Goal: Task Accomplishment & Management: Use online tool/utility

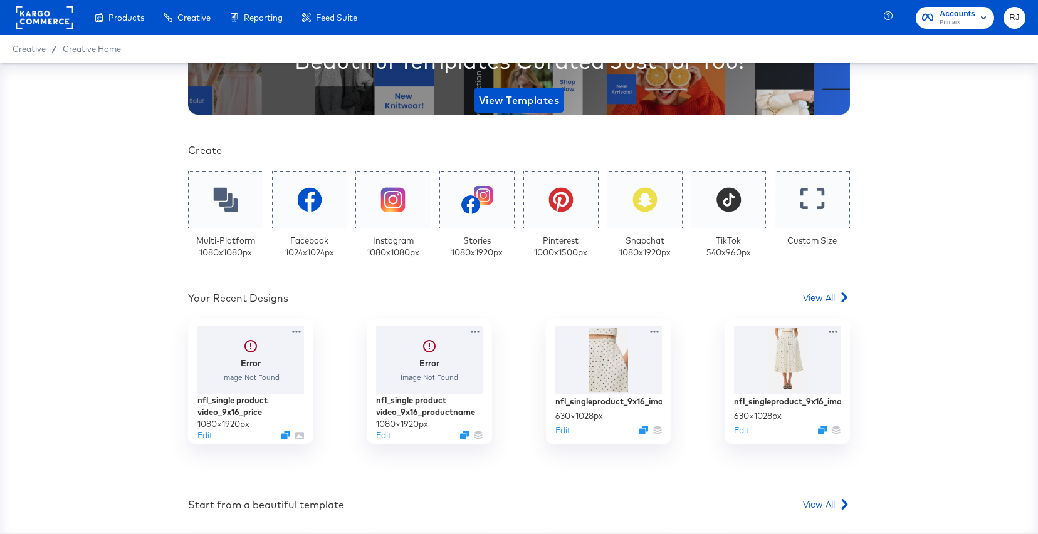
scroll to position [192, 0]
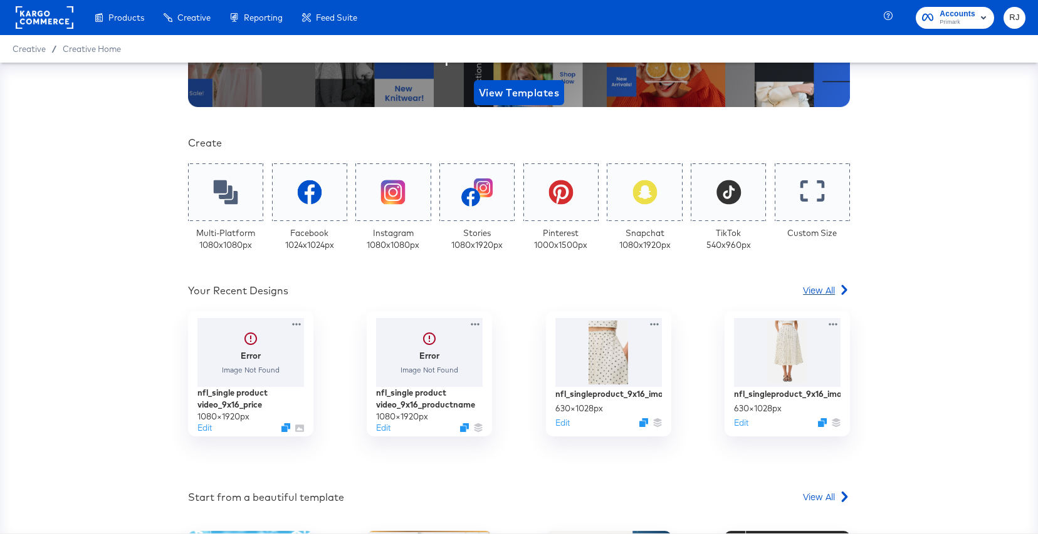
click at [827, 287] on span "View All" at bounding box center [819, 290] width 32 height 13
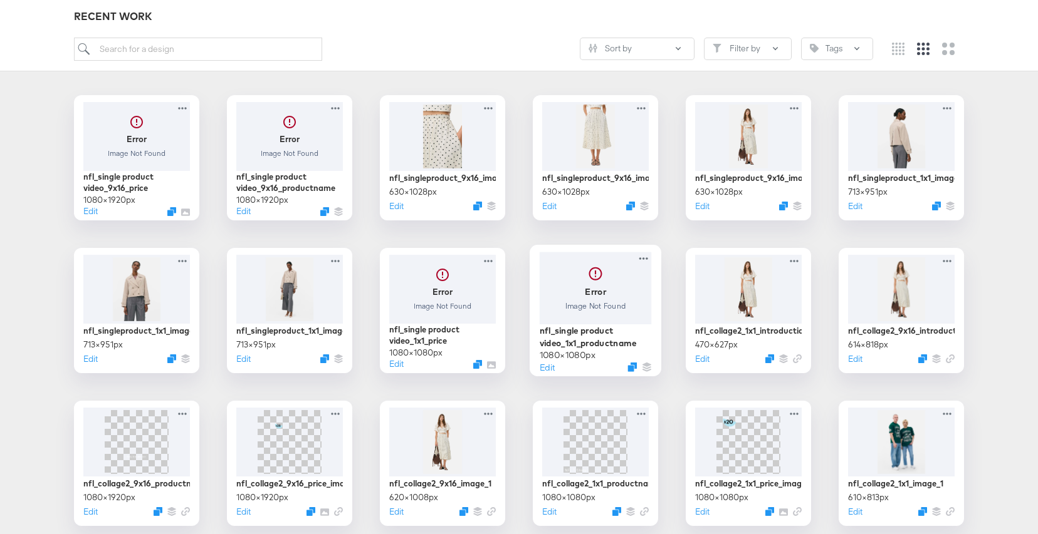
scroll to position [185, 0]
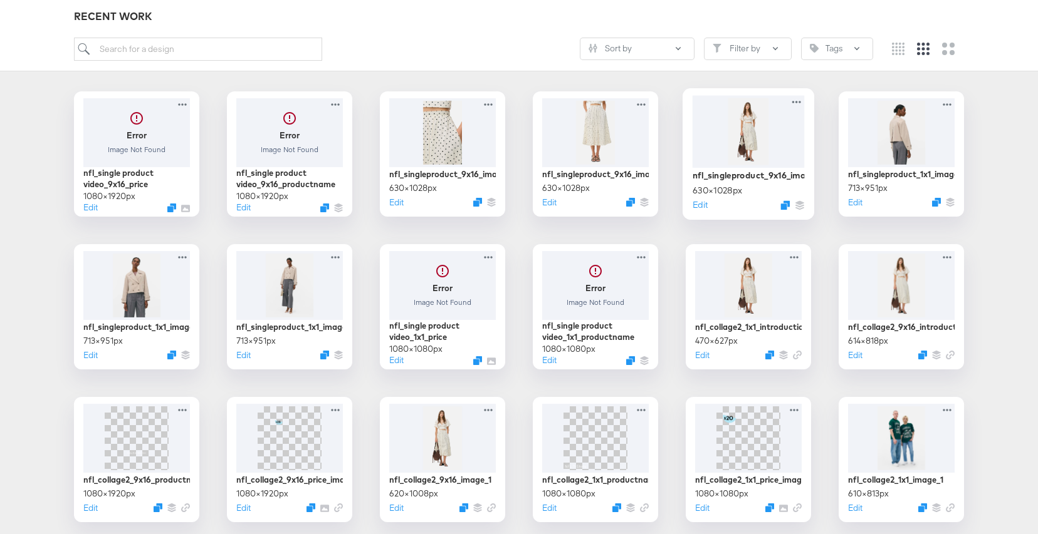
click at [737, 128] on div at bounding box center [748, 131] width 112 height 72
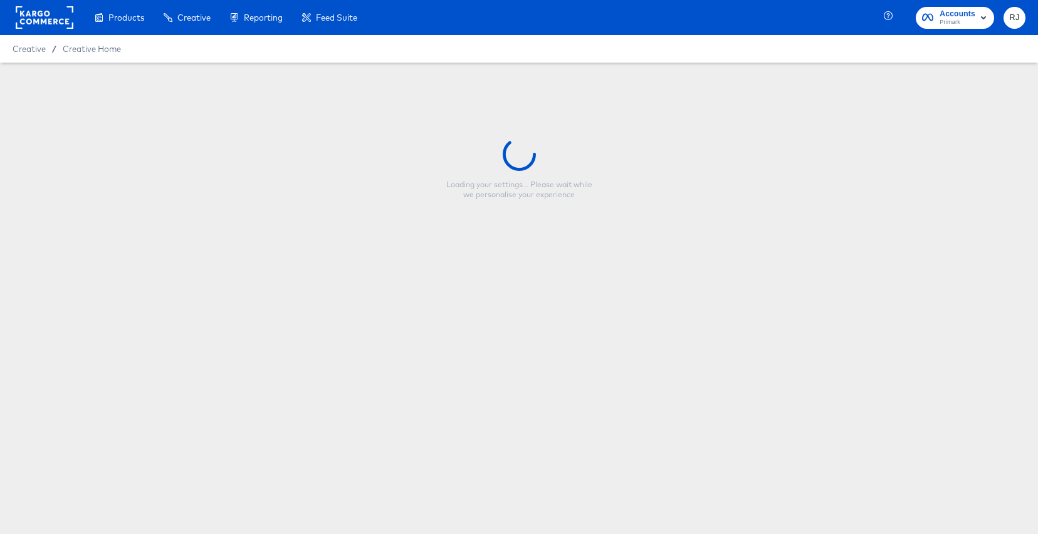
type input "nfl_singleproduct_9x16_image_1"
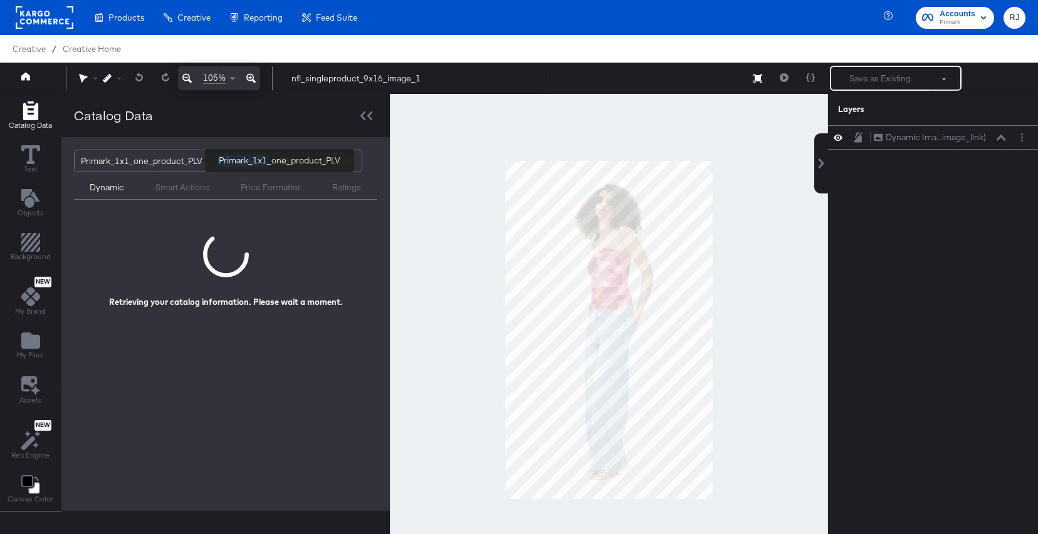
click at [164, 162] on div "Primark_1x1_one_product_PLV" at bounding box center [144, 160] width 127 height 21
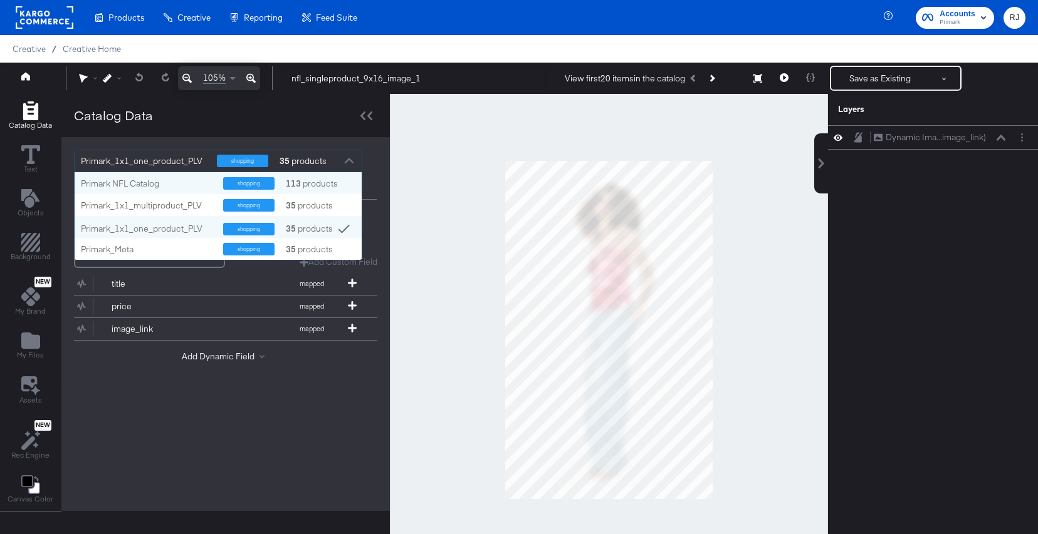
scroll to position [6, 0]
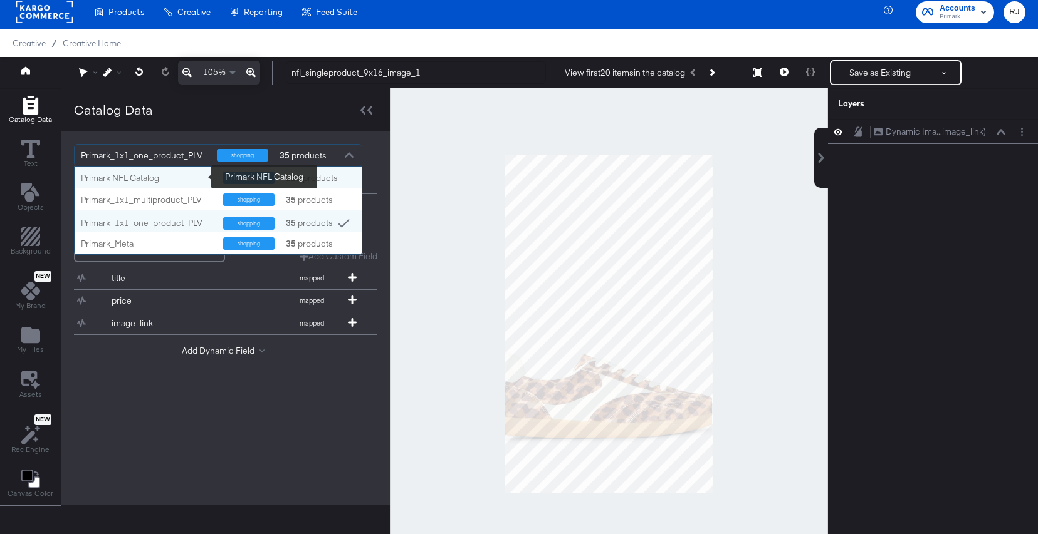
click at [174, 177] on div "Primark NFL Catalog" at bounding box center [147, 178] width 133 height 12
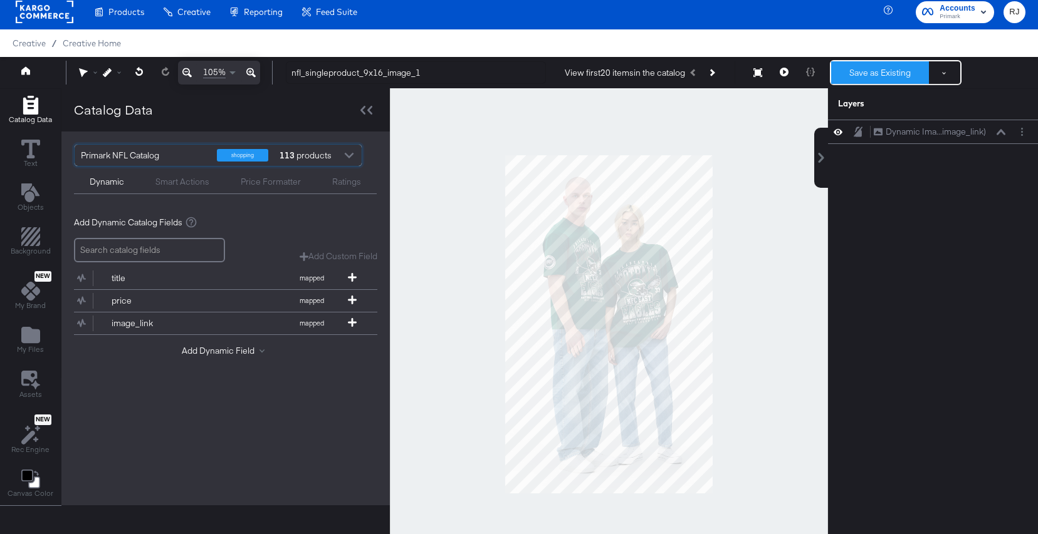
click at [883, 75] on button "Save as Existing" at bounding box center [880, 72] width 98 height 23
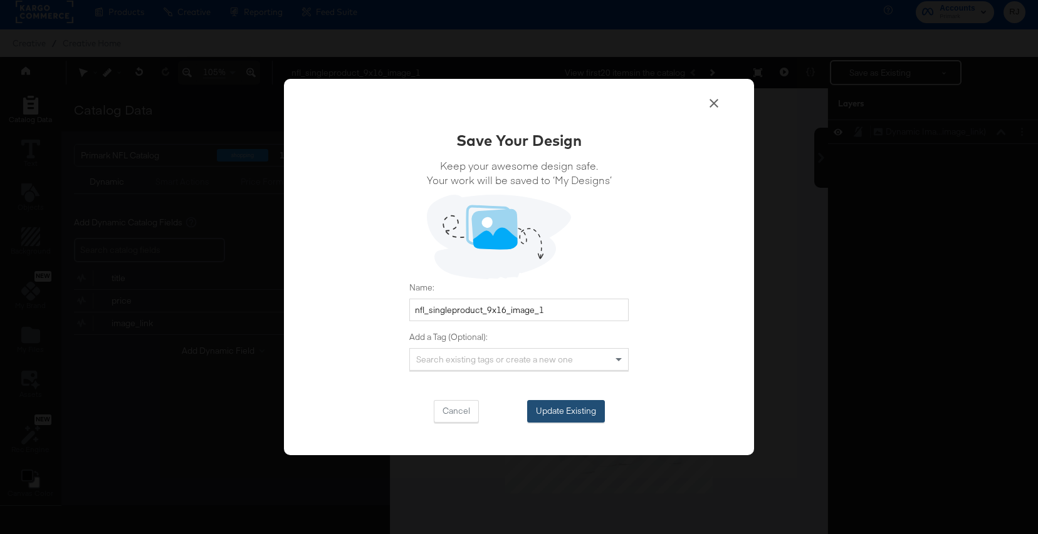
click at [585, 414] on button "Update Existing" at bounding box center [566, 411] width 78 height 23
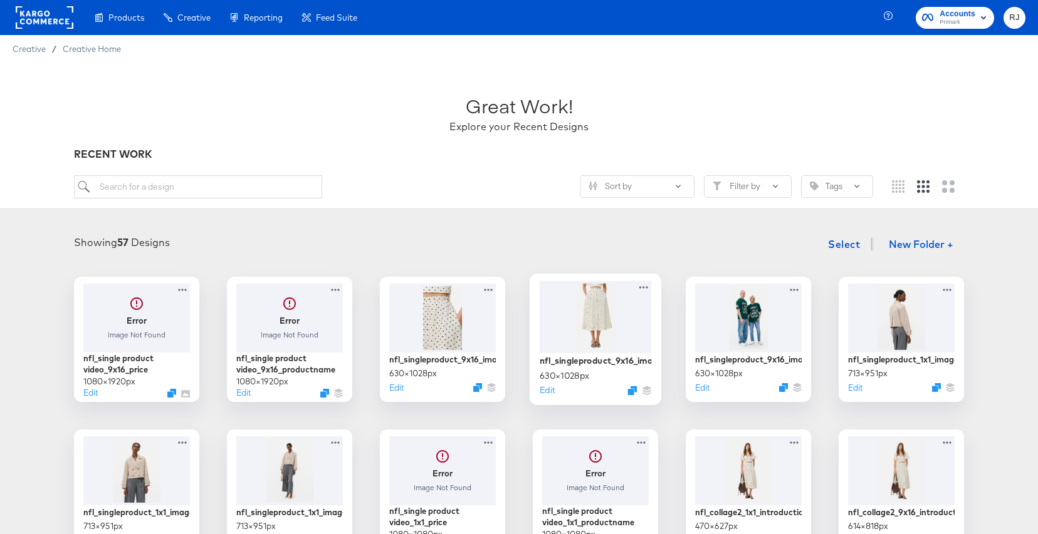
click at [608, 324] on div at bounding box center [595, 317] width 112 height 72
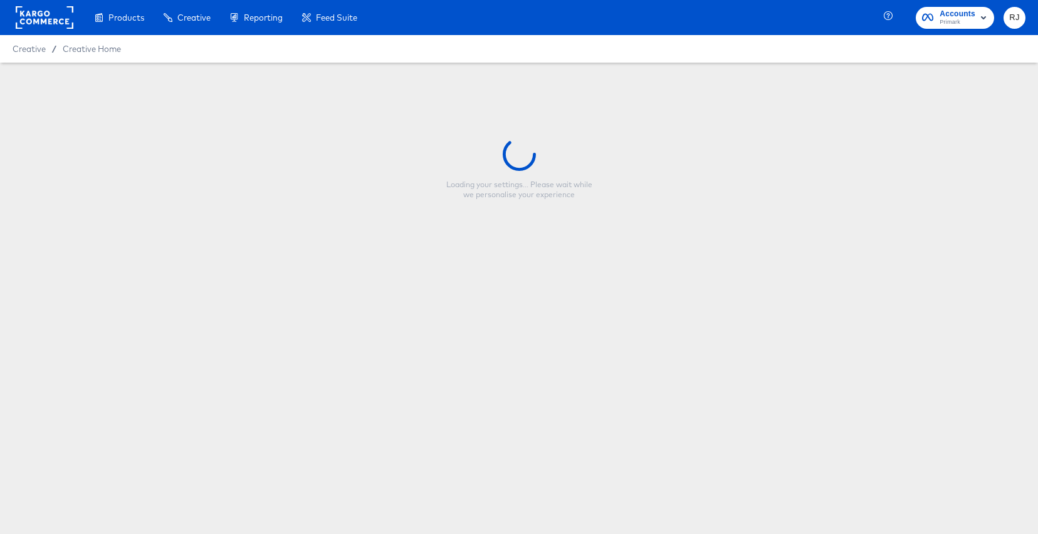
type input "nfl_singleproduct_9x16_image_2"
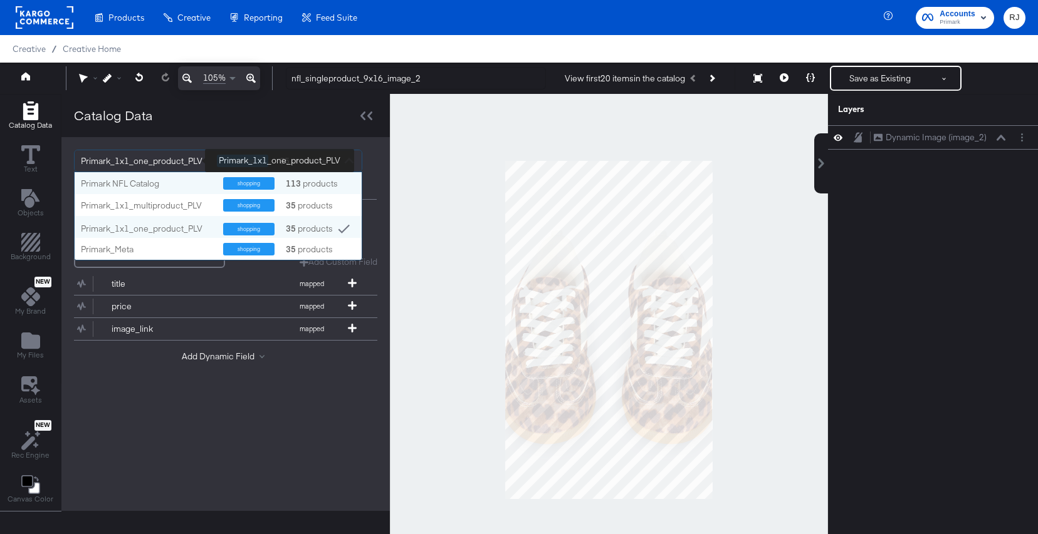
click at [171, 164] on div "Primark_1x1_one_product_PLV" at bounding box center [144, 160] width 127 height 21
click at [159, 189] on div "Primark NFL Catalog" at bounding box center [147, 184] width 133 height 12
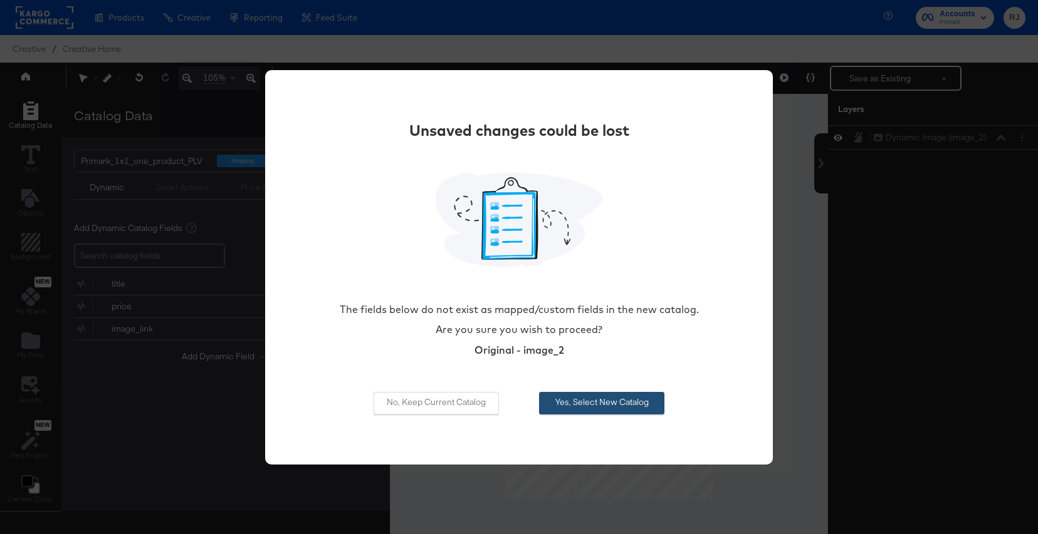
click at [627, 403] on button "Yes, Select New Catalog" at bounding box center [601, 403] width 125 height 23
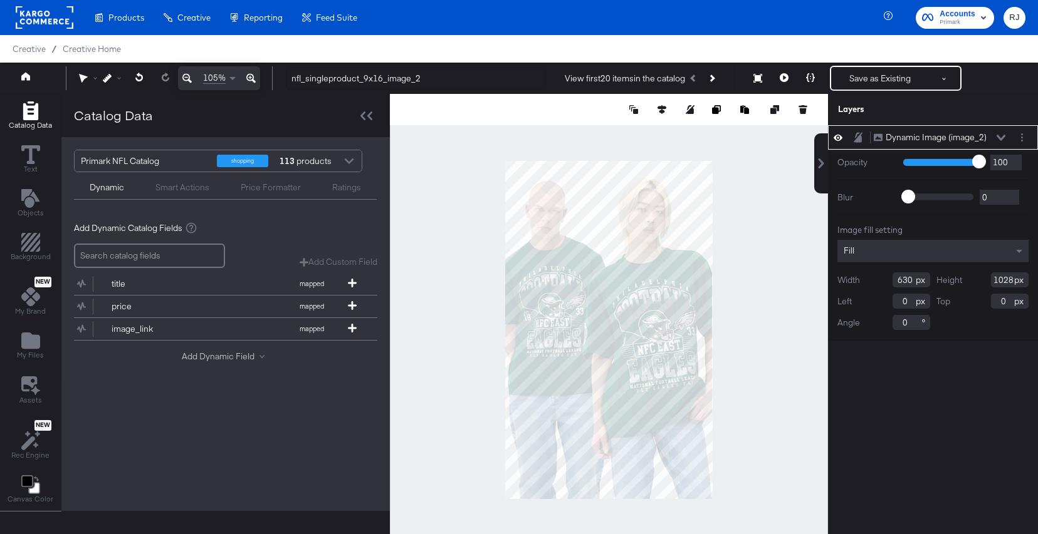
click at [254, 355] on button "Add Dynamic Field" at bounding box center [226, 357] width 88 height 12
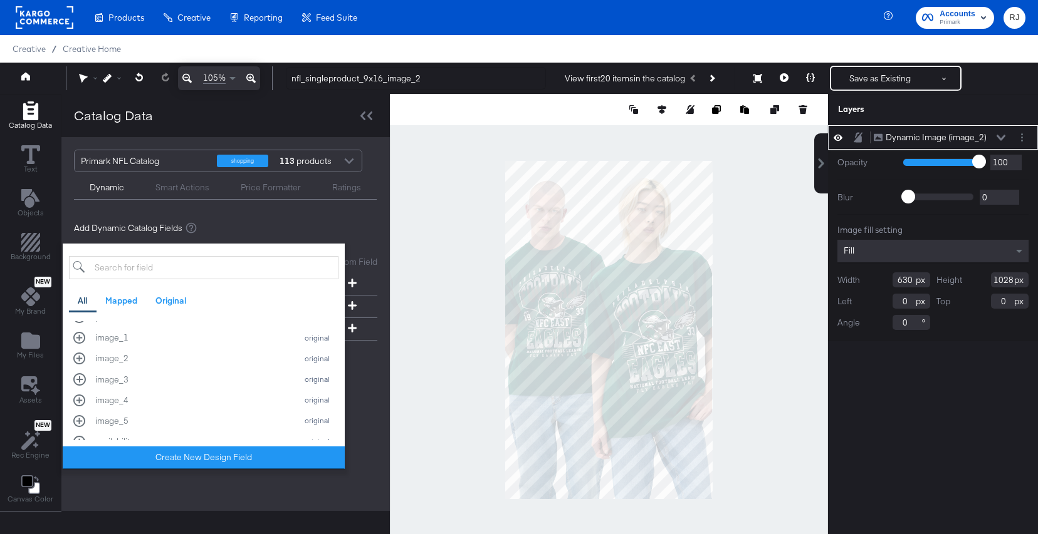
scroll to position [306, 0]
click at [362, 409] on div "Primark NFL Catalog shopping 113 products Dynamic Smart Actions Price Formatter…" at bounding box center [225, 324] width 328 height 374
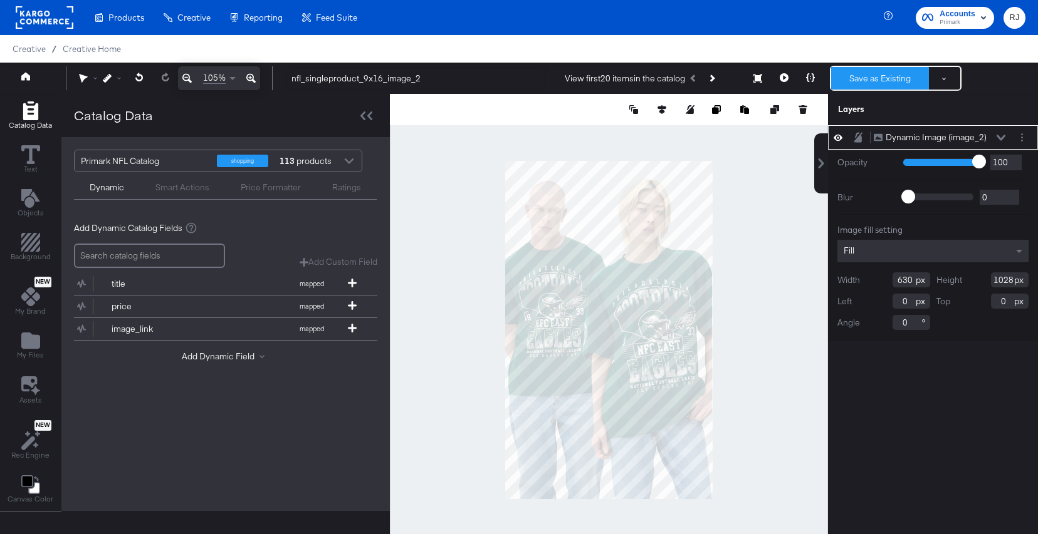
click at [879, 73] on button "Save as Existing" at bounding box center [880, 78] width 98 height 23
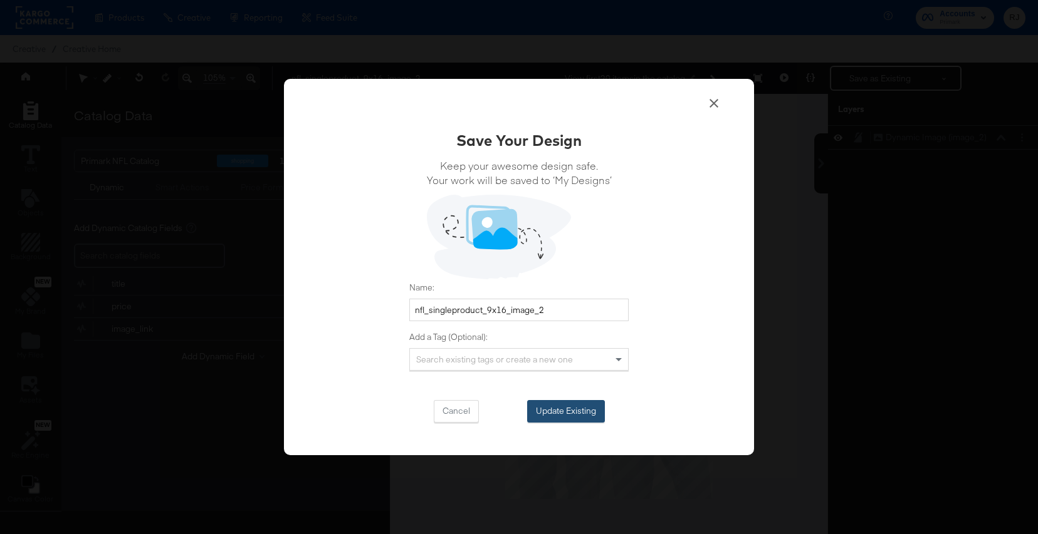
click at [576, 417] on button "Update Existing" at bounding box center [566, 411] width 78 height 23
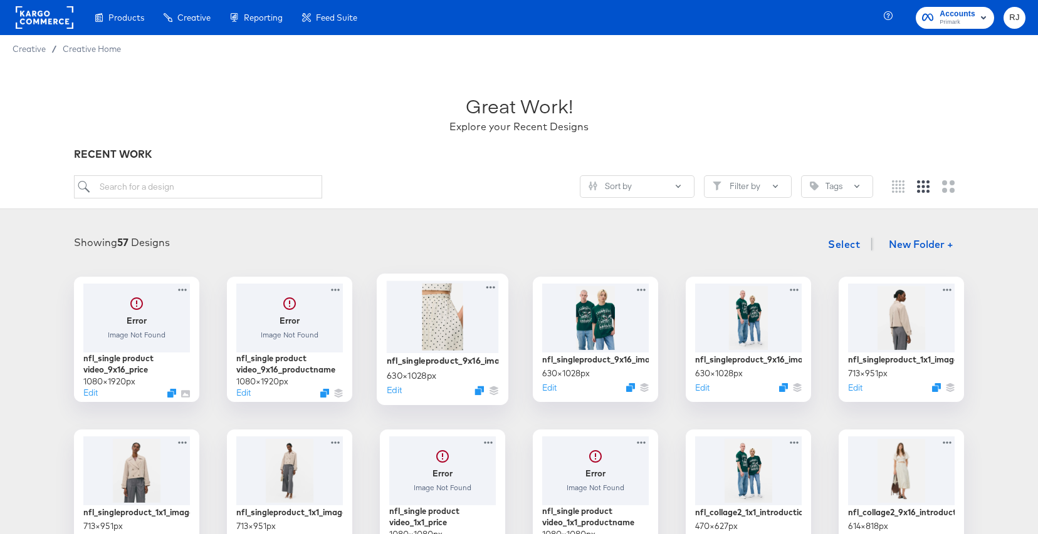
click at [445, 316] on div at bounding box center [443, 317] width 112 height 72
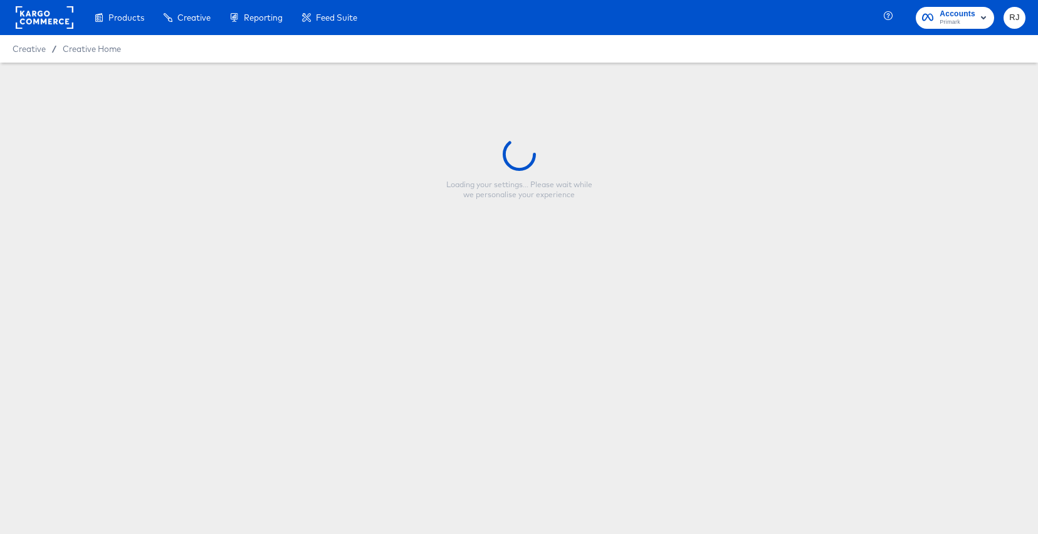
type input "nfl_singleproduct_9x16_image_3"
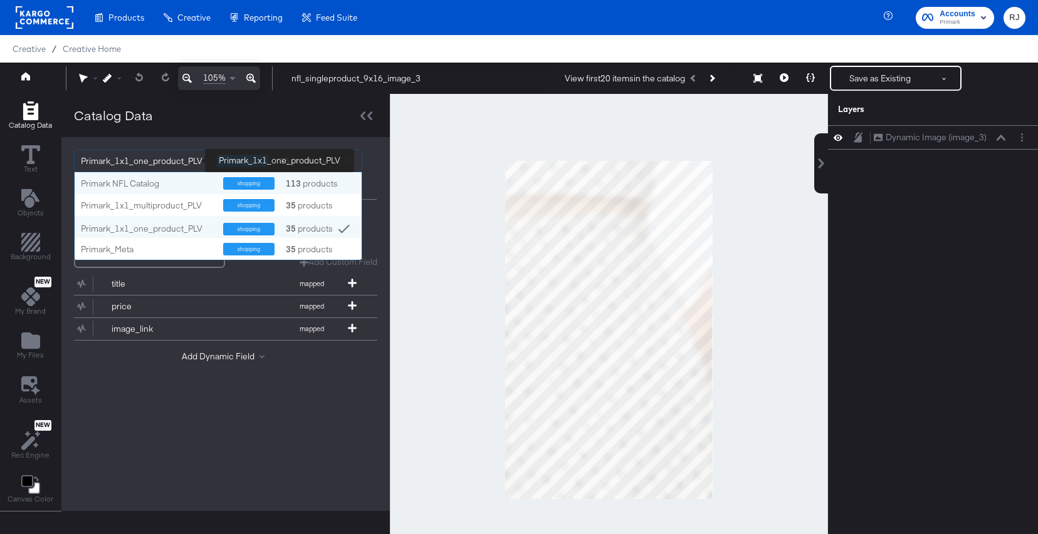
click at [175, 162] on div "Primark_1x1_one_product_PLV" at bounding box center [144, 160] width 127 height 21
click at [160, 185] on div "Primark NFL Catalog" at bounding box center [147, 184] width 133 height 12
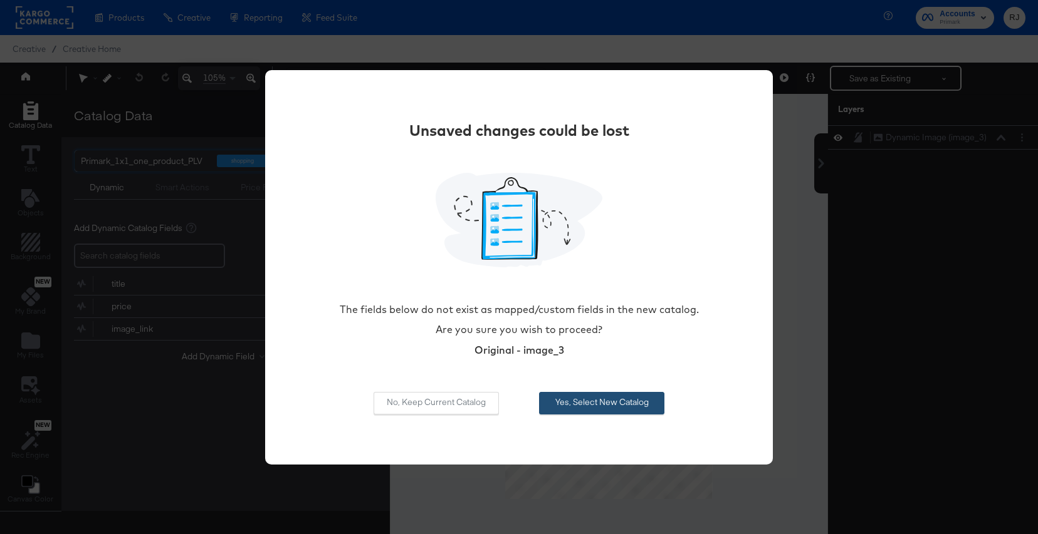
click at [637, 400] on button "Yes, Select New Catalog" at bounding box center [601, 403] width 125 height 23
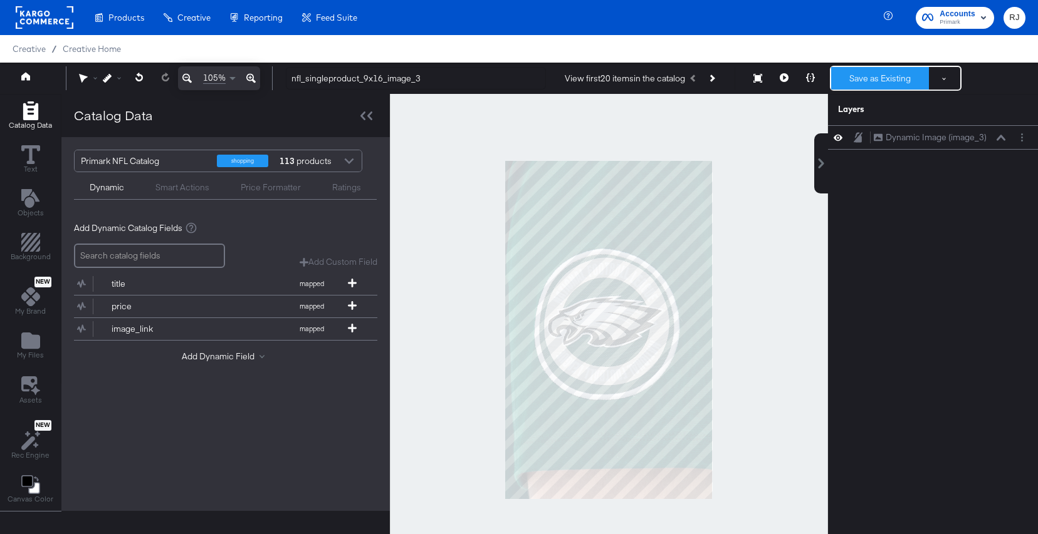
click at [876, 80] on button "Save as Existing" at bounding box center [880, 78] width 98 height 23
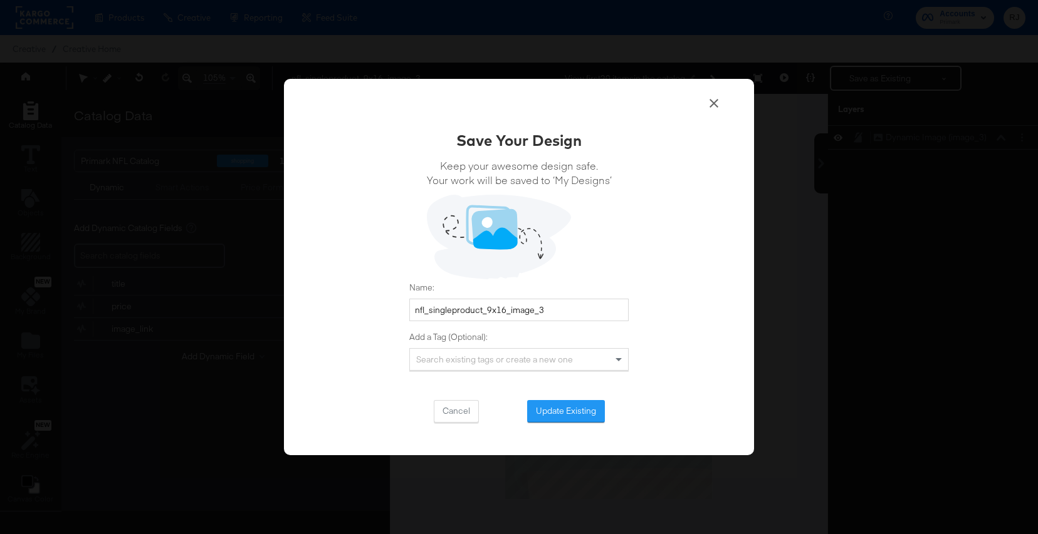
click at [830, 233] on div "Save Your Design Keep your awesome design safe. Your work will be saved to ‘My …" at bounding box center [519, 267] width 1038 height 534
click at [714, 110] on icon at bounding box center [713, 103] width 15 height 15
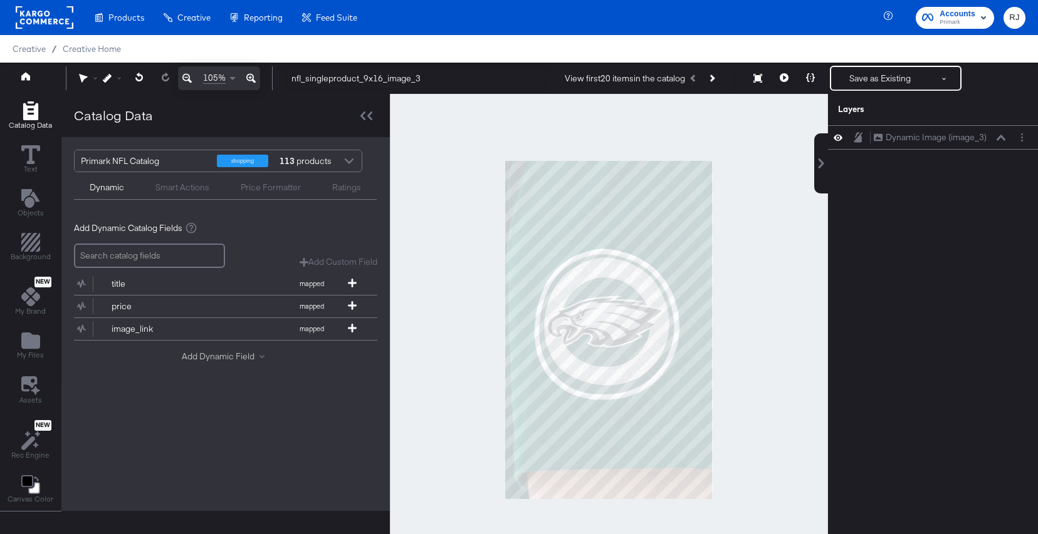
click at [247, 356] on button "Add Dynamic Field" at bounding box center [226, 357] width 88 height 12
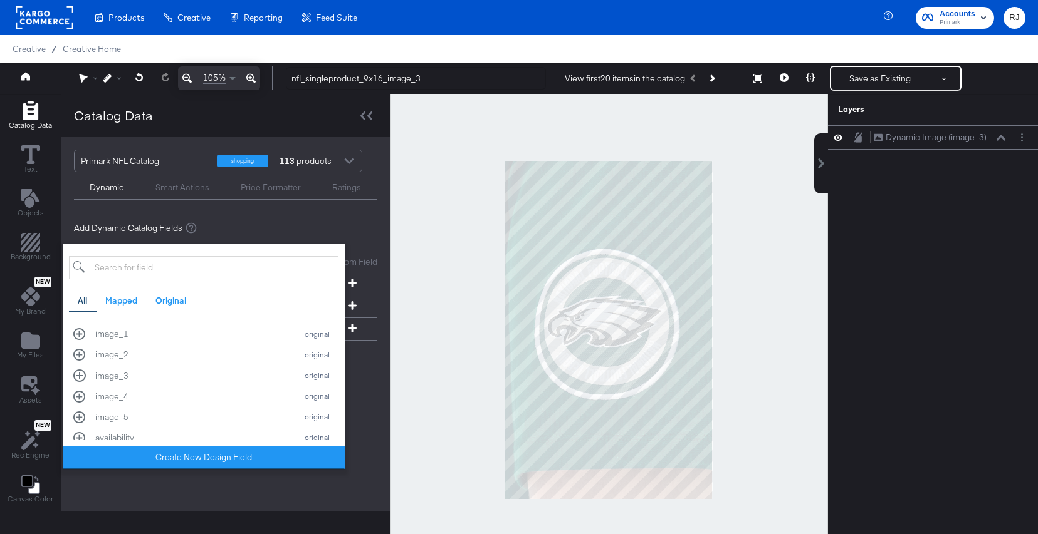
scroll to position [338, 0]
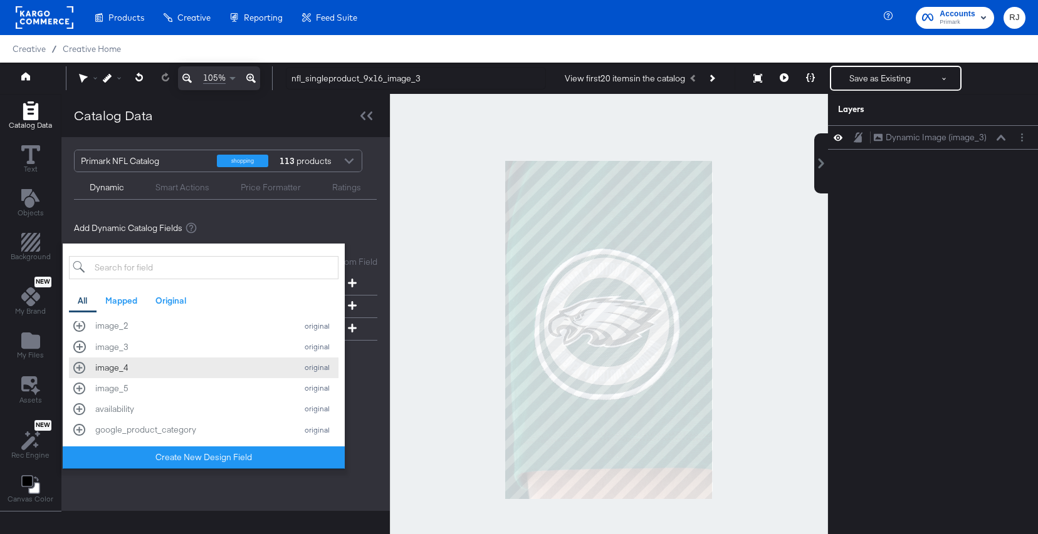
click at [80, 368] on div "image_4 original" at bounding box center [203, 368] width 261 height 12
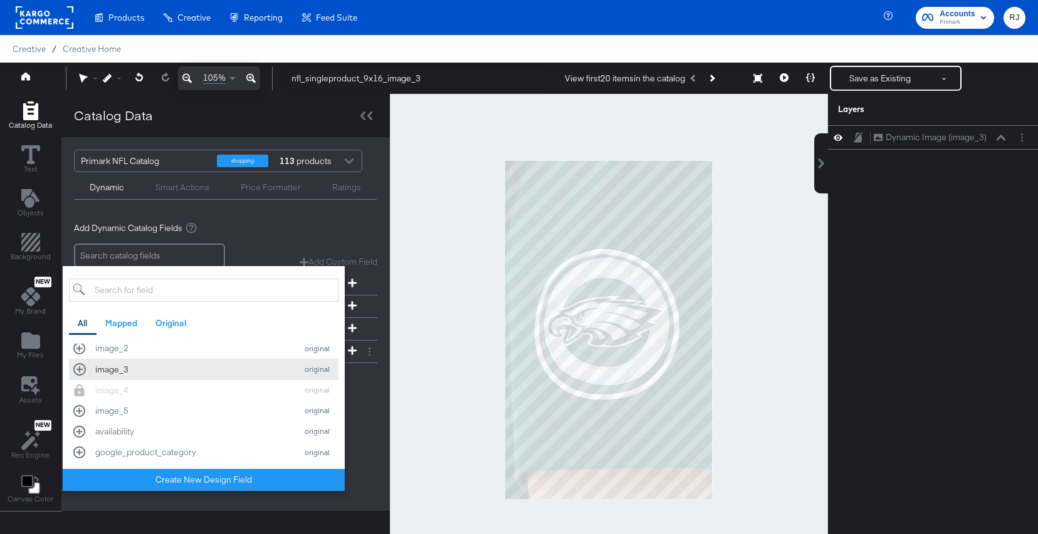
click at [81, 369] on div "image_3 original" at bounding box center [203, 369] width 261 height 12
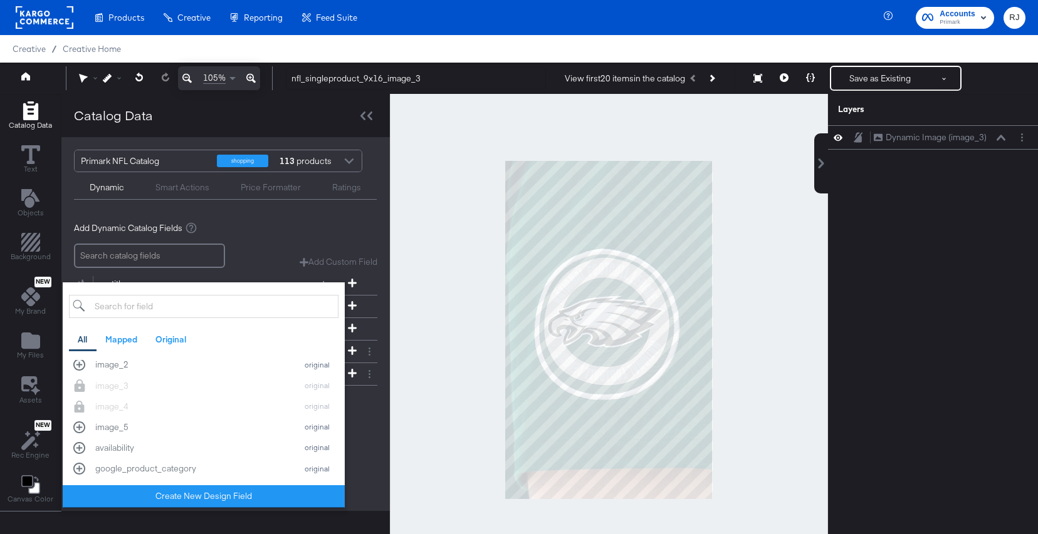
click at [371, 407] on div "Add Dynamic Field All Mapped Original id mapped title mapped description mapped…" at bounding box center [225, 404] width 303 height 17
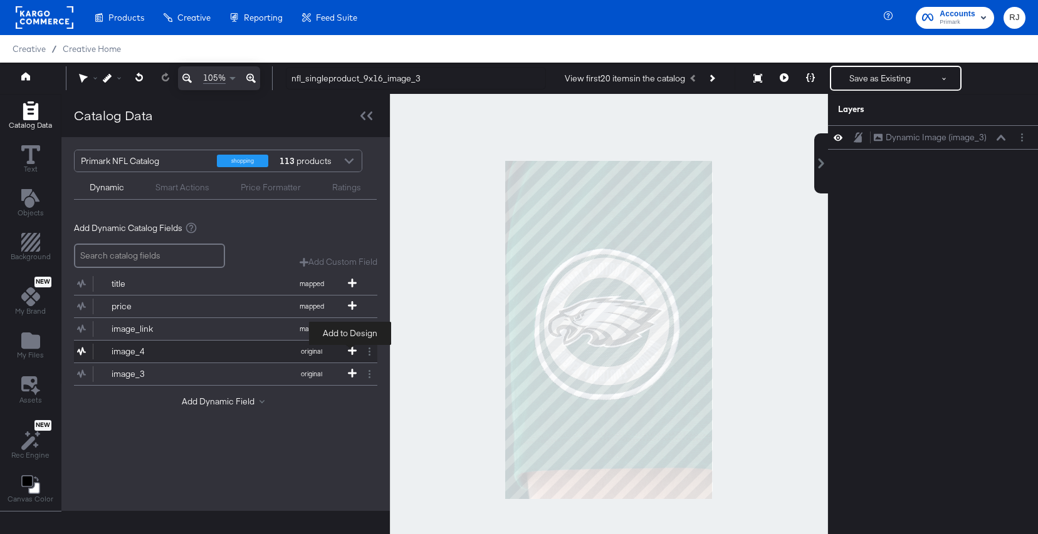
click at [348, 355] on span at bounding box center [352, 351] width 13 height 11
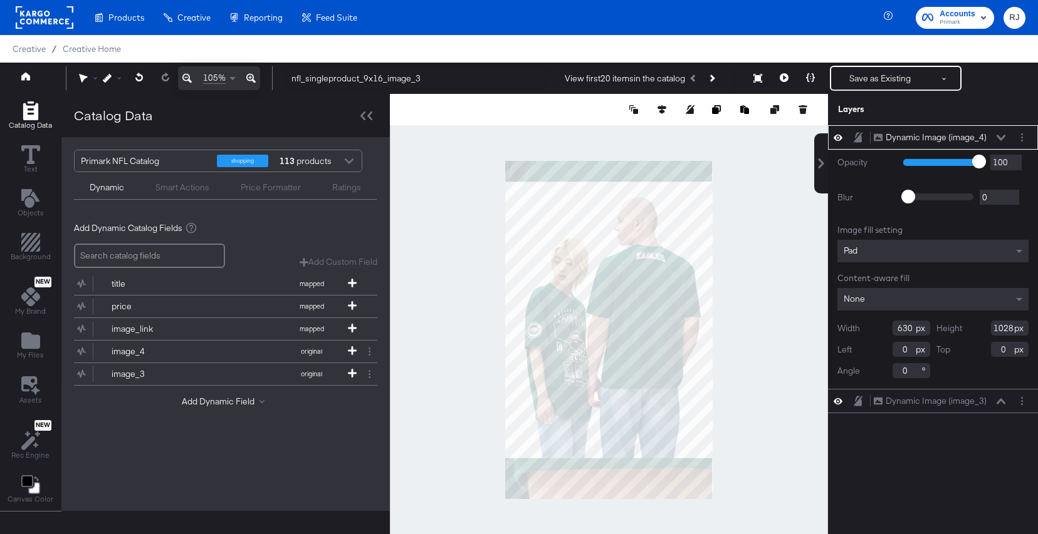
type input "-32"
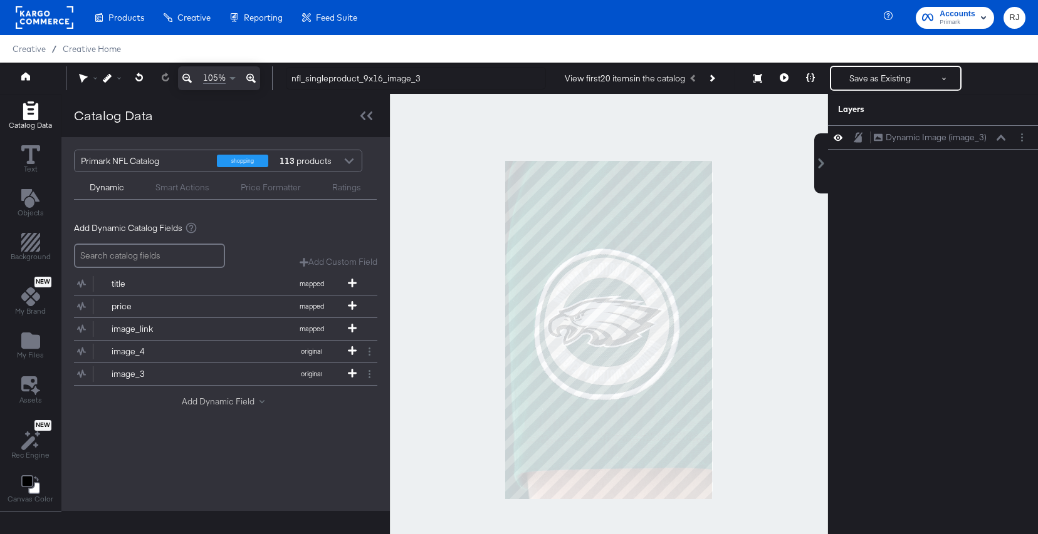
click at [246, 402] on button "Add Dynamic Field" at bounding box center [226, 402] width 88 height 12
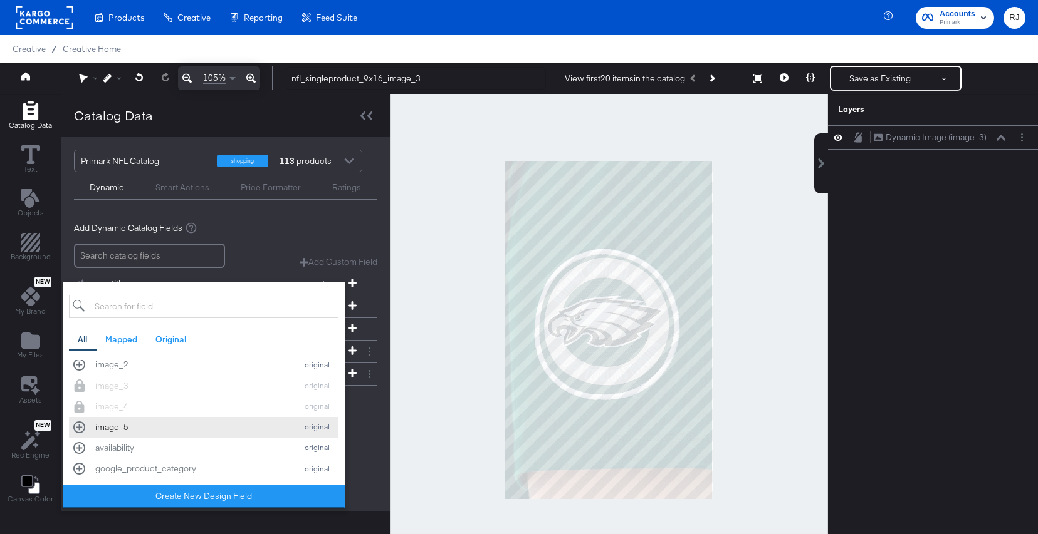
click at [80, 429] on div "image_5 original" at bounding box center [203, 428] width 261 height 12
click at [379, 422] on div "Add Dynamic Catalog Fields Add Custom Field Create a custom field based on an e…" at bounding box center [225, 335] width 328 height 246
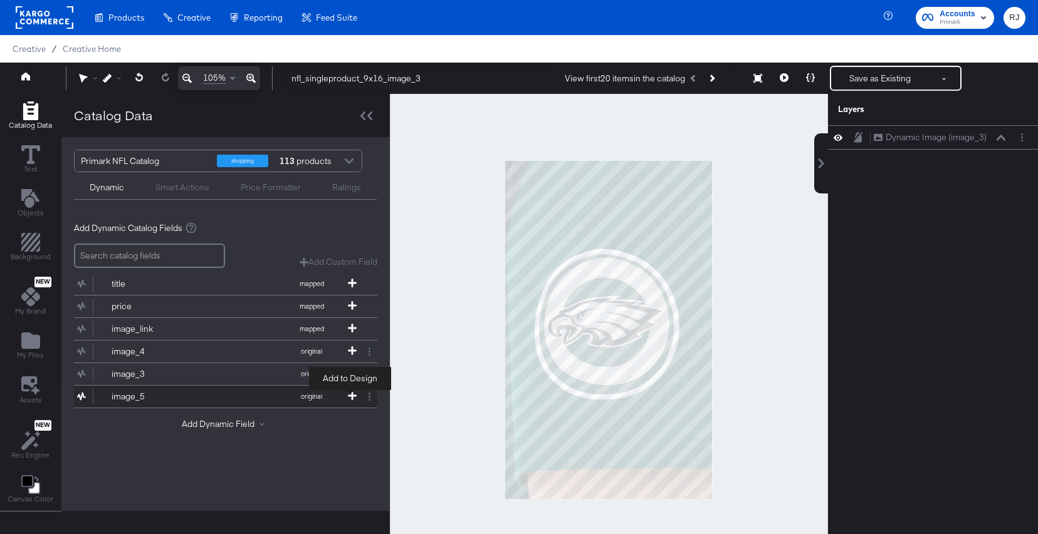
click at [349, 397] on icon at bounding box center [352, 396] width 9 height 9
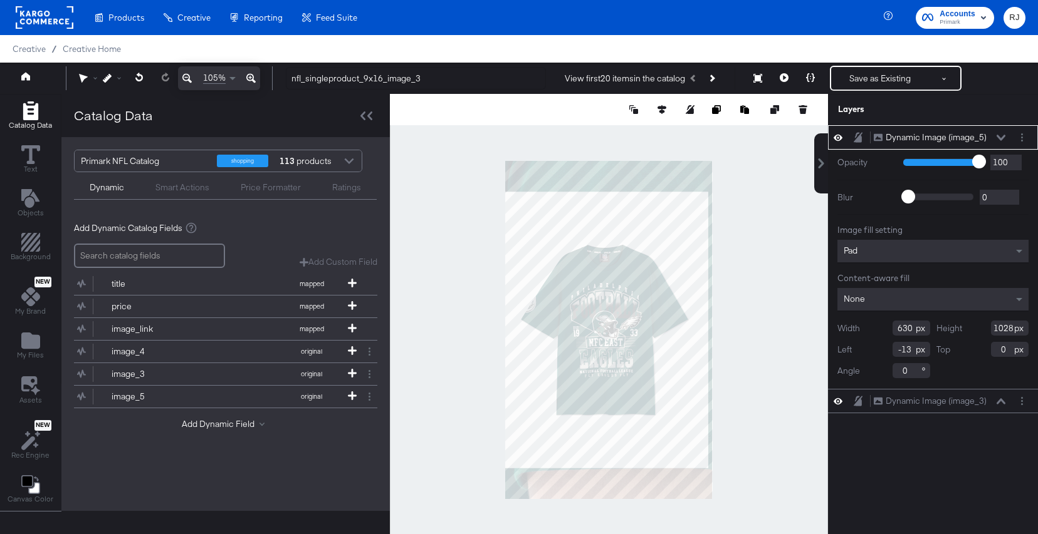
type input "0"
click at [885, 246] on div "Pad" at bounding box center [932, 251] width 191 height 23
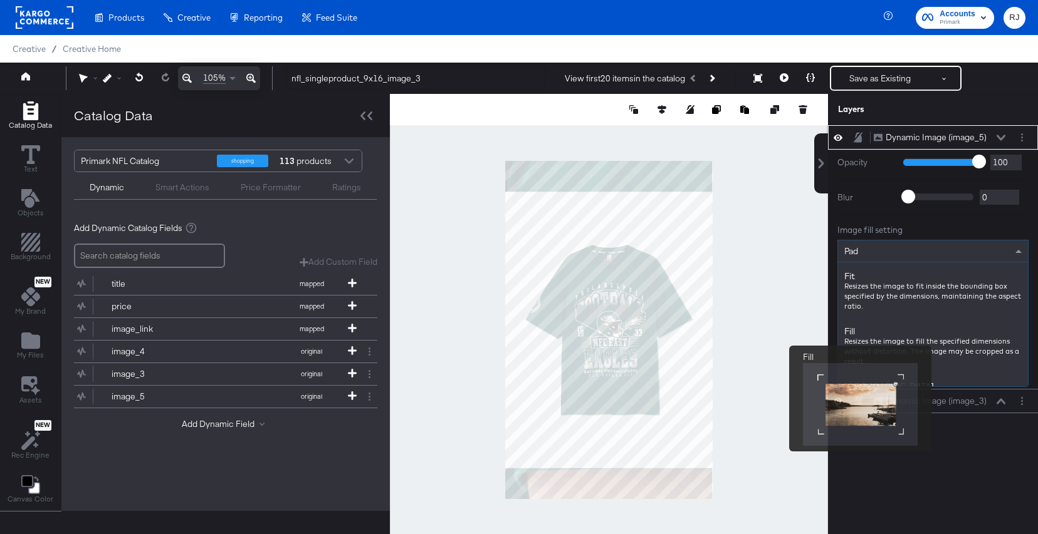
scroll to position [167, 0]
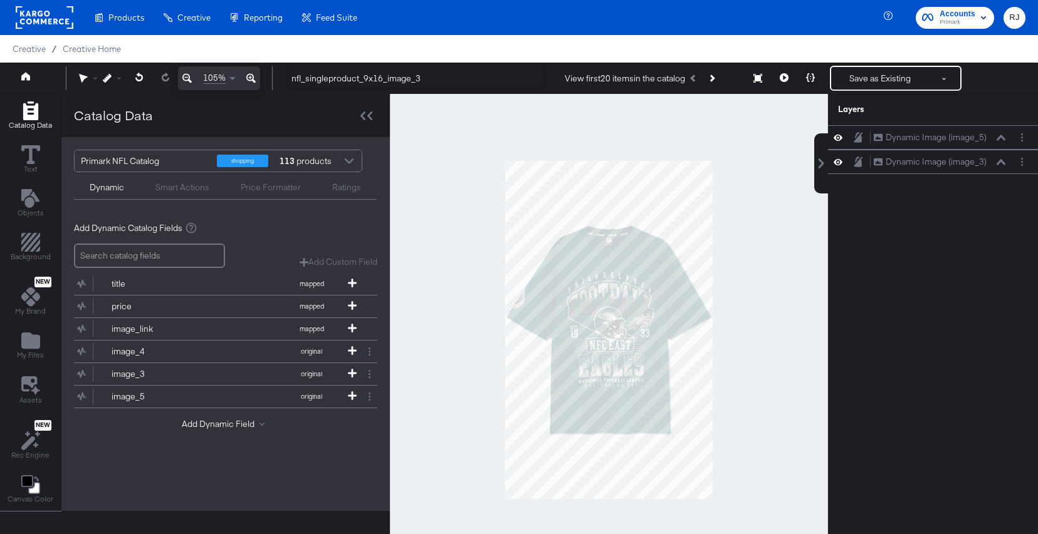
click at [768, 262] on div at bounding box center [609, 330] width 438 height 472
click at [351, 350] on icon at bounding box center [352, 350] width 9 height 9
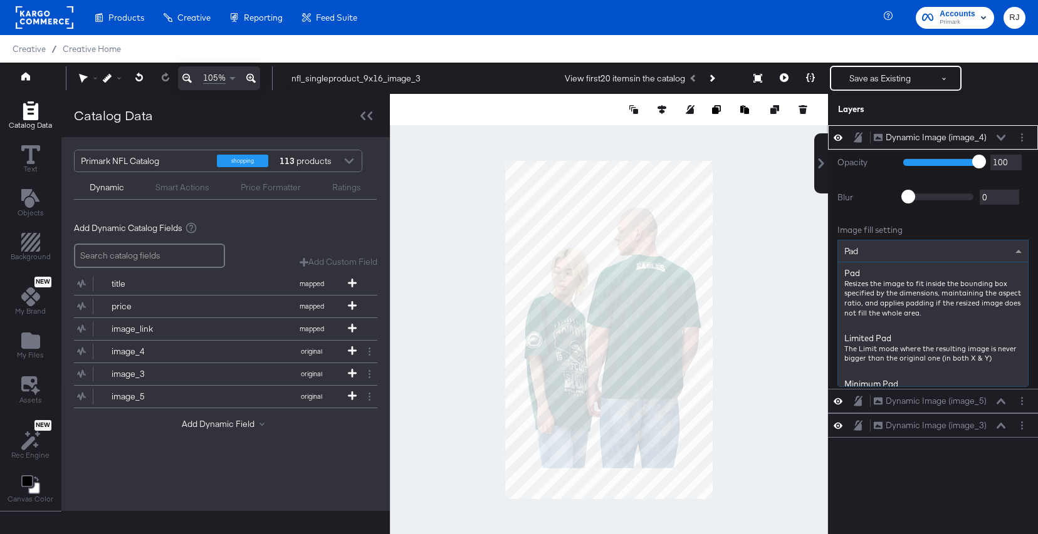
click at [915, 258] on div "Pad" at bounding box center [933, 251] width 190 height 21
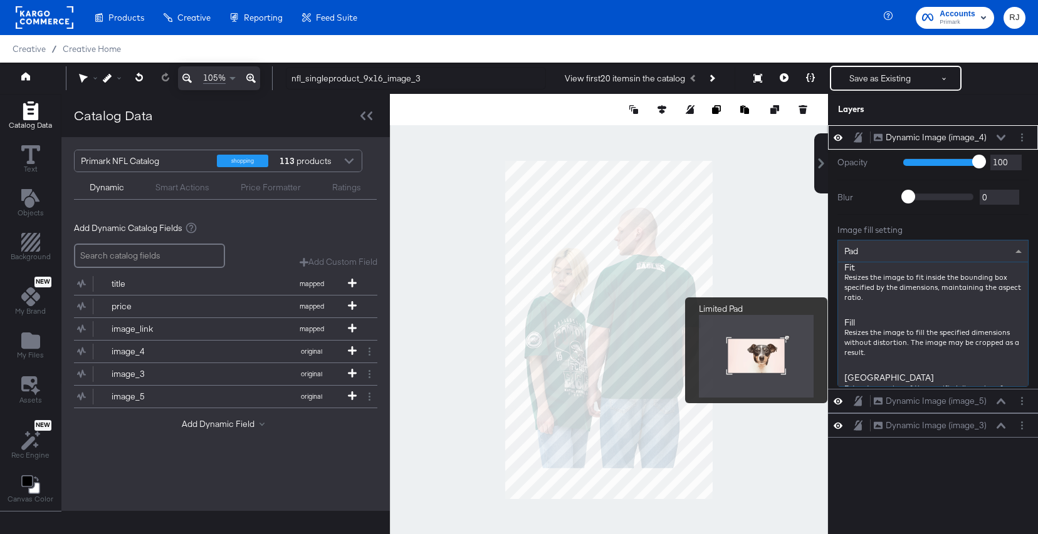
scroll to position [174, 0]
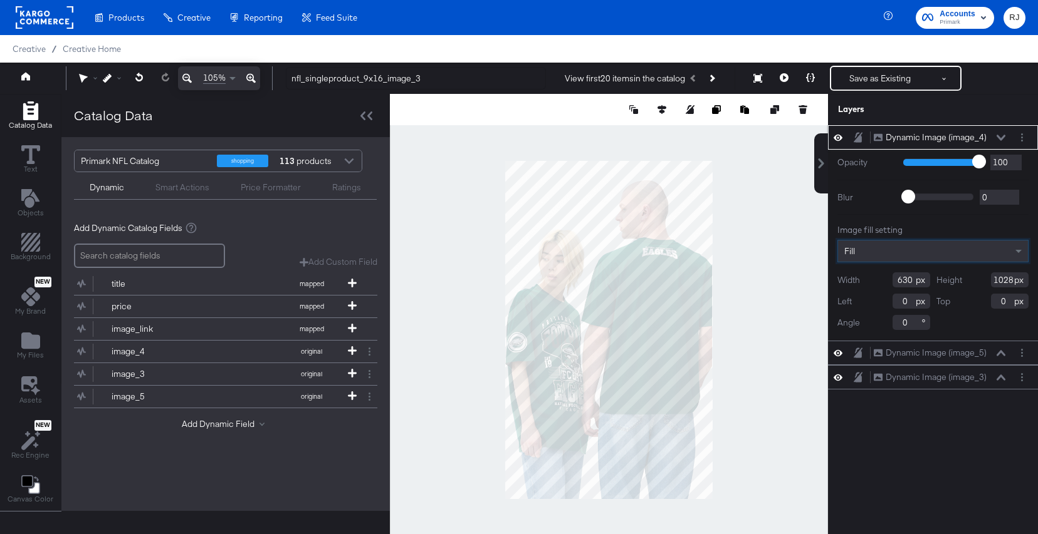
click at [1003, 138] on icon at bounding box center [1000, 138] width 9 height 6
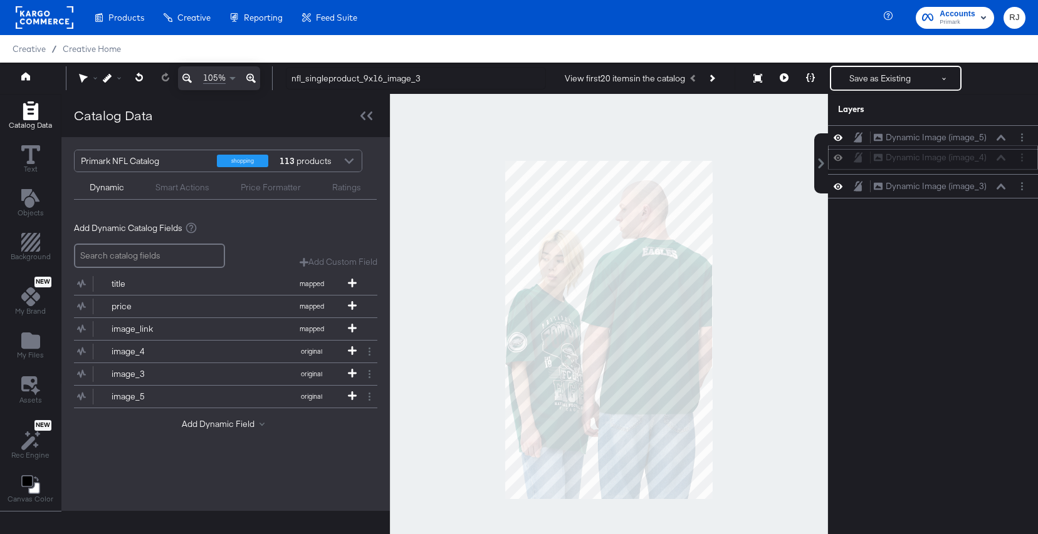
drag, startPoint x: 991, startPoint y: 135, endPoint x: 992, endPoint y: 164, distance: 28.2
click at [992, 164] on div "Dynamic Image (image_4) Dynamic Image (image_4)" at bounding box center [939, 157] width 133 height 13
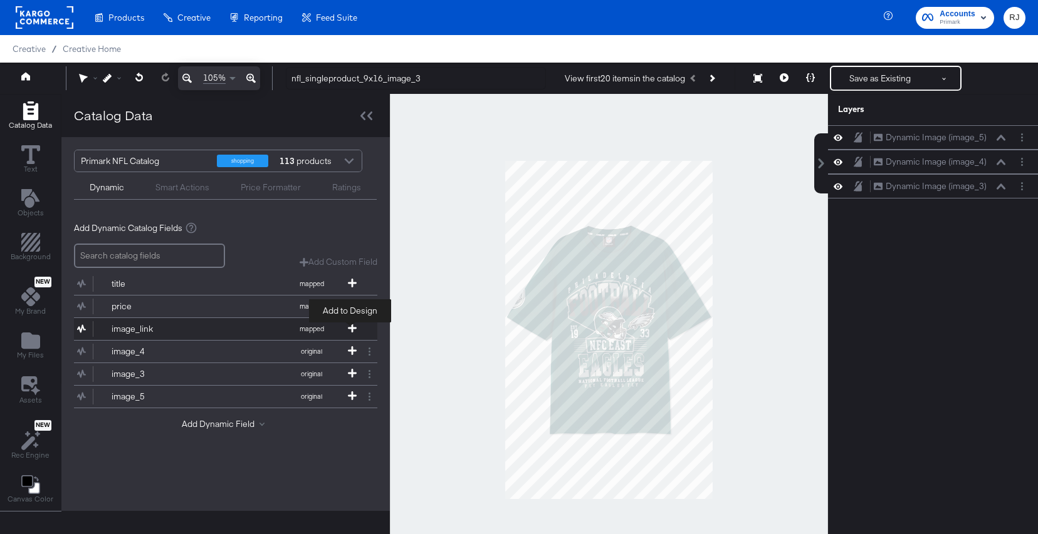
click at [355, 326] on span at bounding box center [352, 329] width 13 height 11
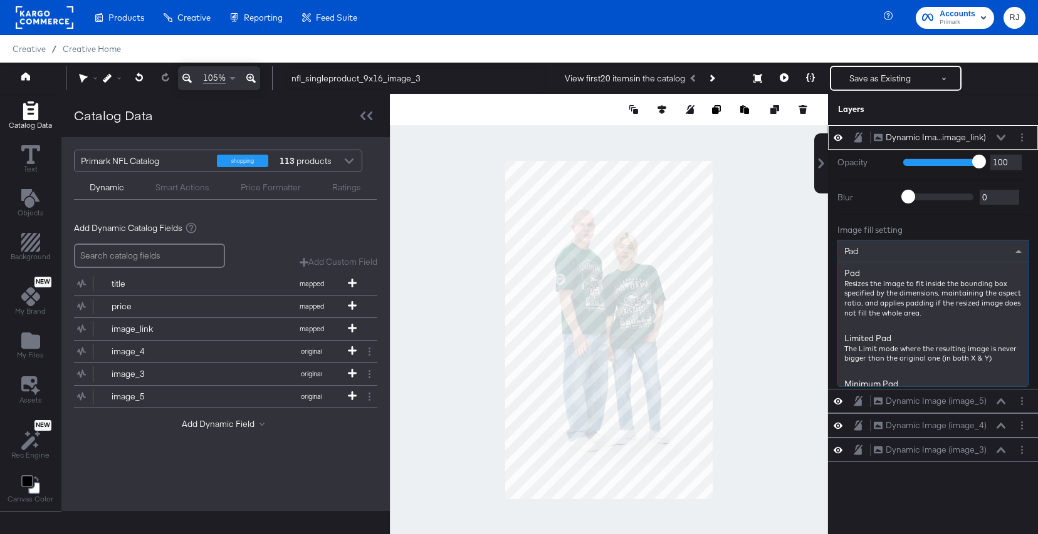
click at [913, 247] on div "Pad" at bounding box center [933, 251] width 190 height 21
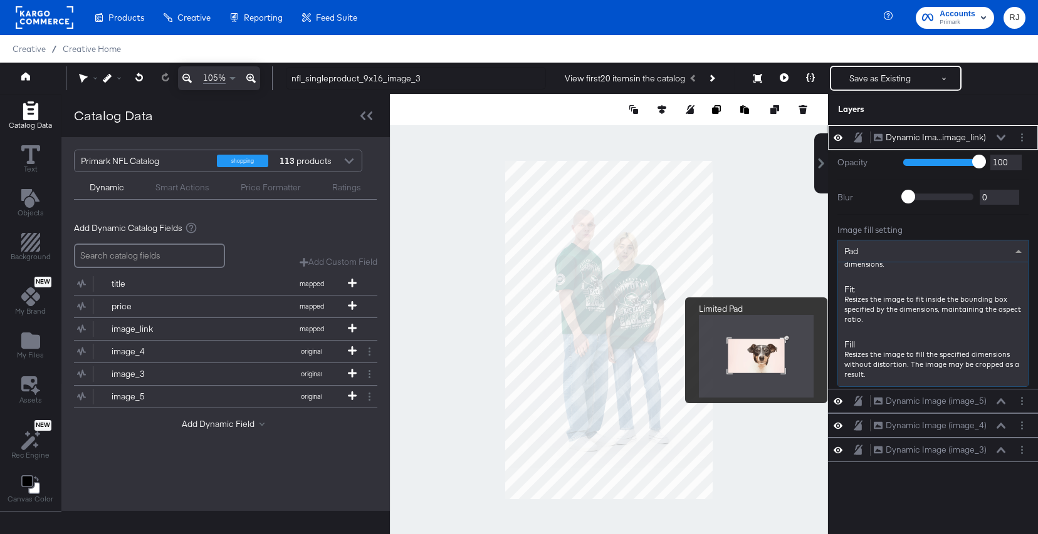
scroll to position [152, 0]
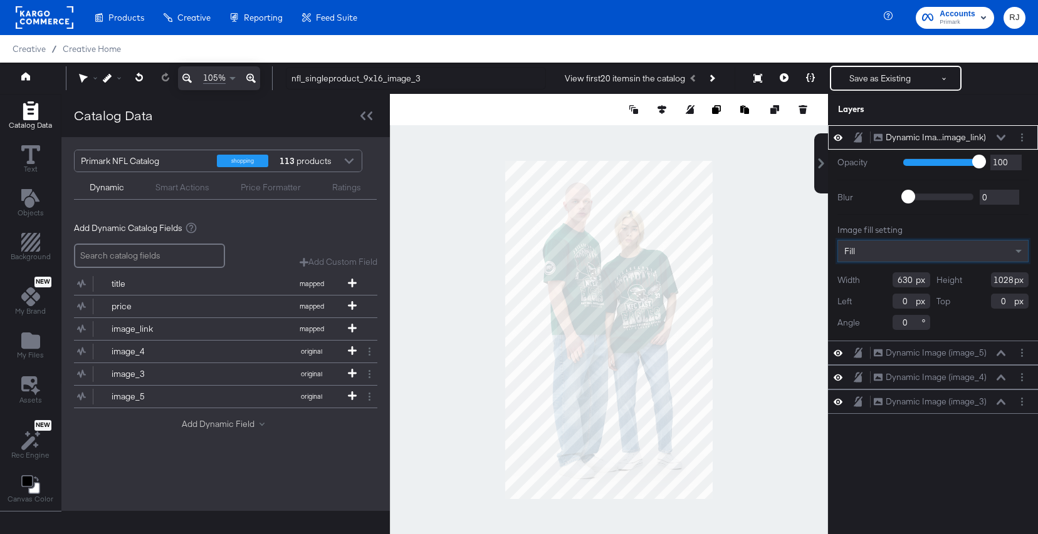
click at [227, 424] on button "Add Dynamic Field" at bounding box center [226, 425] width 88 height 12
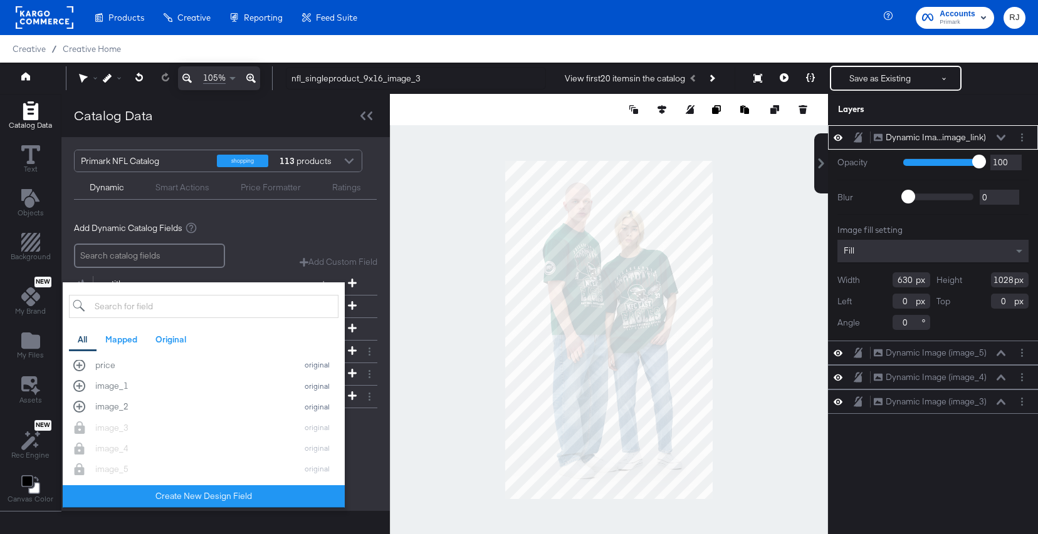
scroll to position [298, 0]
click at [84, 406] on div "image_2 original" at bounding box center [203, 406] width 261 height 12
click at [380, 449] on div "Add Dynamic Catalog Fields Add Custom Field Create a custom field based on an e…" at bounding box center [225, 346] width 328 height 268
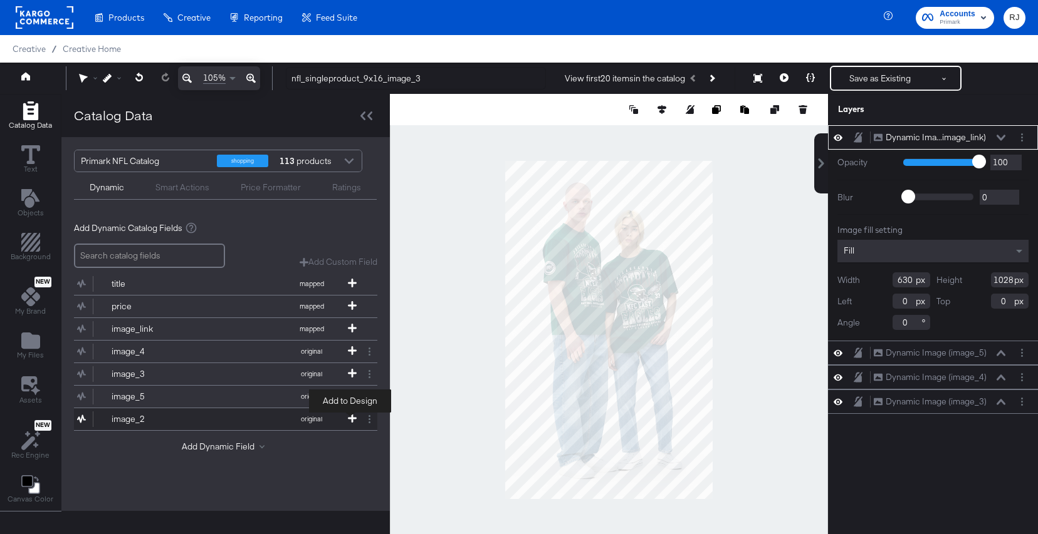
click at [354, 415] on icon at bounding box center [352, 418] width 9 height 9
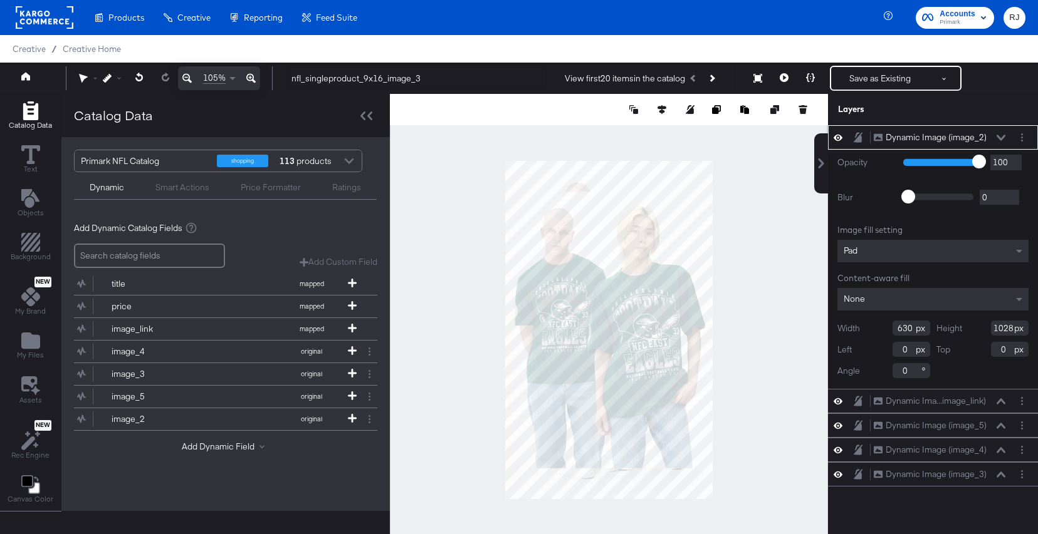
click at [926, 255] on div "Pad" at bounding box center [932, 251] width 191 height 23
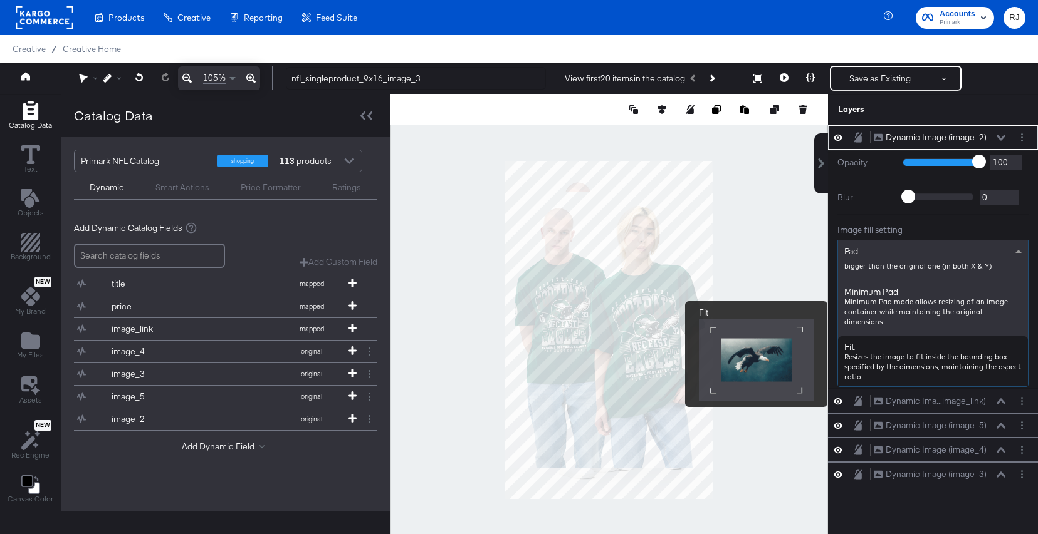
scroll to position [192, 0]
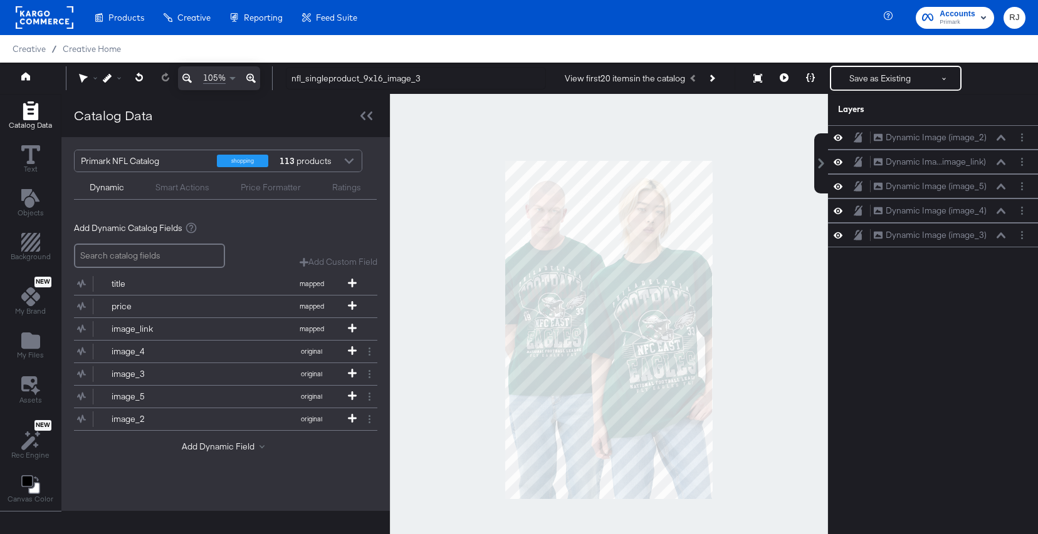
click at [779, 308] on div at bounding box center [609, 330] width 438 height 472
drag, startPoint x: 989, startPoint y: 167, endPoint x: 989, endPoint y: 140, distance: 27.6
click at [989, 142] on div "Dynamic Ima...image_link) Dynamic Image (image_link)" at bounding box center [939, 148] width 133 height 13
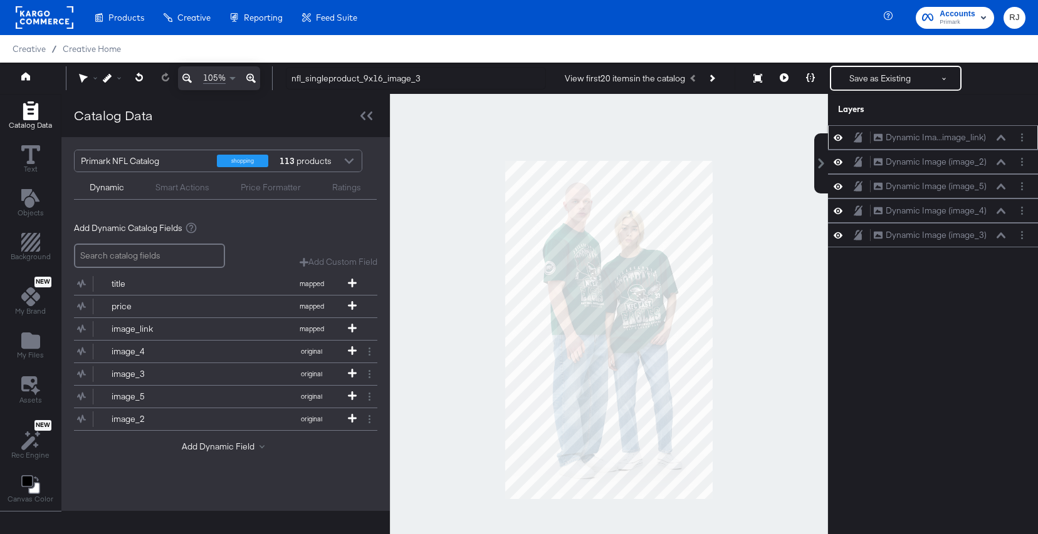
click at [840, 140] on icon at bounding box center [837, 137] width 9 height 11
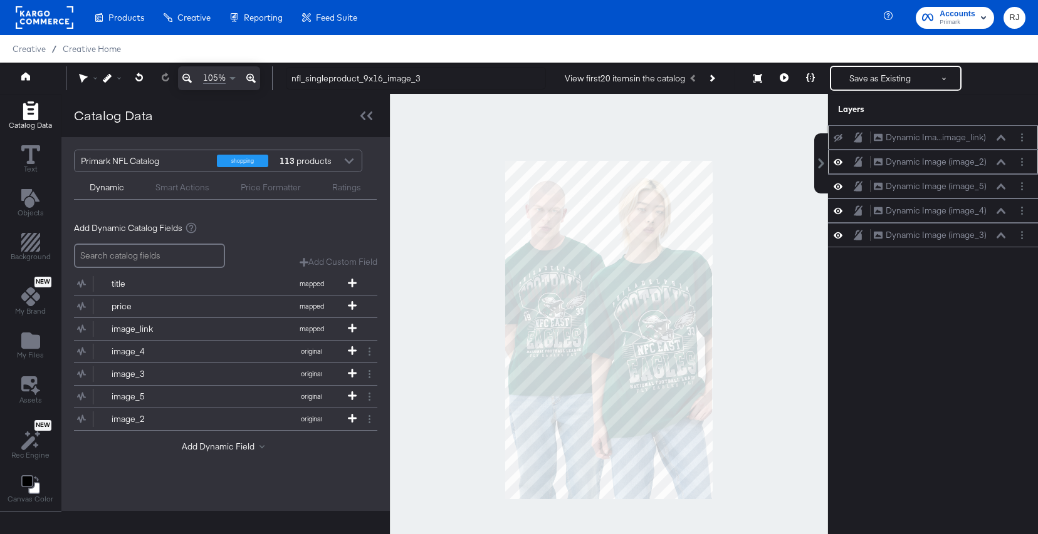
click at [840, 164] on icon at bounding box center [837, 162] width 9 height 6
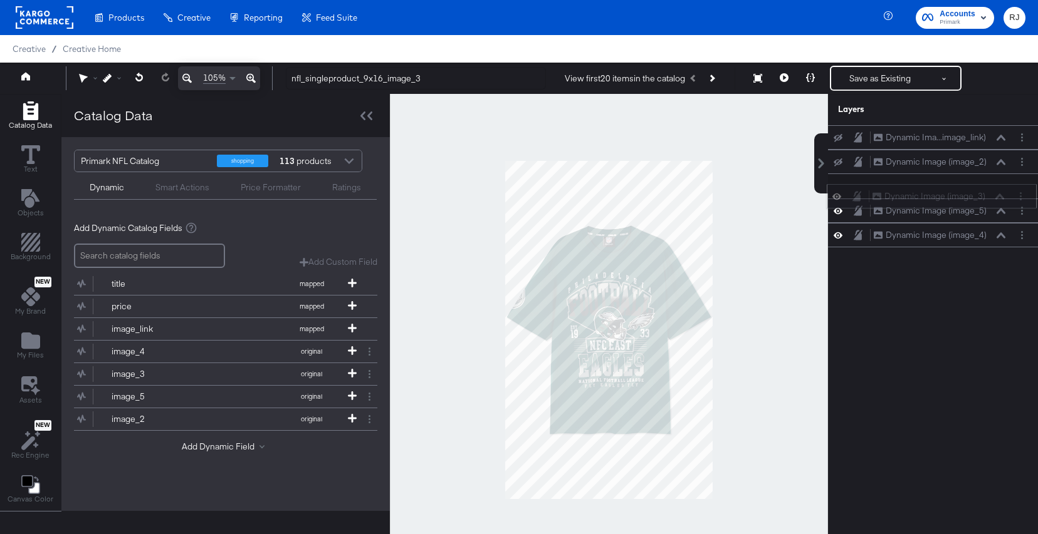
click at [988, 192] on div "Dynamic Image (image_3) Dynamic Image (image_3)" at bounding box center [938, 196] width 133 height 13
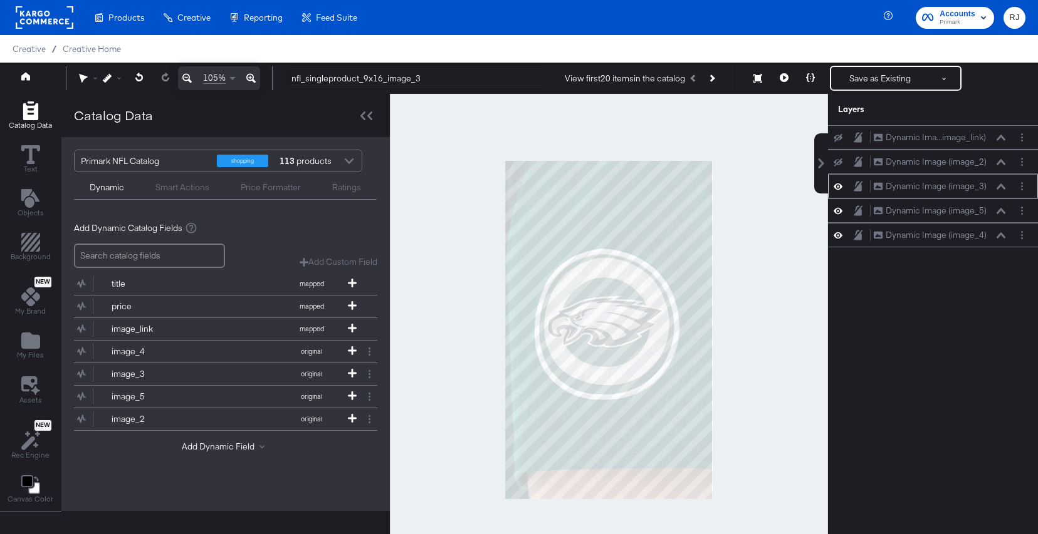
click at [838, 189] on icon at bounding box center [837, 187] width 9 height 6
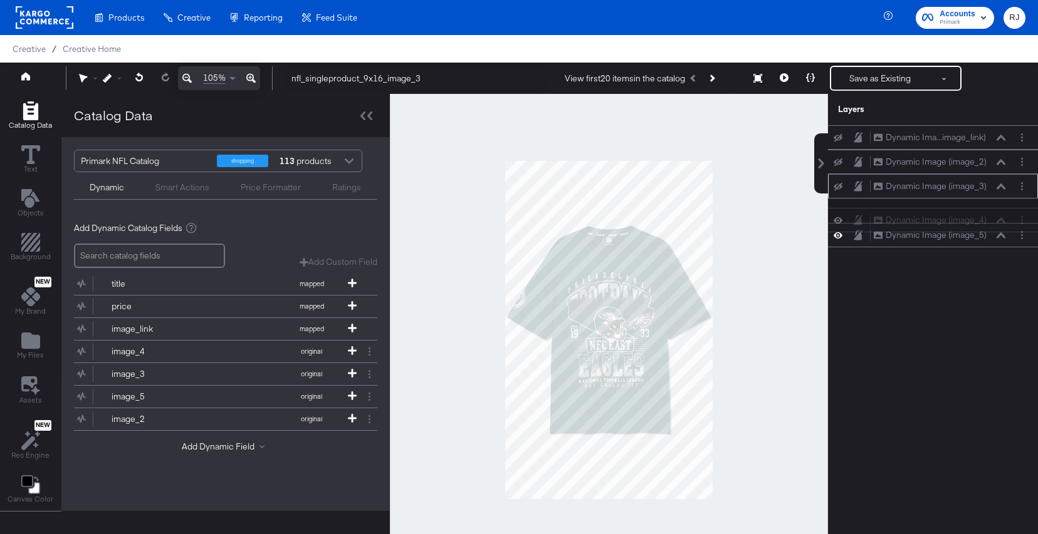
drag, startPoint x: 912, startPoint y: 227, endPoint x: 912, endPoint y: 206, distance: 20.7
click at [912, 206] on div "Dynamic Ima...image_link) Dynamic Image (image_link) Dynamic Image (image_2) Dy…" at bounding box center [933, 186] width 210 height 122
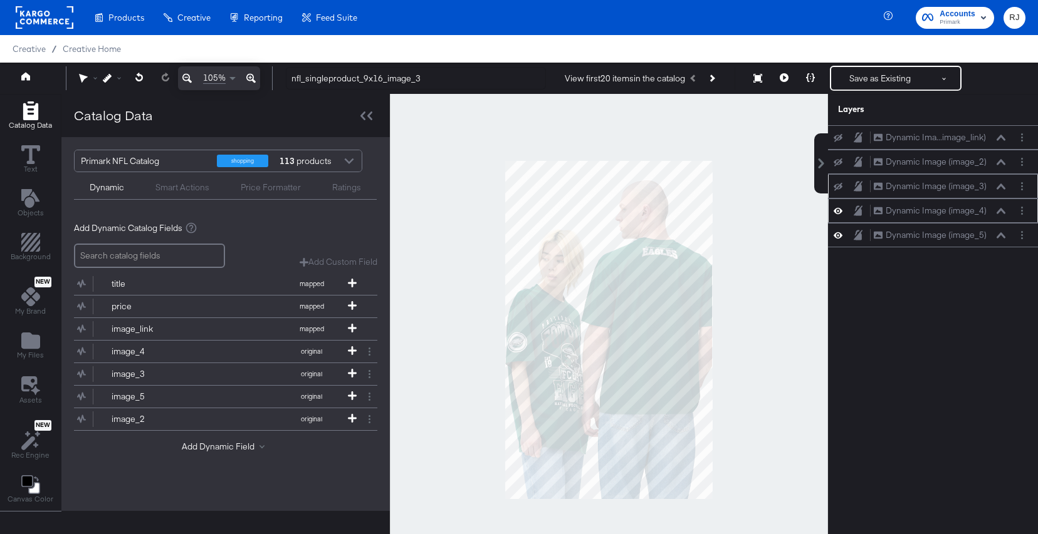
click at [840, 212] on icon at bounding box center [837, 211] width 9 height 6
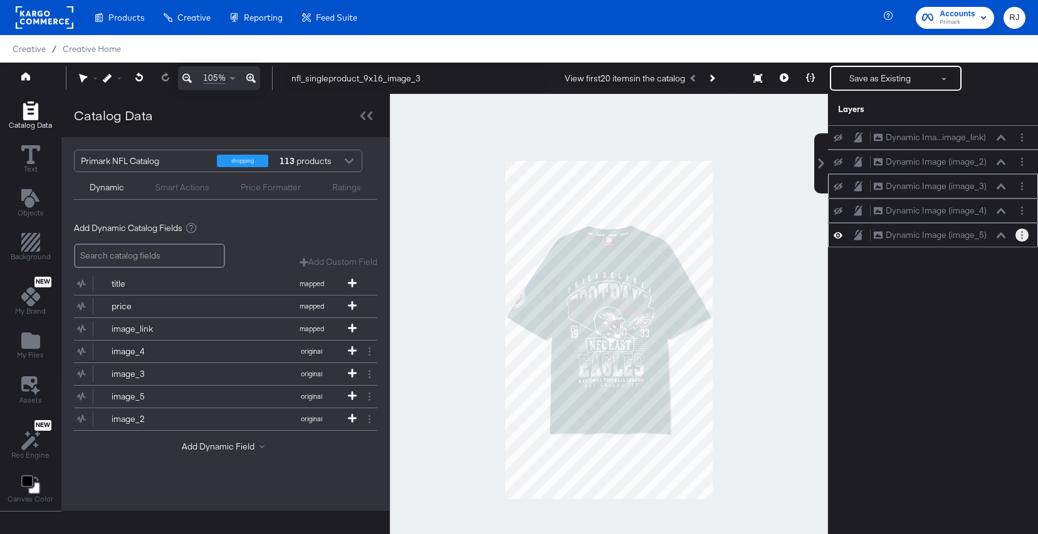
click at [1021, 239] on icon "Layer Options" at bounding box center [1022, 235] width 2 height 8
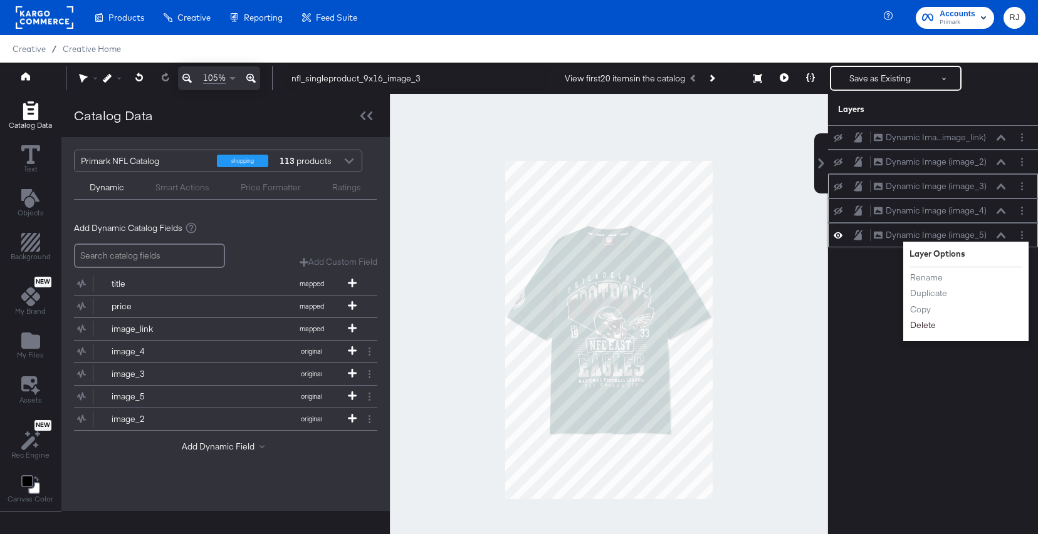
click at [921, 325] on button "Delete" at bounding box center [922, 325] width 27 height 13
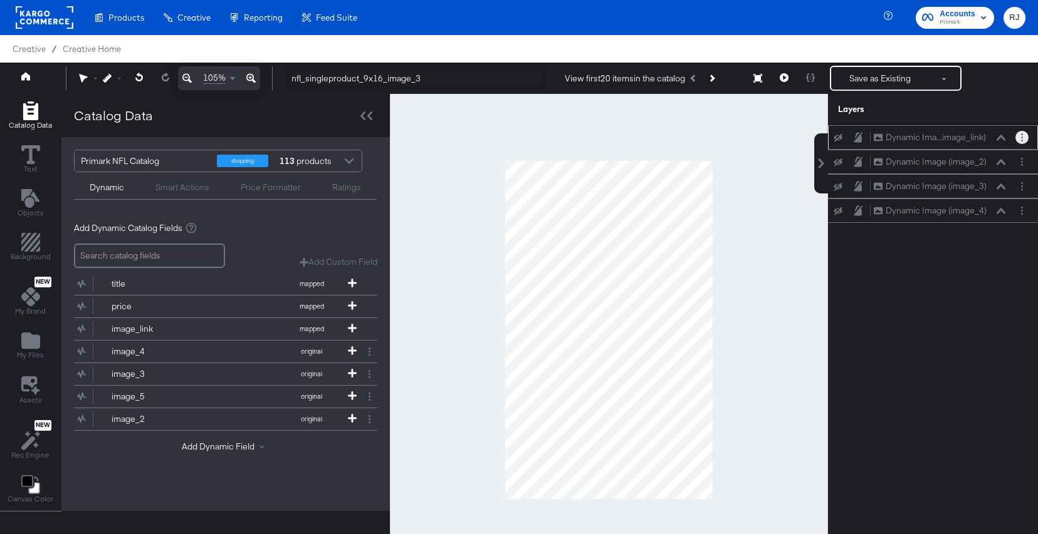
click at [1022, 141] on circle "Layer Options" at bounding box center [1022, 141] width 2 height 2
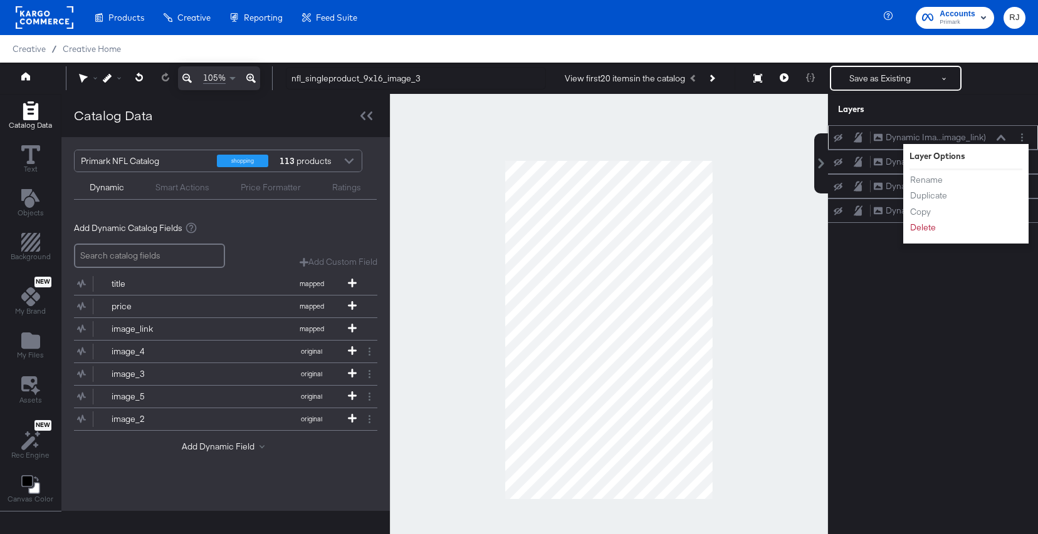
click at [913, 236] on div "Rename Duplicate Copy Delete" at bounding box center [943, 203] width 69 height 67
click at [918, 229] on button "Delete" at bounding box center [922, 227] width 27 height 13
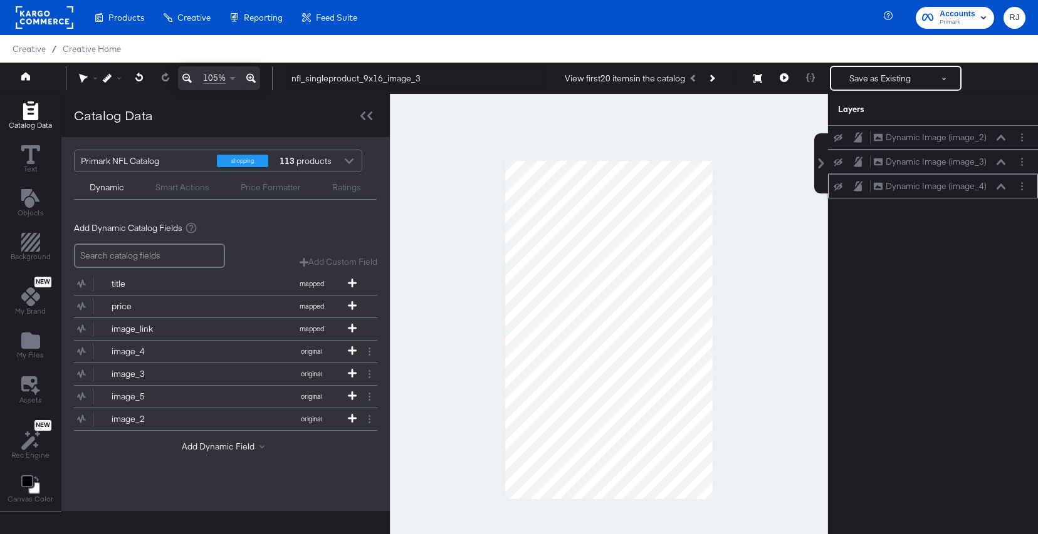
click at [839, 187] on icon at bounding box center [837, 187] width 9 height 8
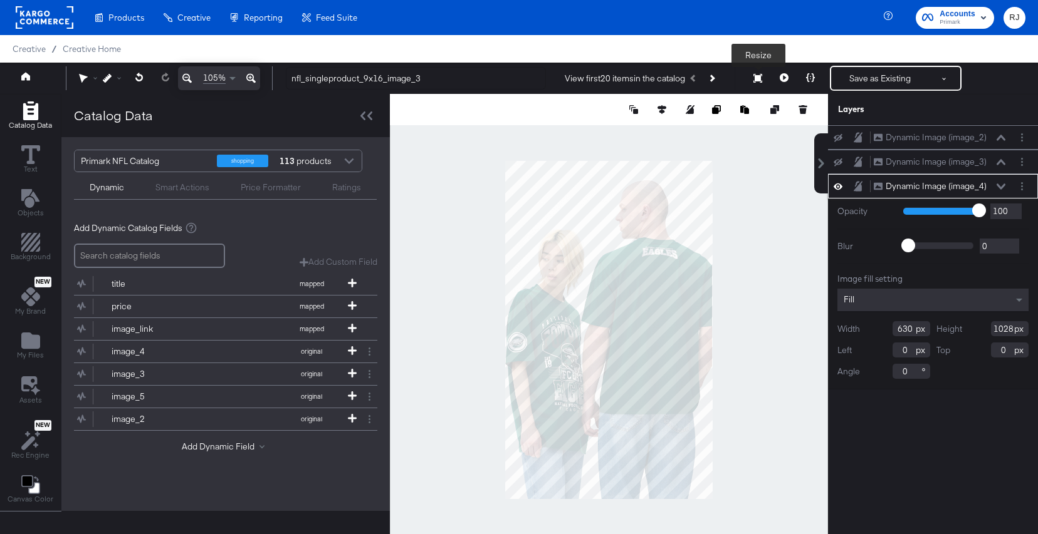
click at [756, 83] on button "Resize" at bounding box center [757, 79] width 26 height 23
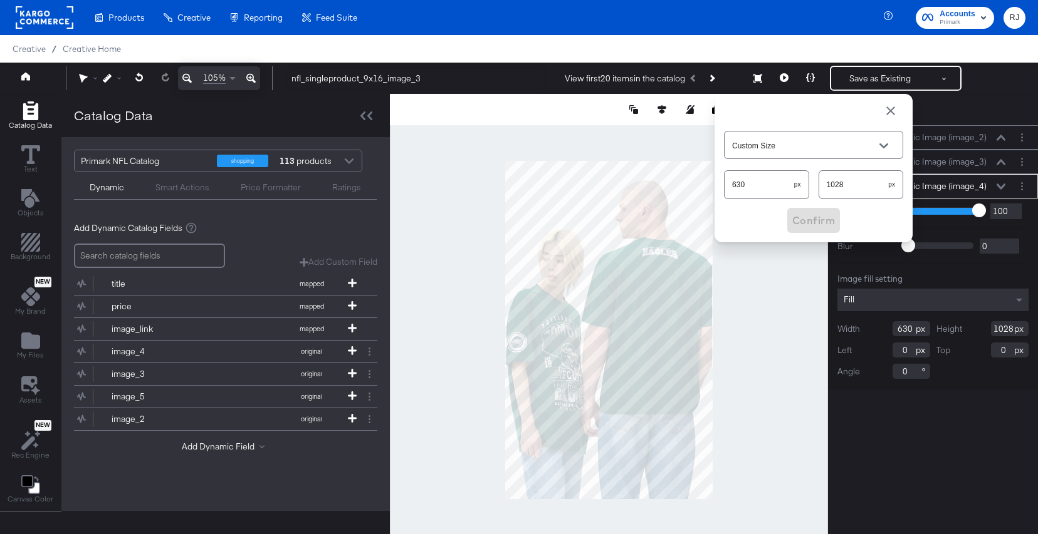
click at [886, 111] on span "button" at bounding box center [890, 110] width 15 height 15
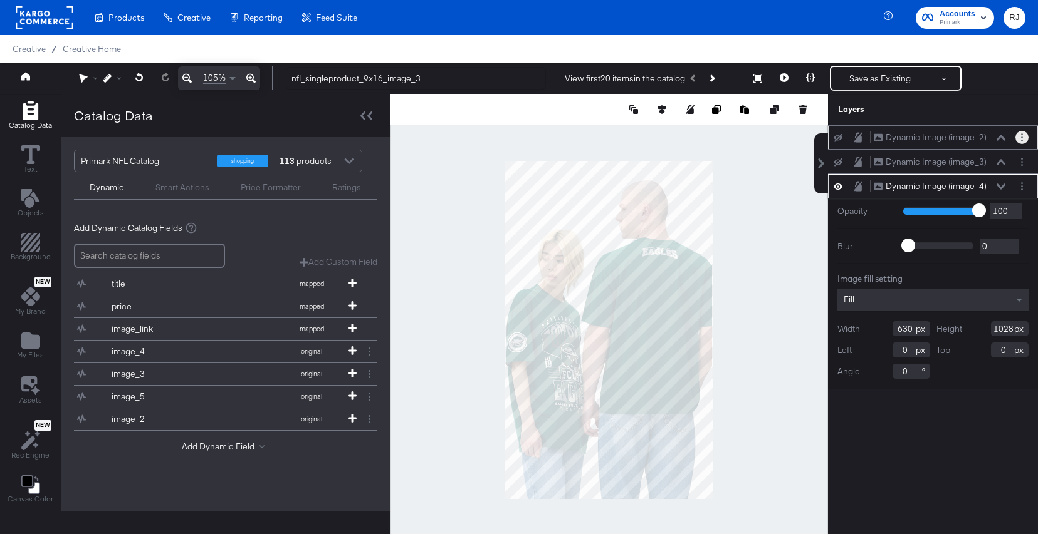
click at [1020, 133] on button "Layer Options" at bounding box center [1021, 137] width 13 height 13
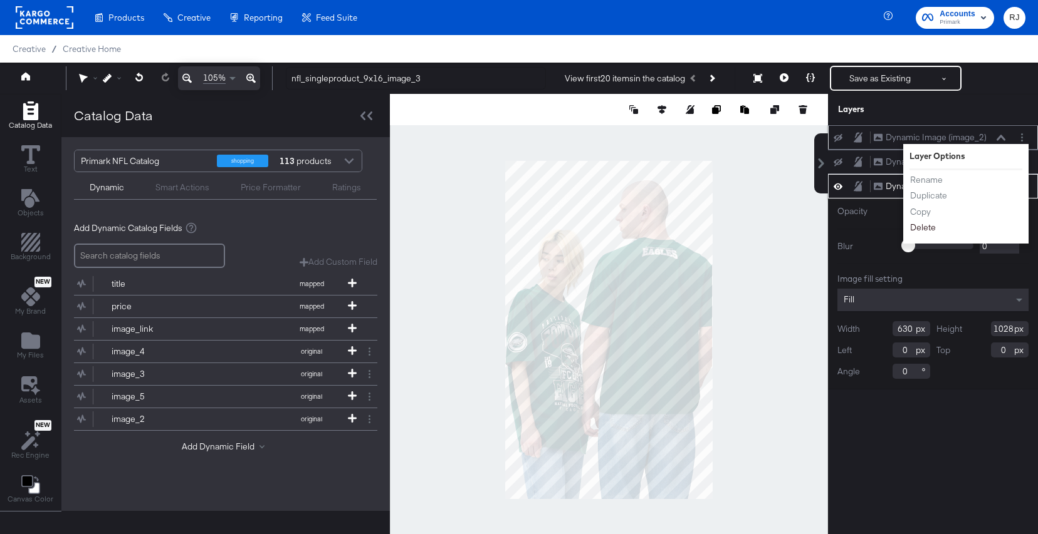
click at [920, 230] on button "Delete" at bounding box center [922, 227] width 27 height 13
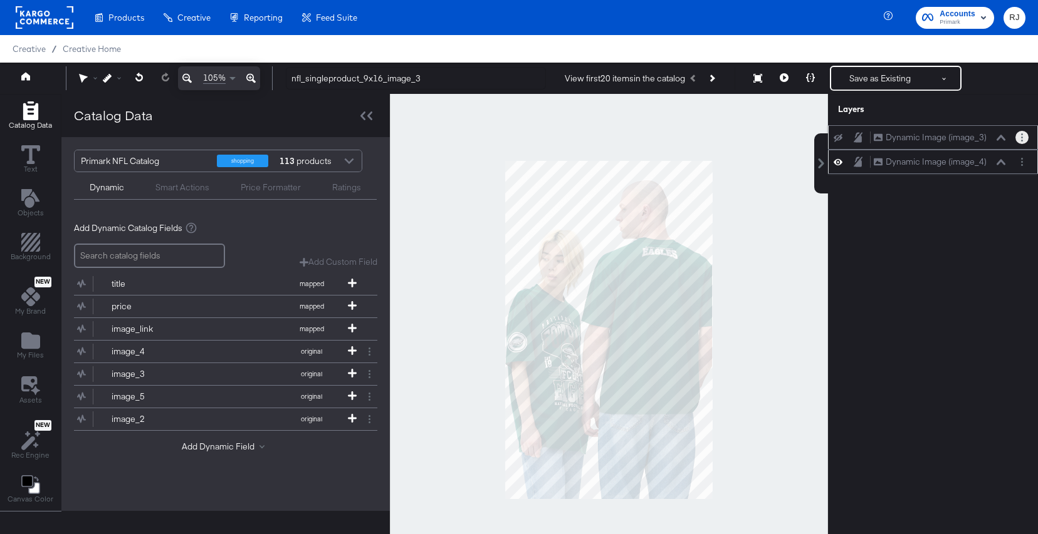
click at [1022, 134] on circle "Layer Options" at bounding box center [1022, 134] width 2 height 2
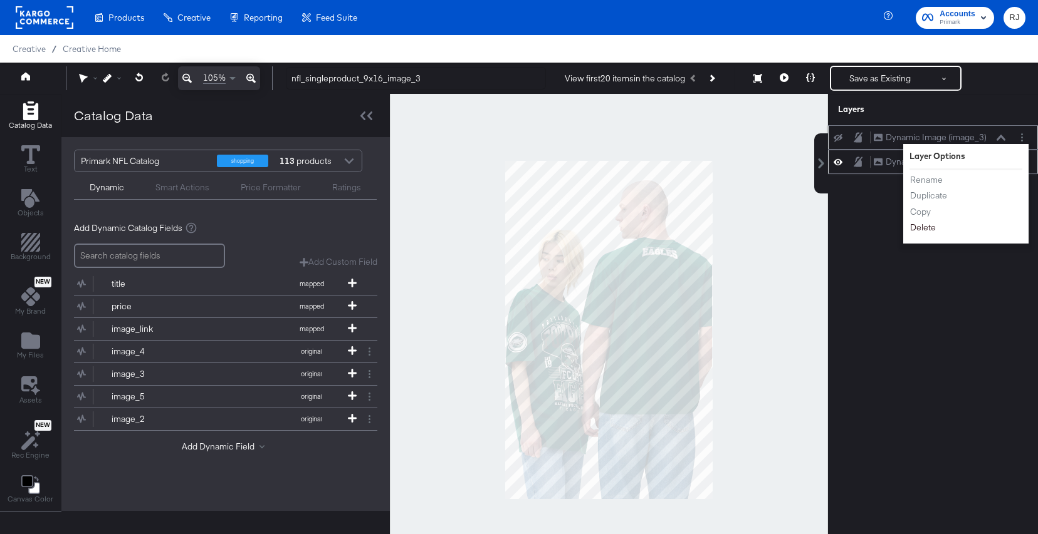
click at [928, 233] on button "Delete" at bounding box center [922, 227] width 27 height 13
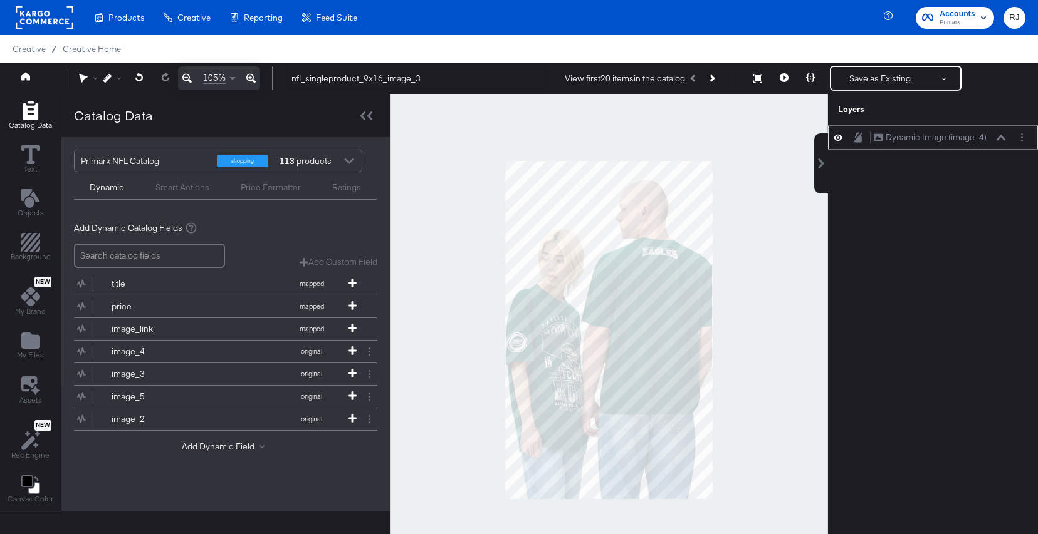
click at [1002, 136] on icon at bounding box center [1000, 138] width 9 height 6
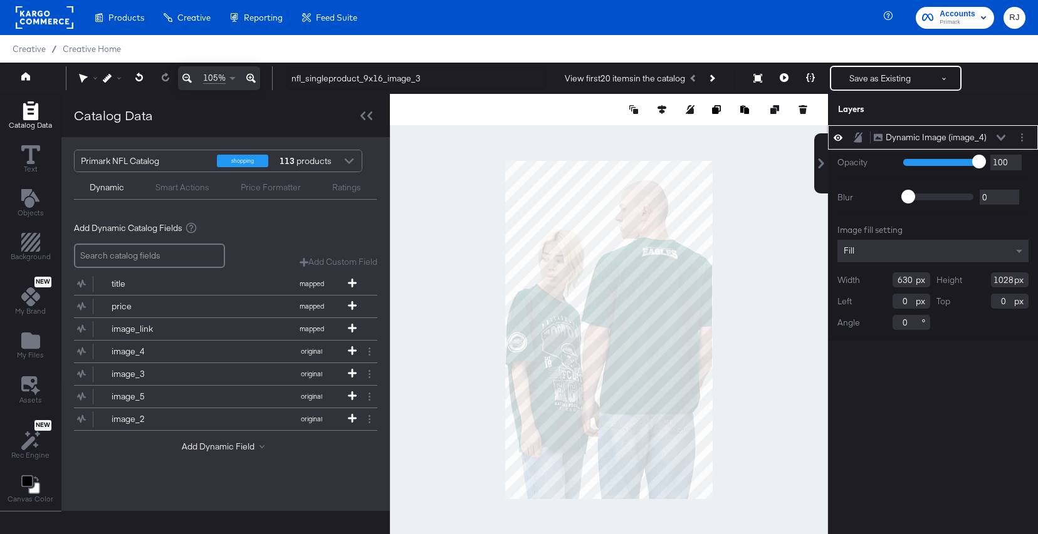
click at [1002, 136] on icon at bounding box center [1000, 138] width 9 height 6
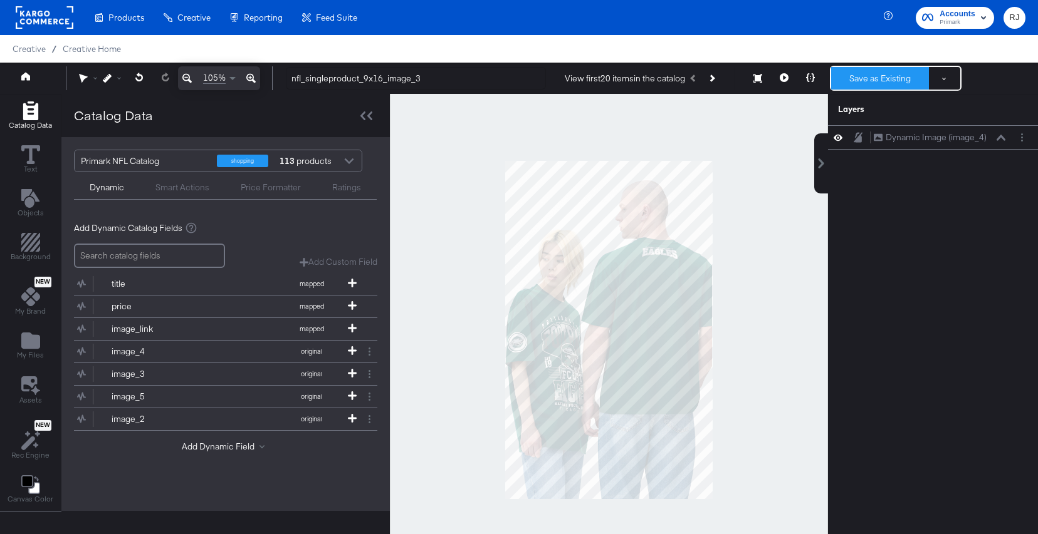
click at [882, 73] on button "Save as Existing" at bounding box center [880, 78] width 98 height 23
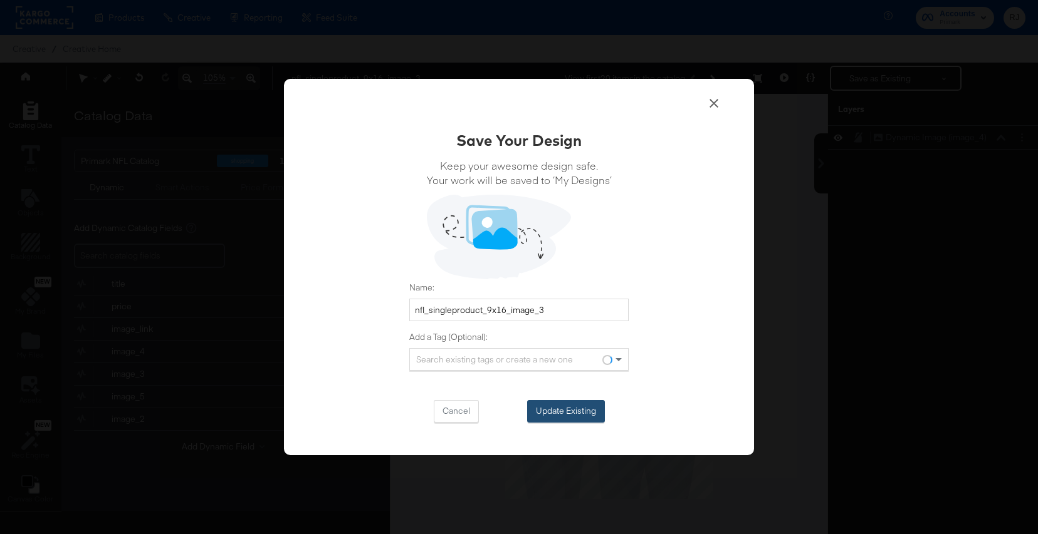
click at [569, 408] on button "Update Existing" at bounding box center [566, 411] width 78 height 23
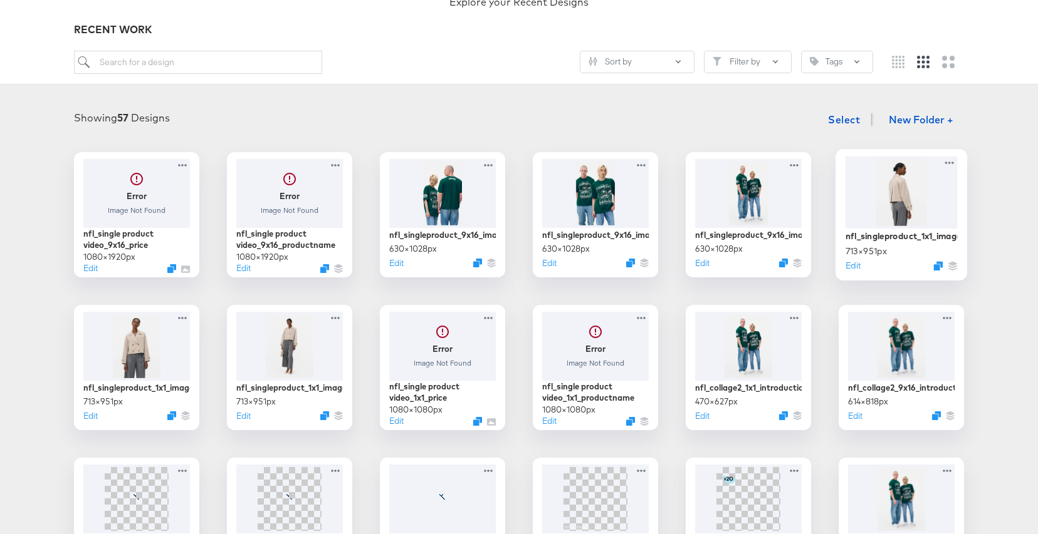
scroll to position [130, 0]
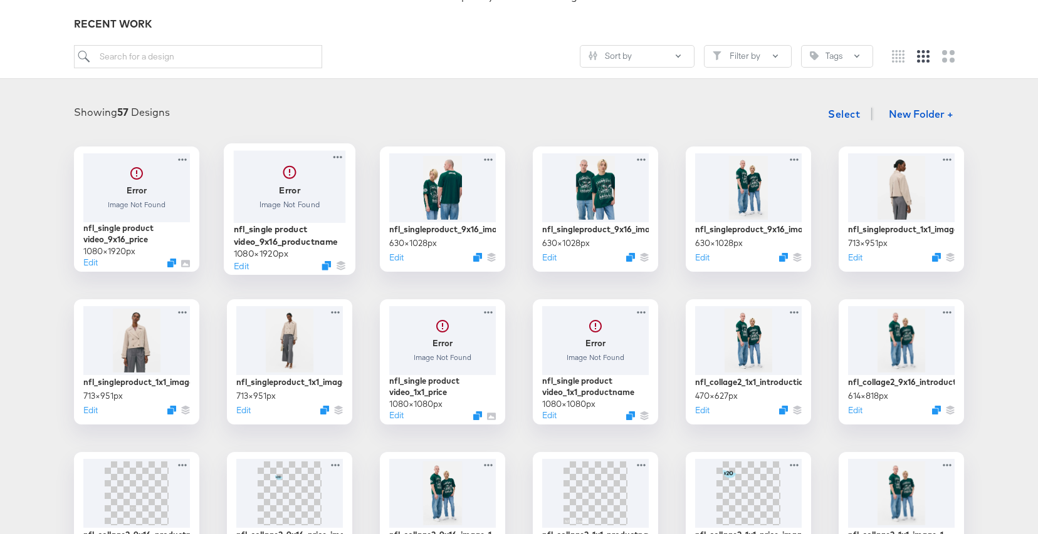
click at [300, 184] on div at bounding box center [290, 186] width 112 height 72
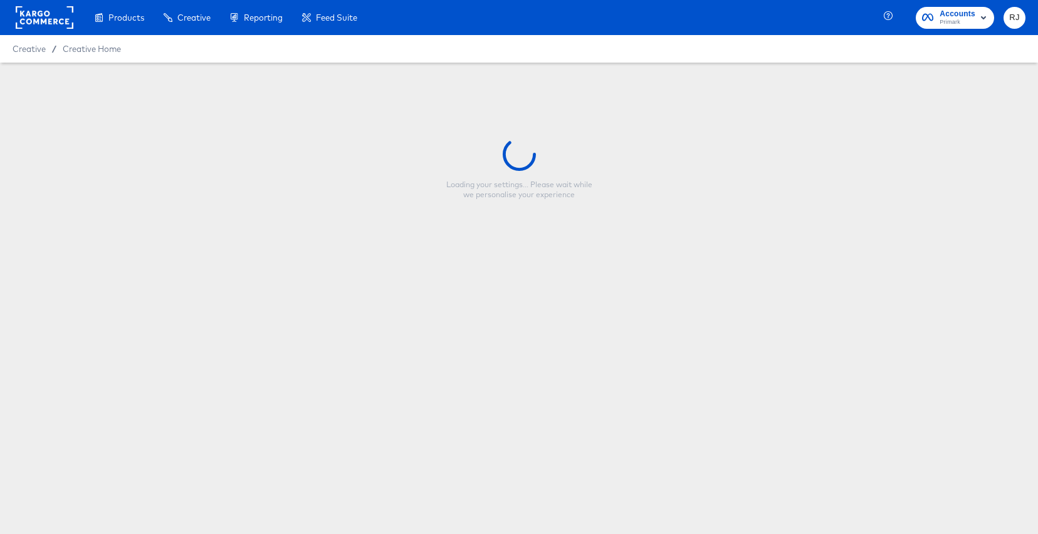
type input "nfl_single product video_9x16_productname"
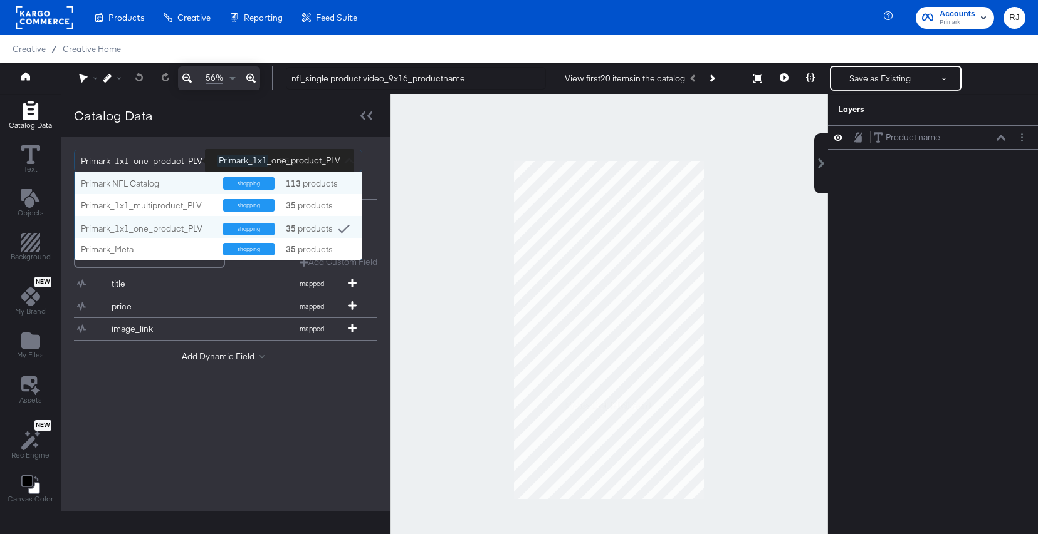
click at [165, 164] on div "Primark_1x1_one_product_PLV" at bounding box center [144, 160] width 127 height 21
click at [155, 188] on div "Primark NFL Catalog" at bounding box center [147, 184] width 133 height 12
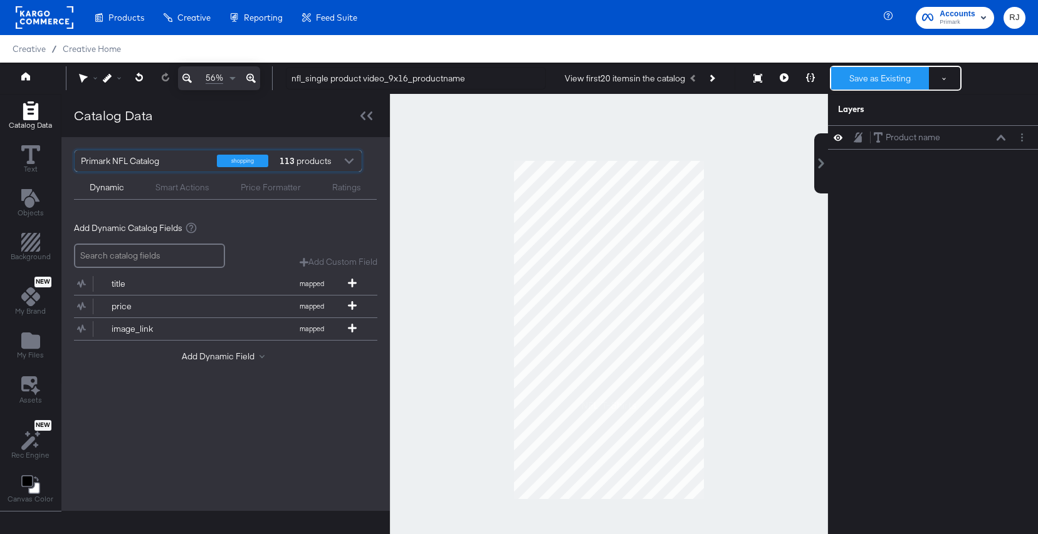
click at [884, 82] on button "Save as Existing" at bounding box center [880, 78] width 98 height 23
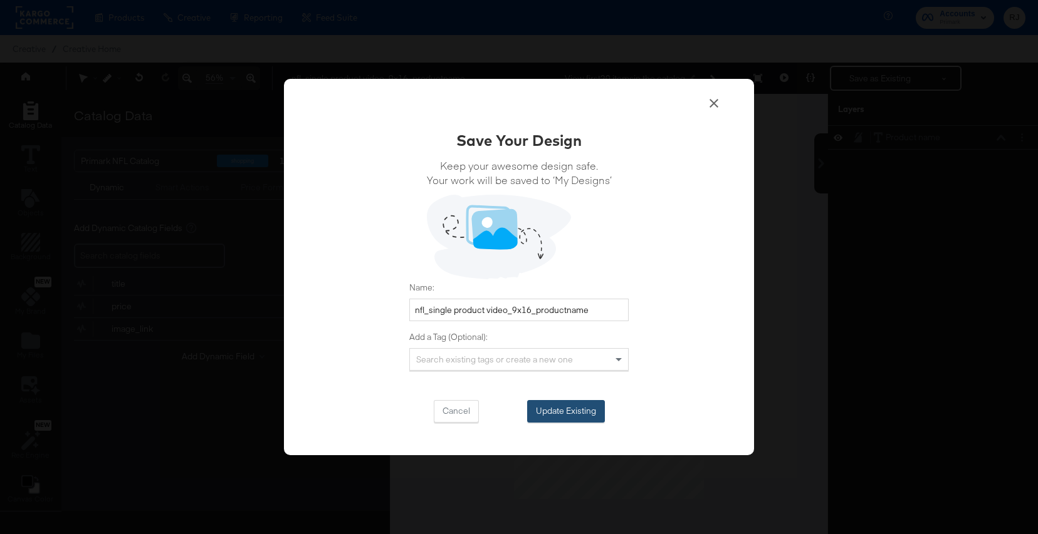
click at [580, 410] on button "Update Existing" at bounding box center [566, 411] width 78 height 23
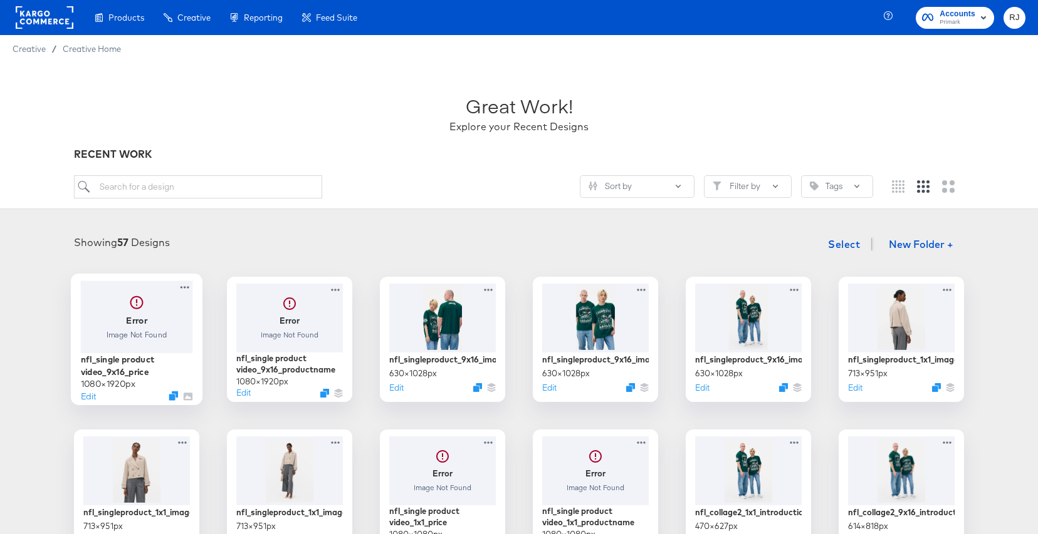
click at [123, 310] on div at bounding box center [137, 317] width 112 height 72
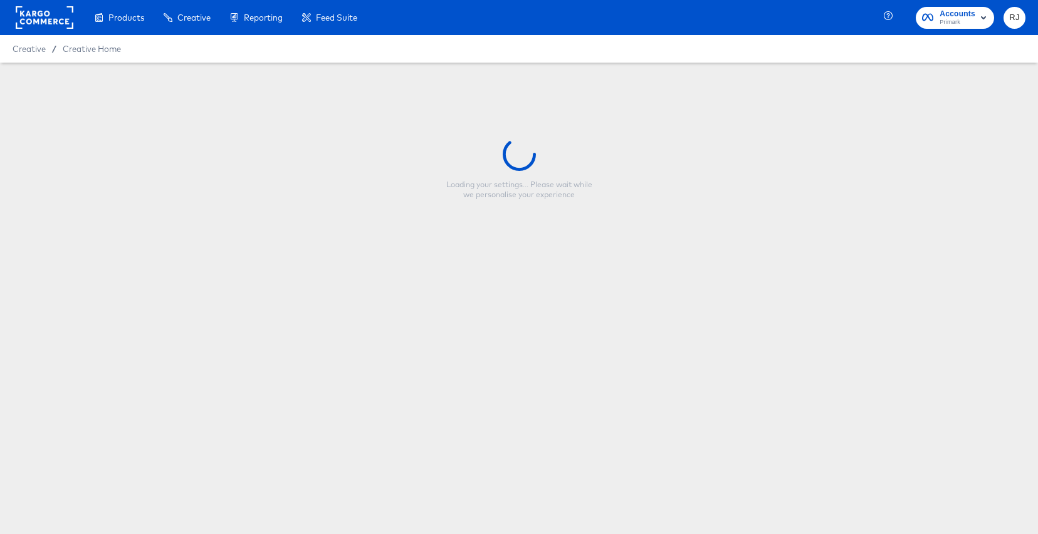
type input "nfl_single product video_9x16_price"
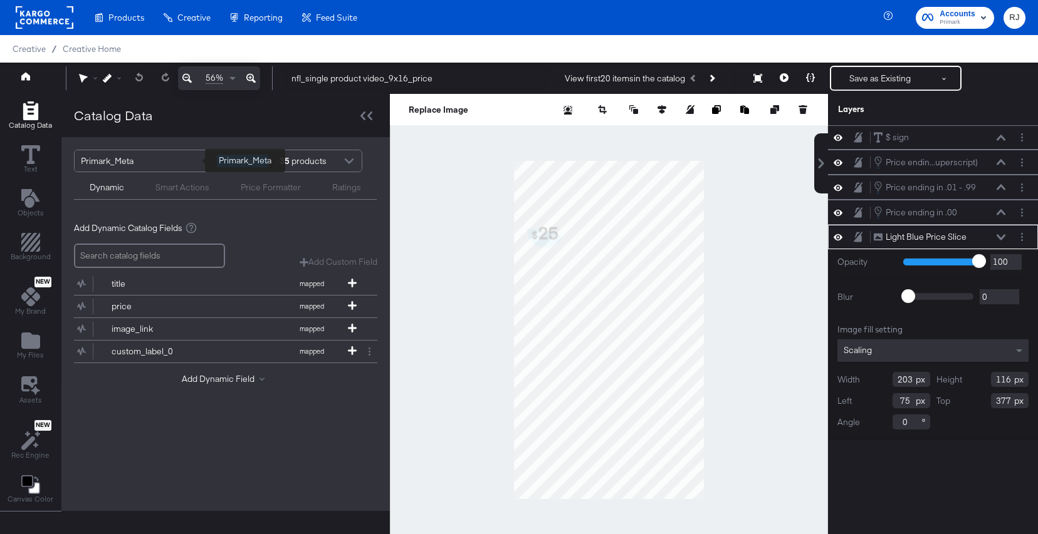
click at [165, 167] on div "Primark_Meta" at bounding box center [144, 160] width 127 height 21
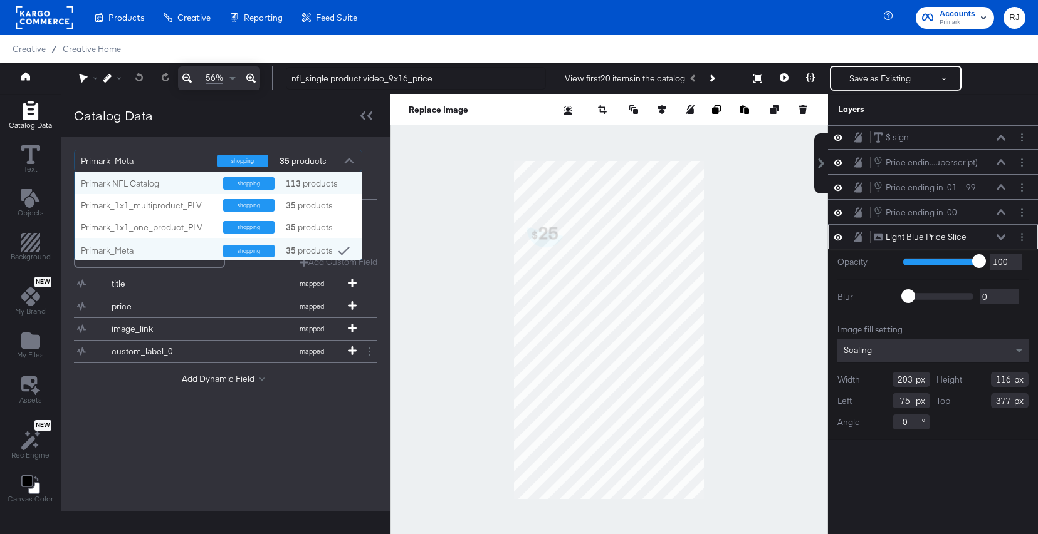
scroll to position [88, 287]
click at [155, 186] on div "Primark NFL Catalog" at bounding box center [147, 184] width 133 height 12
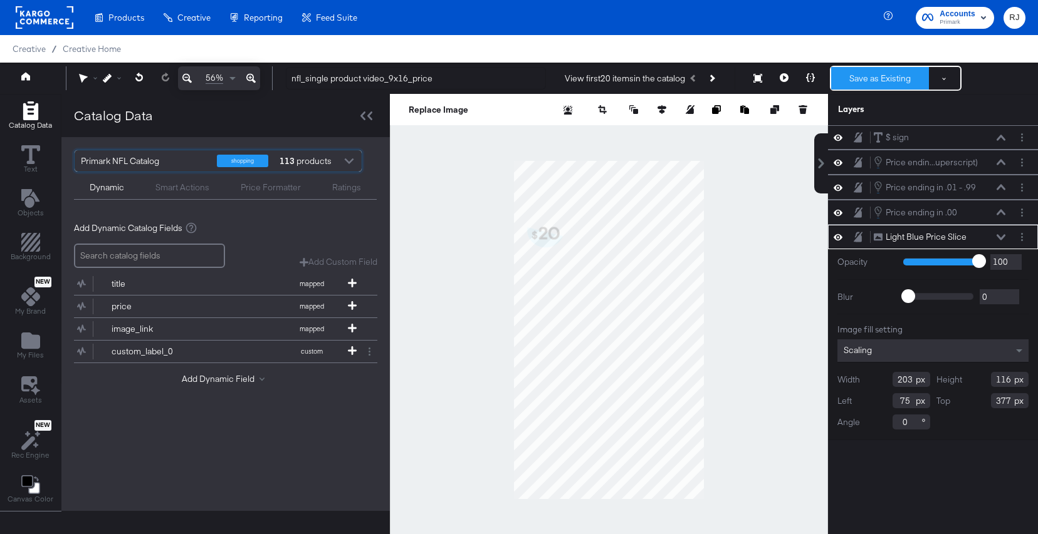
click at [870, 84] on button "Save as Existing" at bounding box center [880, 78] width 98 height 23
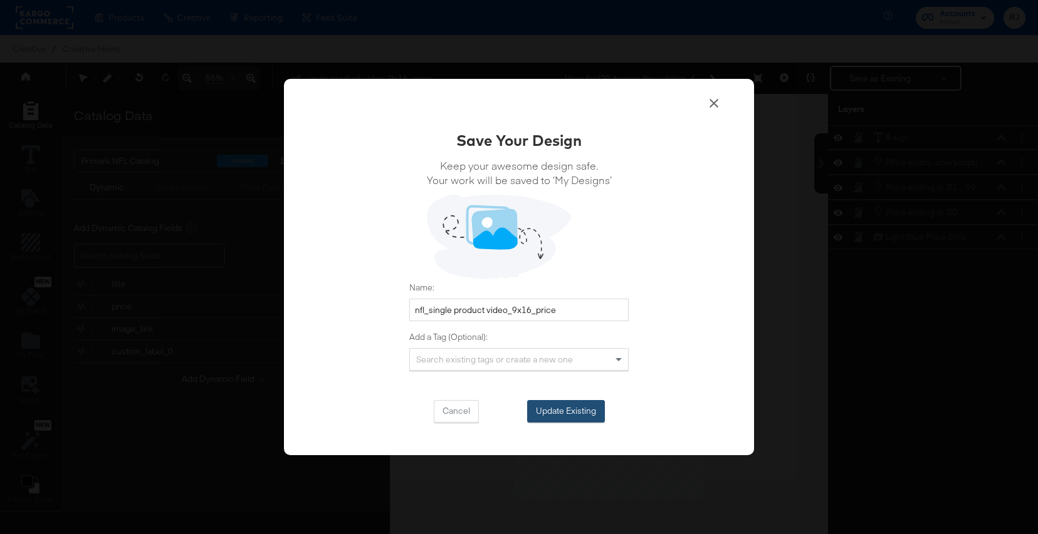
click at [554, 408] on button "Update Existing" at bounding box center [566, 411] width 78 height 23
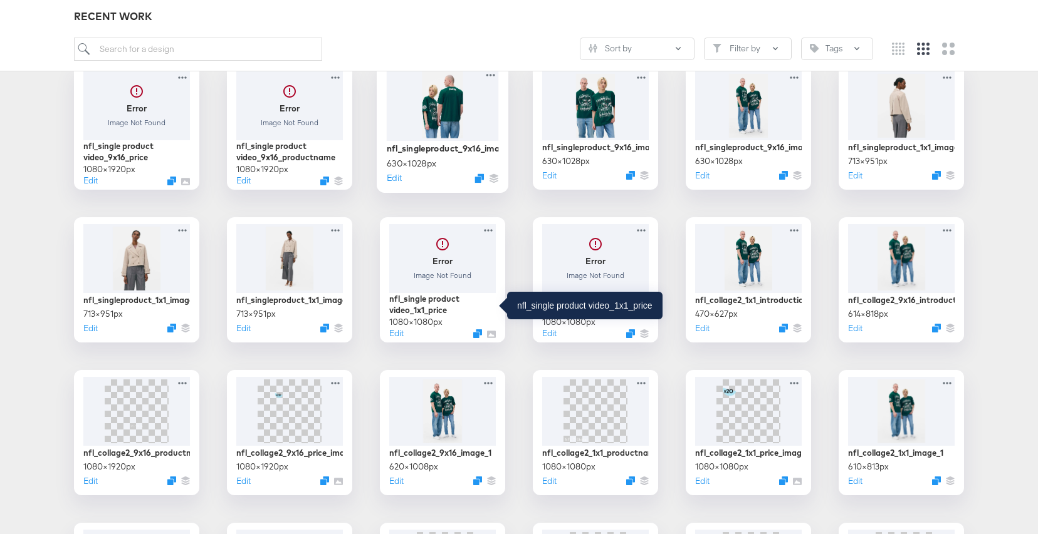
scroll to position [217, 0]
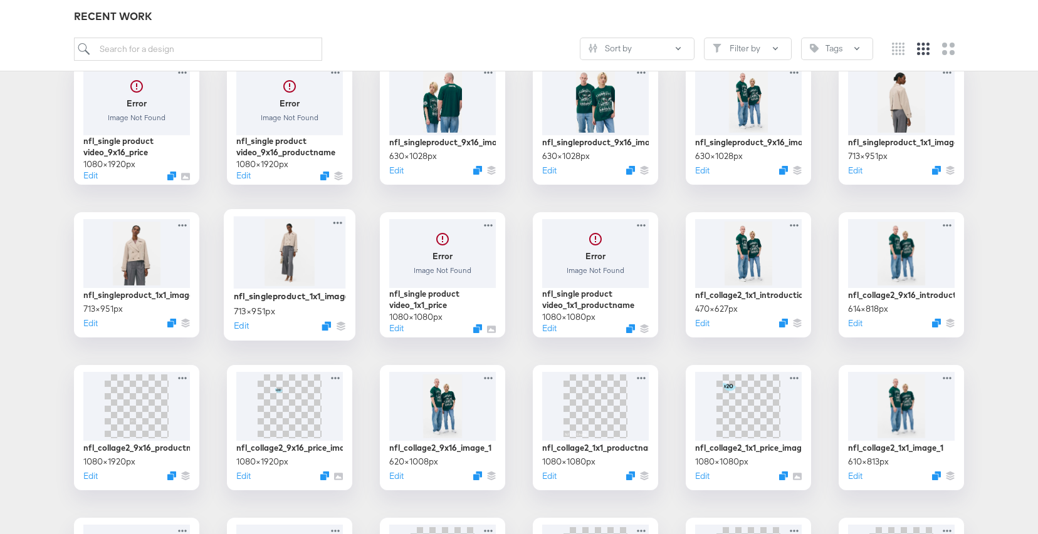
click at [287, 252] on div at bounding box center [290, 252] width 112 height 72
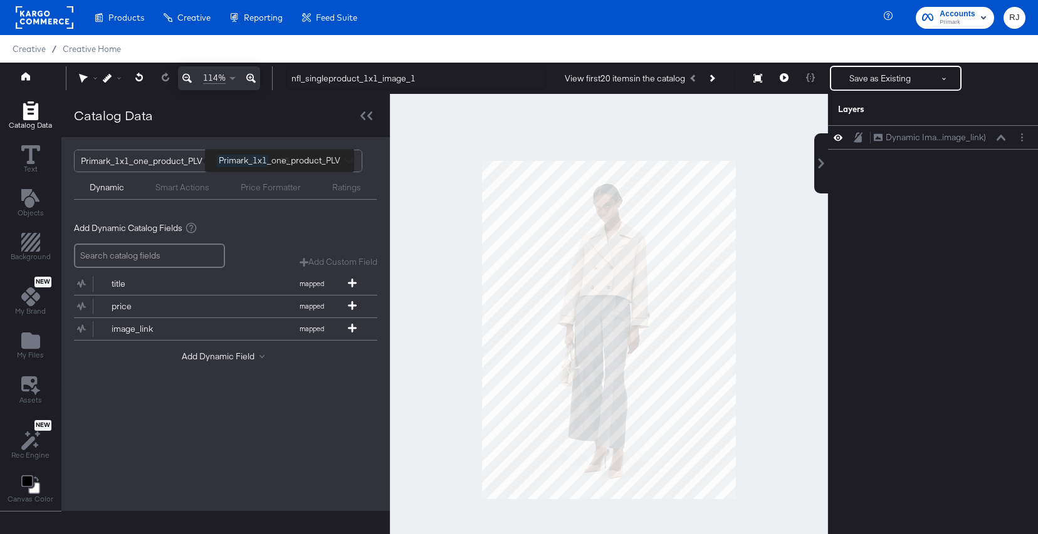
click at [136, 164] on div "Primark_1x1_one_product_PLV" at bounding box center [144, 160] width 127 height 21
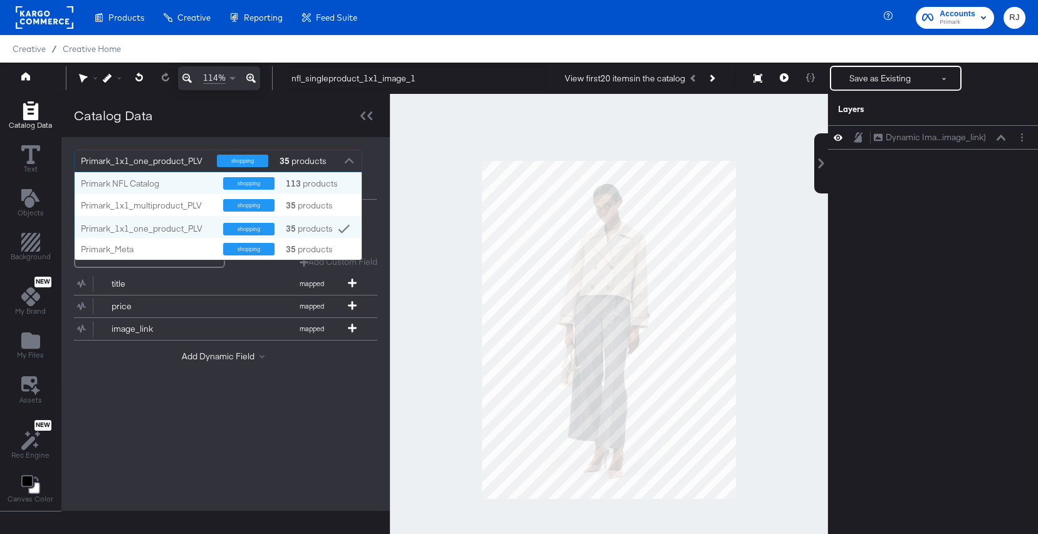
scroll to position [88, 287]
click at [140, 184] on div "Primark NFL Catalog" at bounding box center [147, 184] width 133 height 12
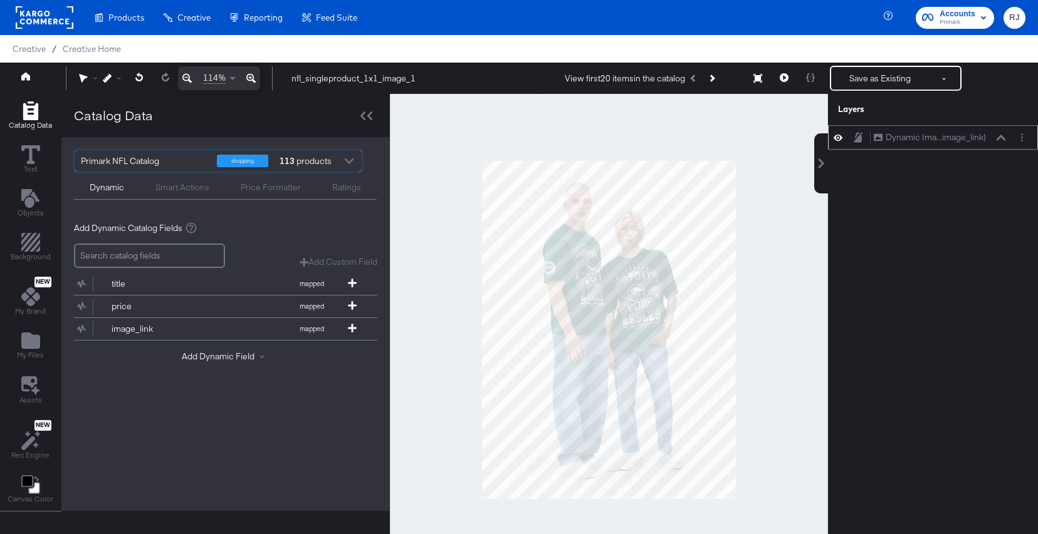
click at [1003, 138] on icon at bounding box center [1000, 138] width 9 height 6
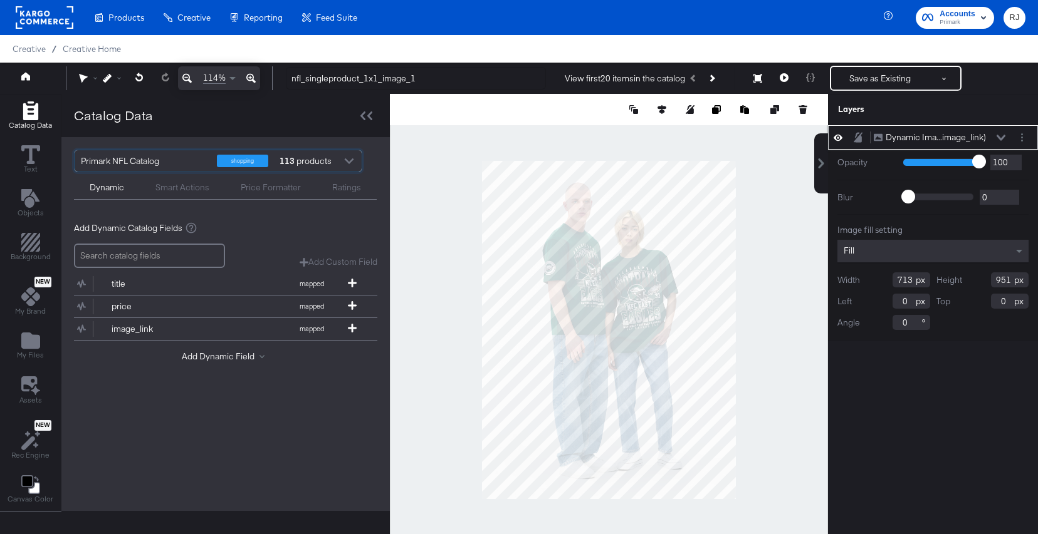
click at [1002, 134] on button at bounding box center [1001, 138] width 10 height 8
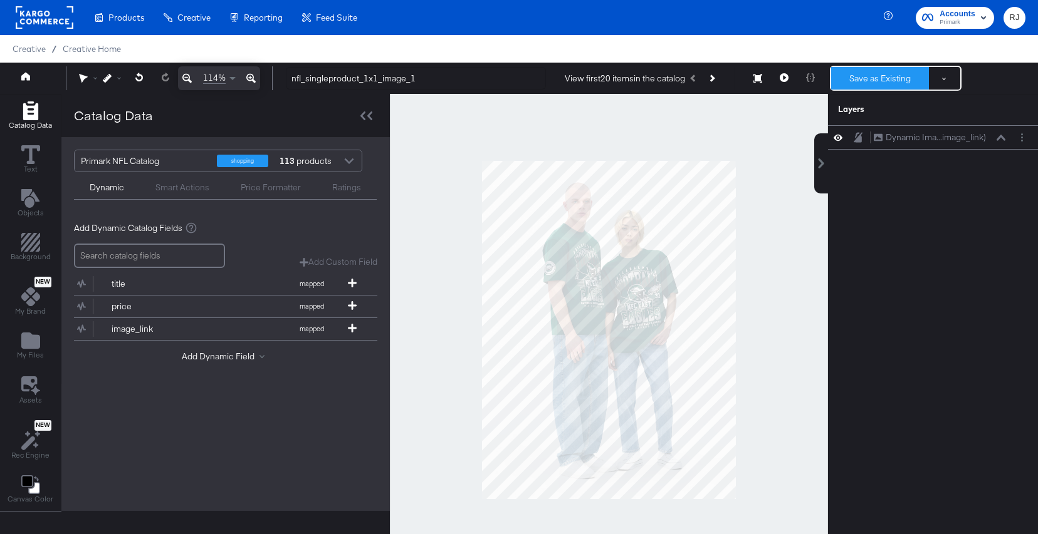
click at [890, 81] on button "Save as Existing" at bounding box center [880, 78] width 98 height 23
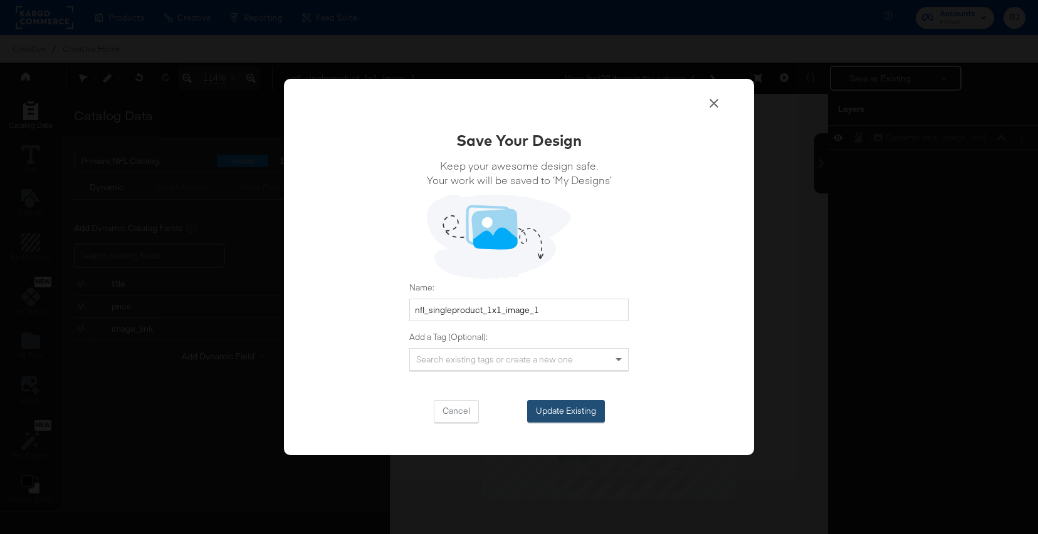
click at [578, 408] on button "Update Existing" at bounding box center [566, 411] width 78 height 23
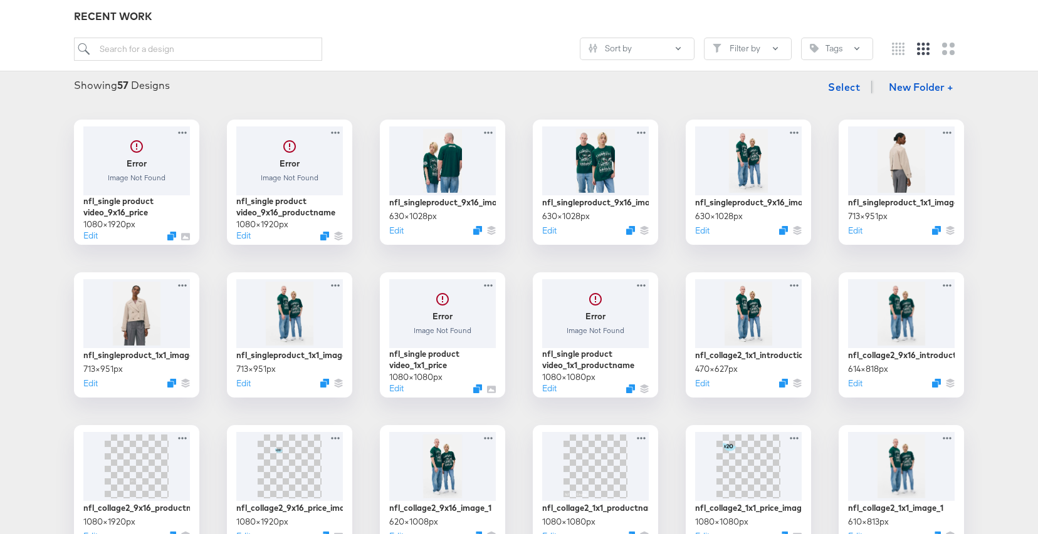
scroll to position [158, 0]
click at [124, 310] on div at bounding box center [137, 312] width 112 height 72
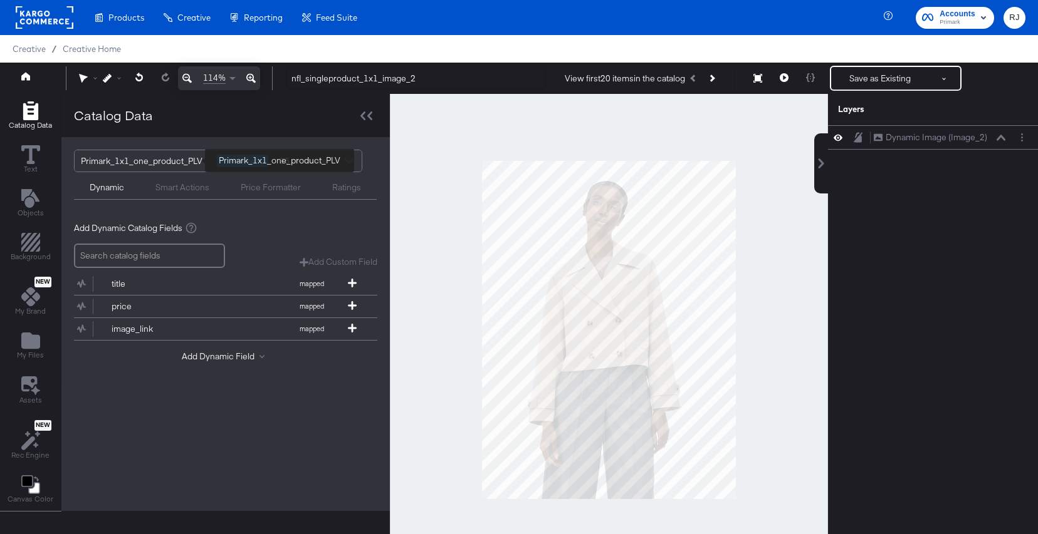
click at [164, 160] on div "Primark_1x1_one_product_PLV" at bounding box center [144, 160] width 127 height 21
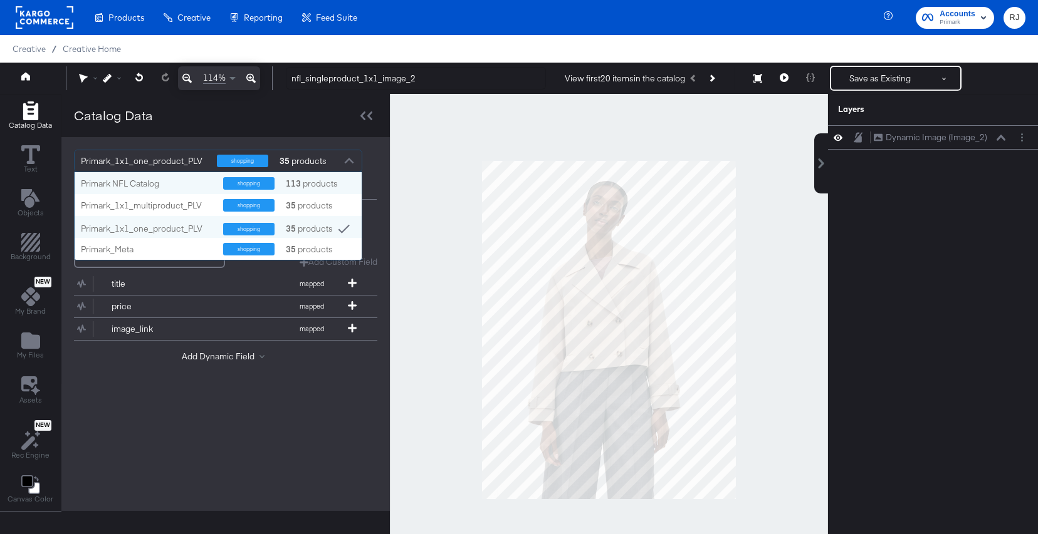
scroll to position [88, 287]
click at [149, 181] on div "Primark NFL Catalog" at bounding box center [147, 184] width 133 height 12
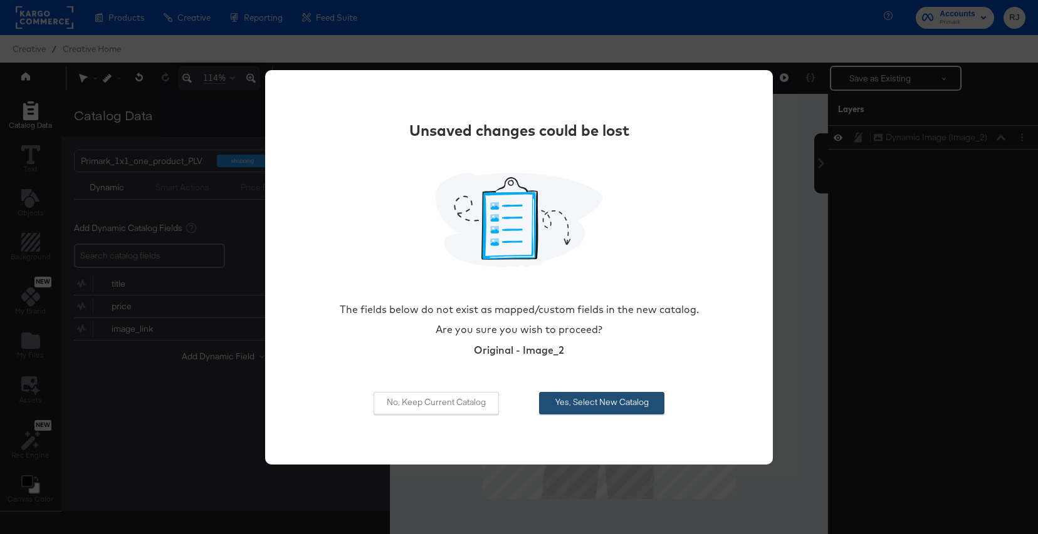
click at [611, 403] on button "Yes, Select New Catalog" at bounding box center [601, 403] width 125 height 23
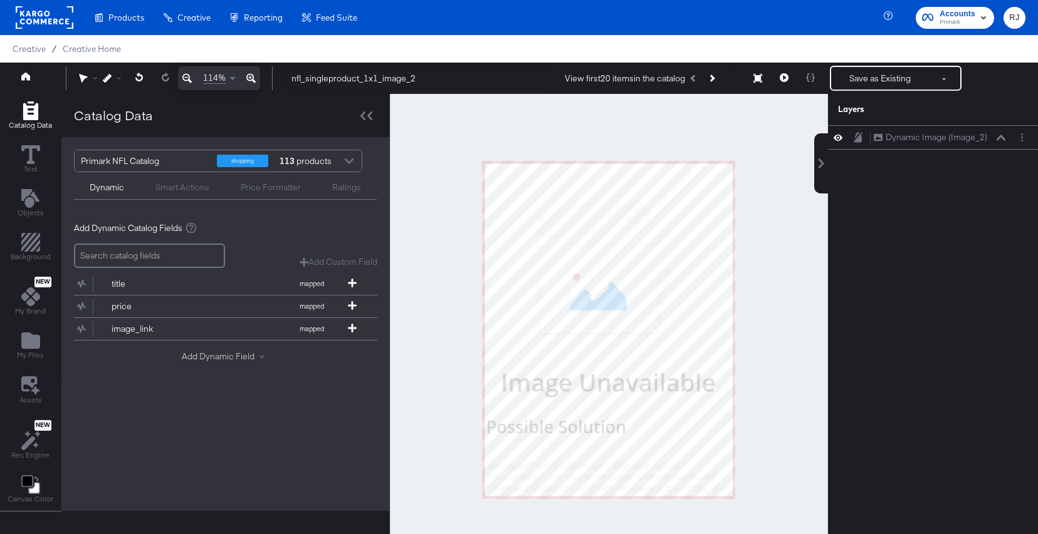
click at [239, 359] on button "Add Dynamic Field" at bounding box center [226, 357] width 88 height 12
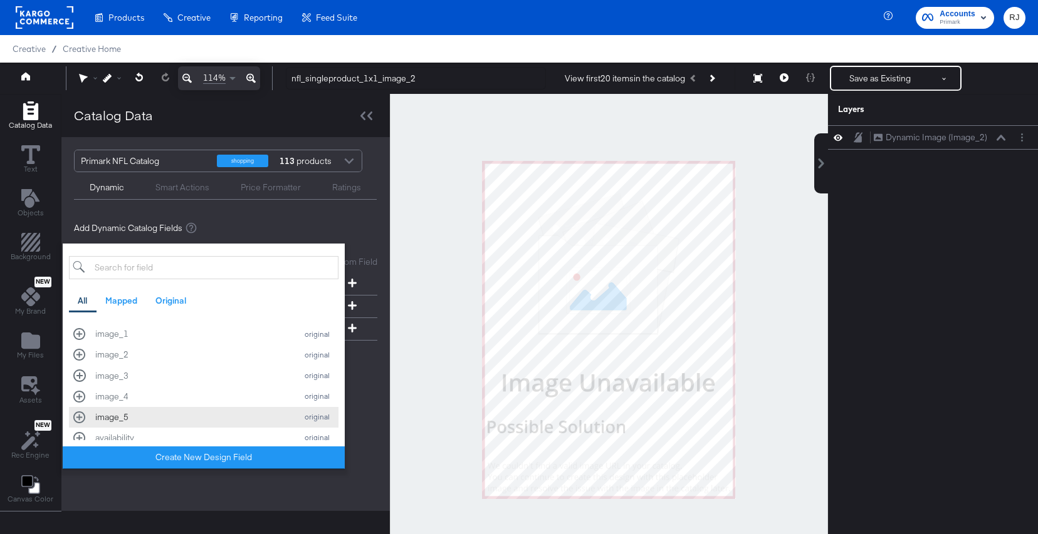
scroll to position [298, 0]
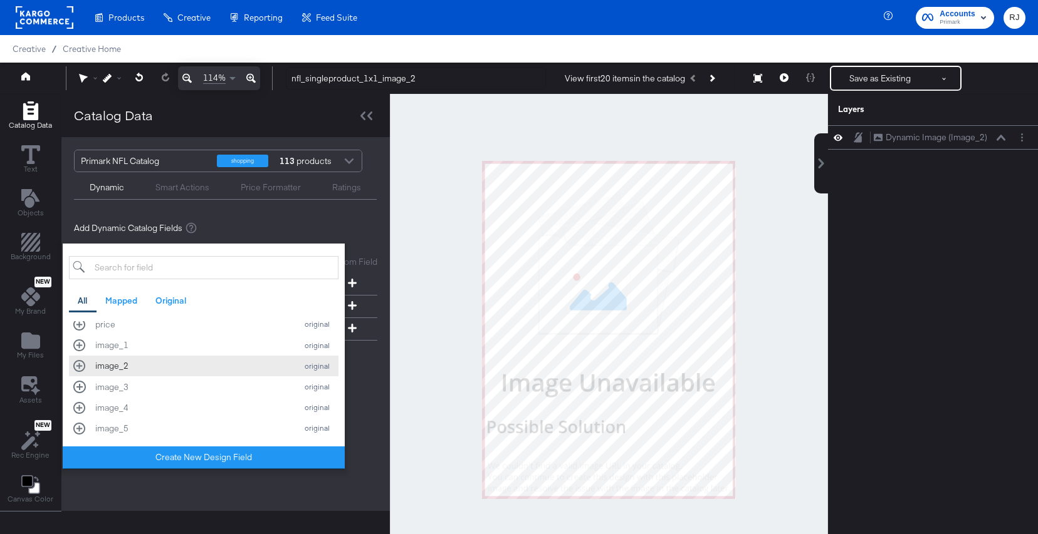
click at [81, 367] on div "image_2 original" at bounding box center [203, 366] width 261 height 12
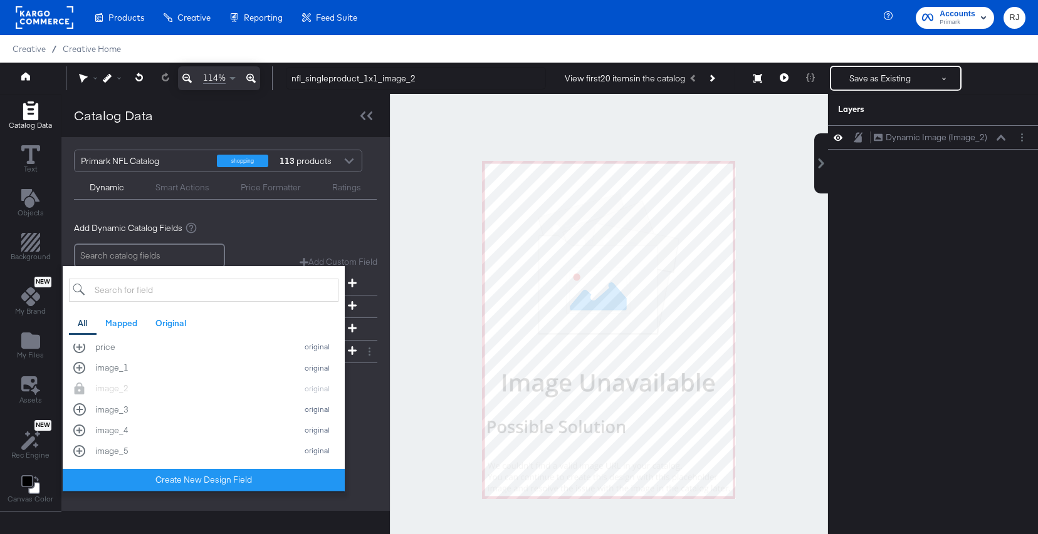
click at [363, 395] on div "Add Dynamic Catalog Fields Add Custom Field Create a custom field based on an e…" at bounding box center [225, 306] width 303 height 188
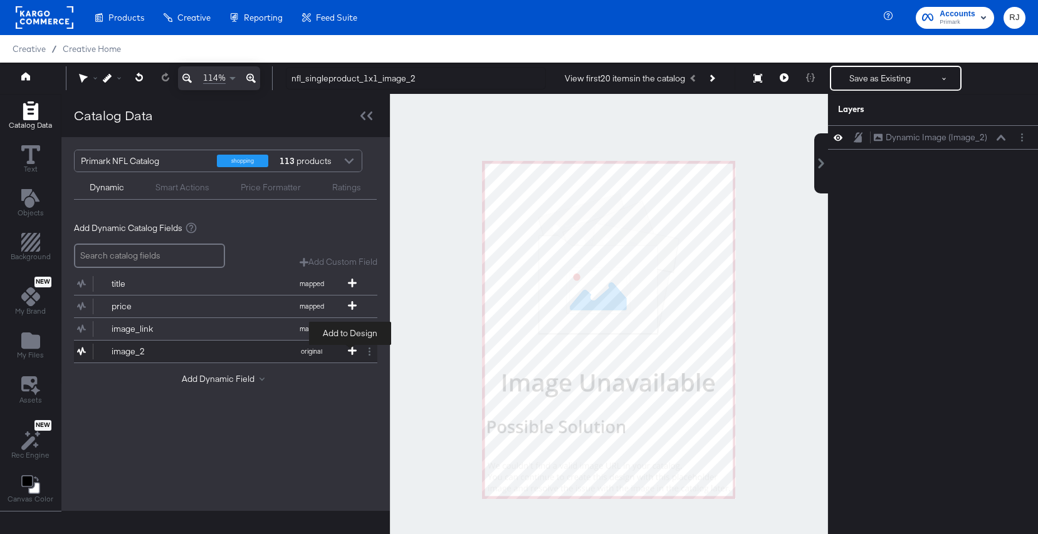
click at [350, 351] on icon at bounding box center [352, 350] width 9 height 9
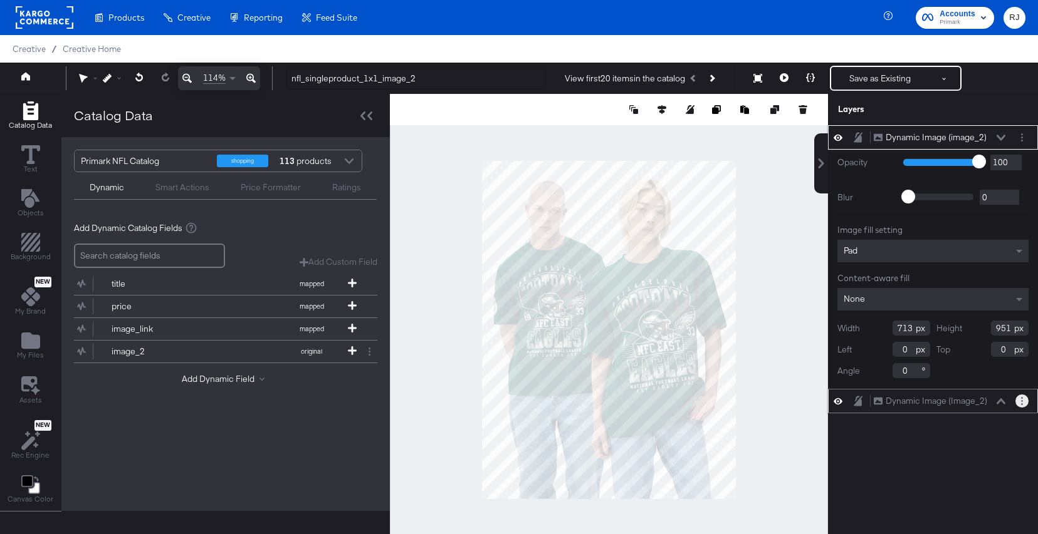
click at [1019, 402] on button "Layer Options" at bounding box center [1021, 401] width 13 height 13
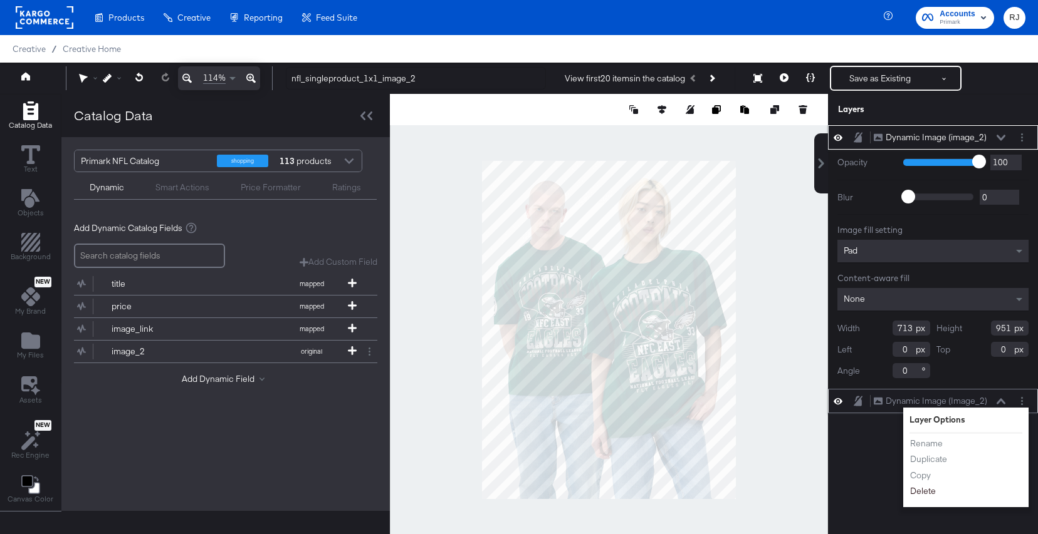
click at [922, 487] on button "Delete" at bounding box center [922, 492] width 27 height 13
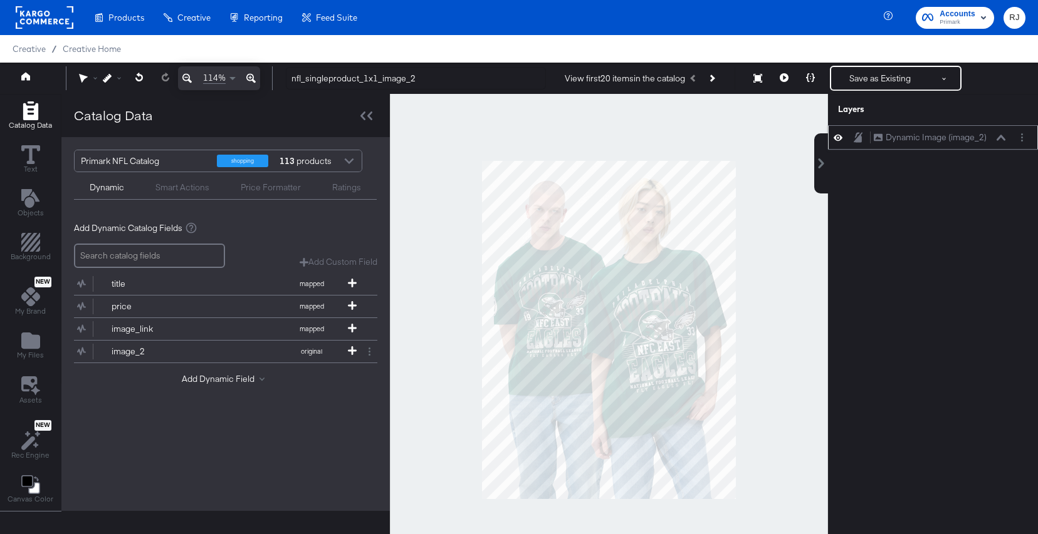
click at [1002, 136] on icon at bounding box center [1000, 138] width 9 height 6
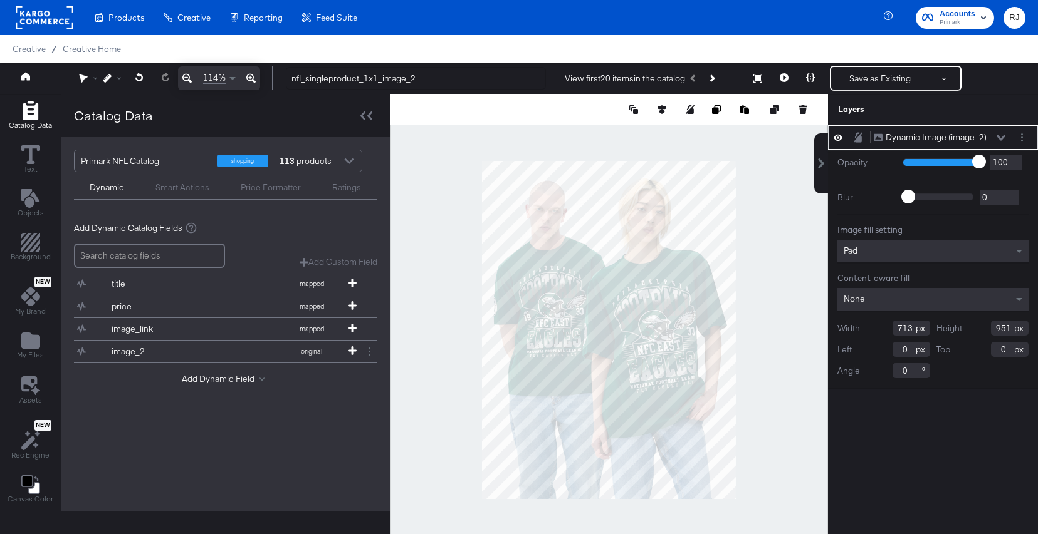
click at [899, 254] on div "Pad" at bounding box center [932, 251] width 191 height 23
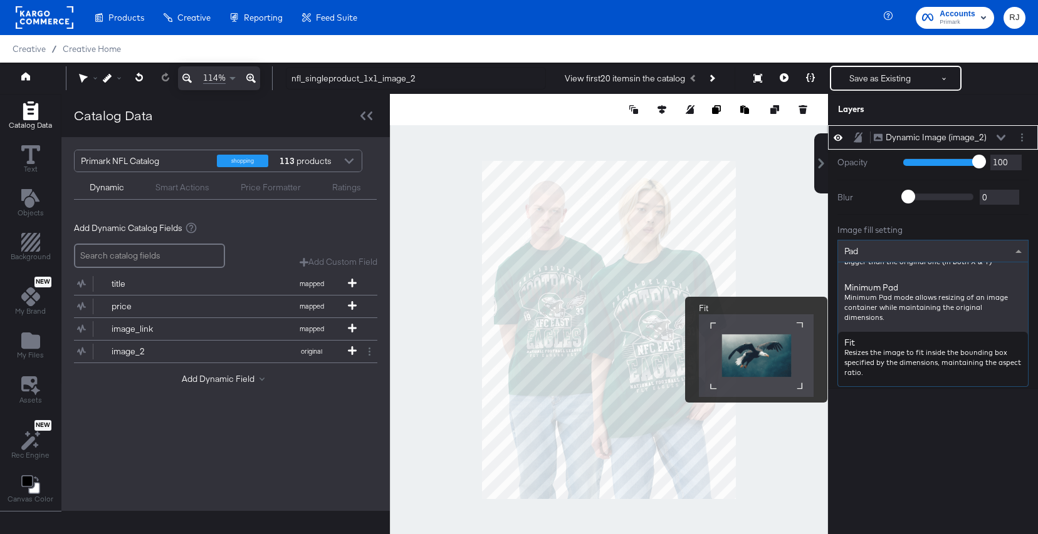
scroll to position [148, 0]
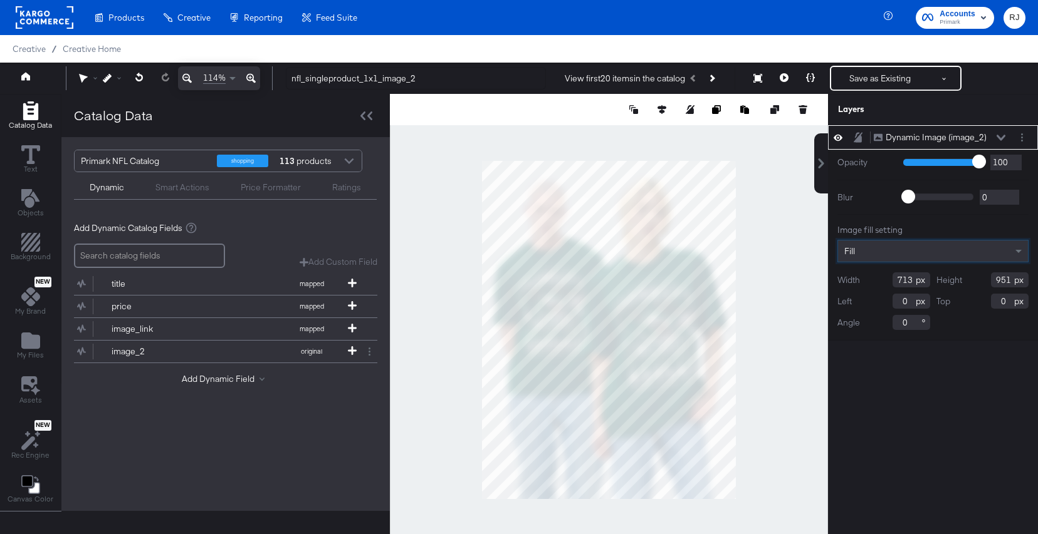
click at [899, 427] on div "Dynamic Image (image_2) Dynamic Image (image_2) Opacity 1 100 100 Blur 0 2000 0…" at bounding box center [933, 336] width 210 height 422
click at [999, 135] on icon at bounding box center [1000, 138] width 9 height 6
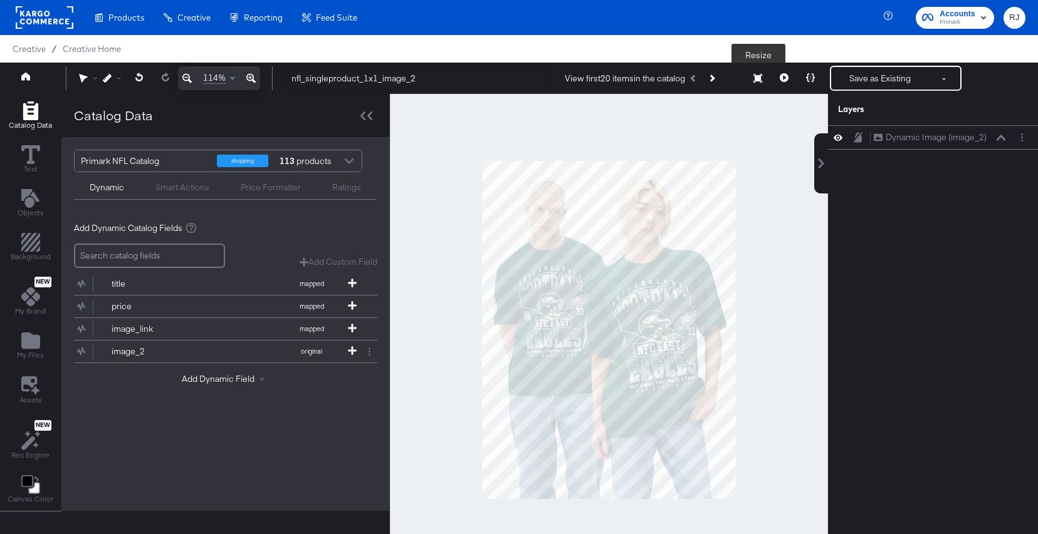
click at [761, 80] on icon at bounding box center [757, 78] width 9 height 9
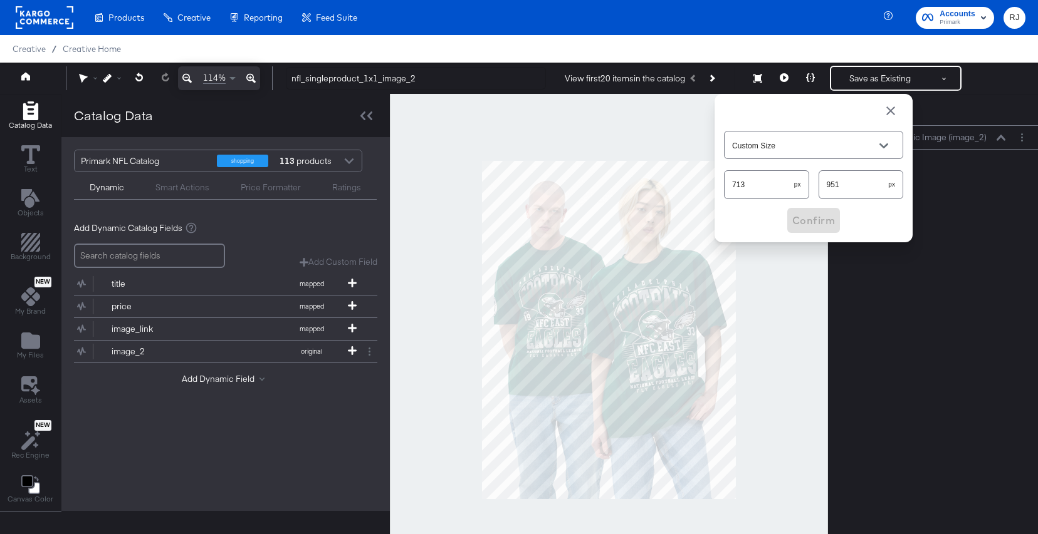
click at [895, 105] on span "button" at bounding box center [890, 110] width 15 height 15
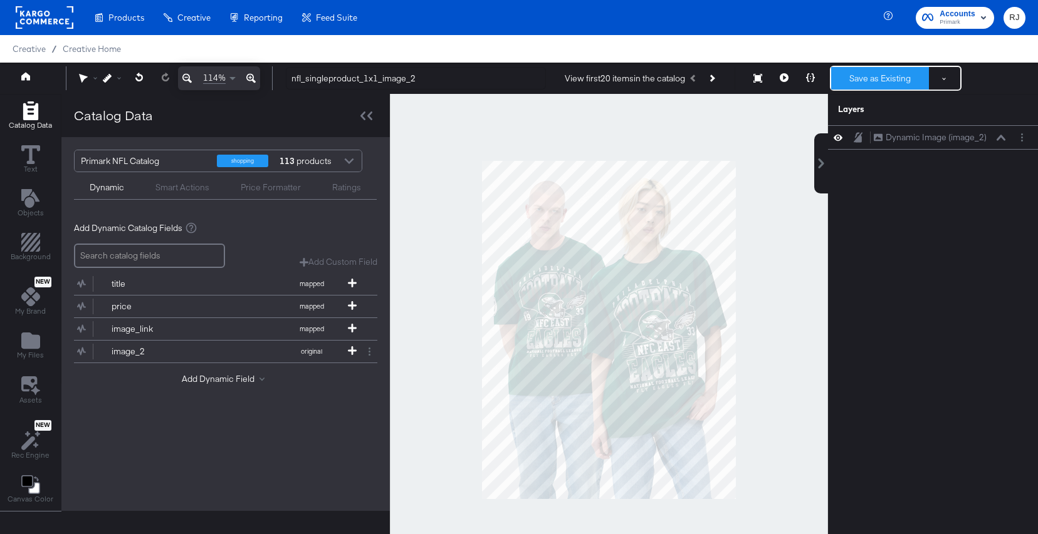
click at [875, 78] on button "Save as Existing" at bounding box center [880, 78] width 98 height 23
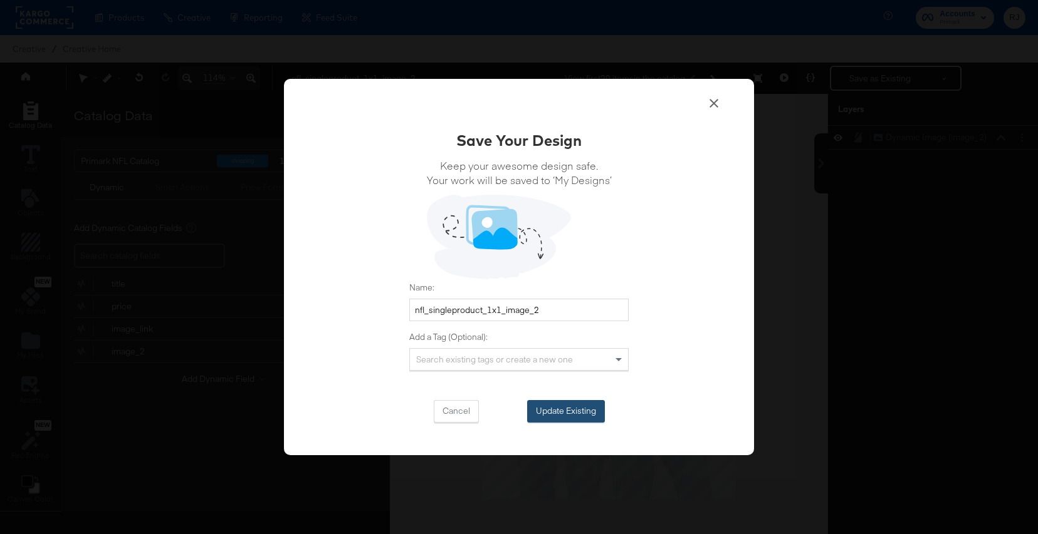
click at [580, 412] on button "Update Existing" at bounding box center [566, 411] width 78 height 23
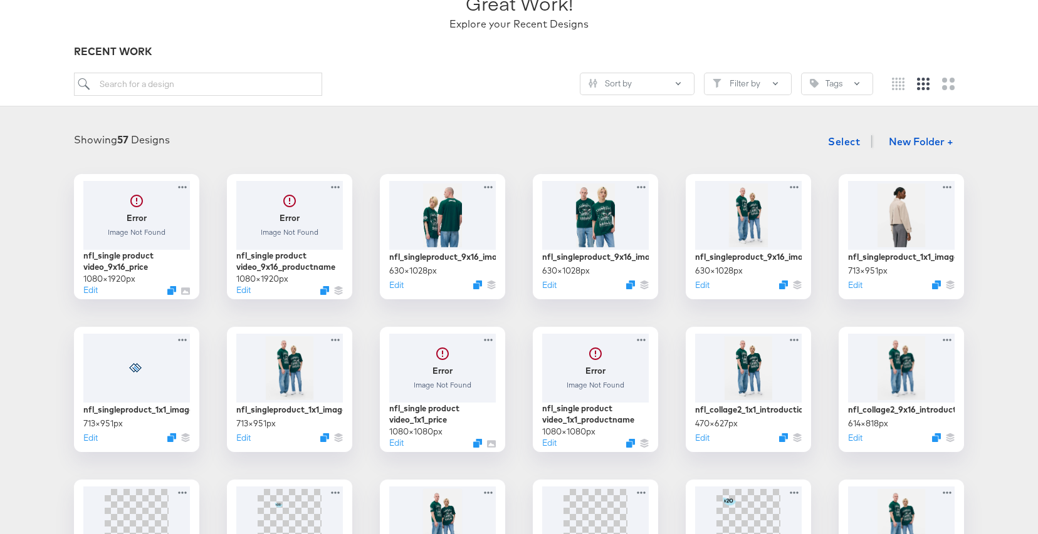
scroll to position [106, 0]
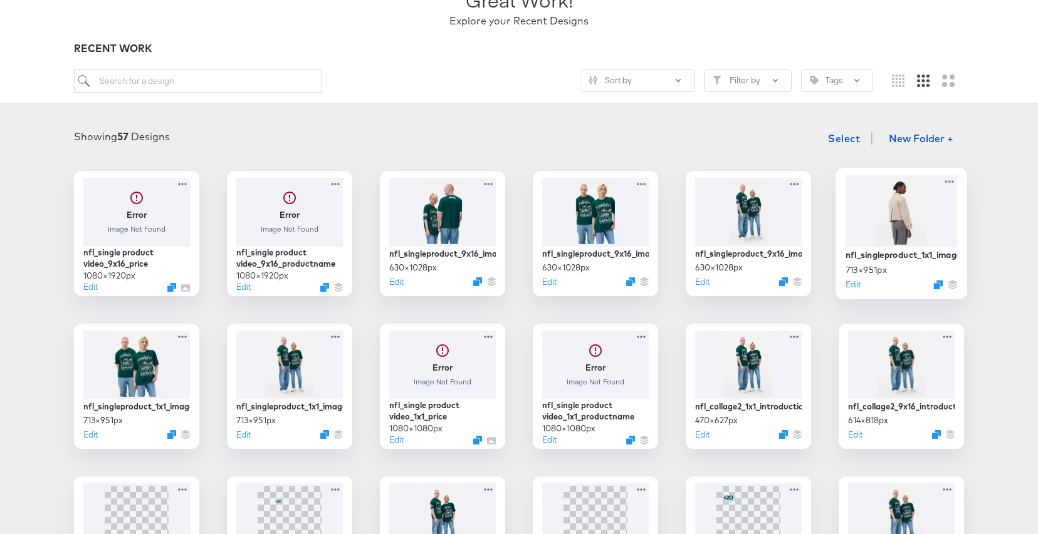
click at [892, 217] on div at bounding box center [901, 211] width 112 height 72
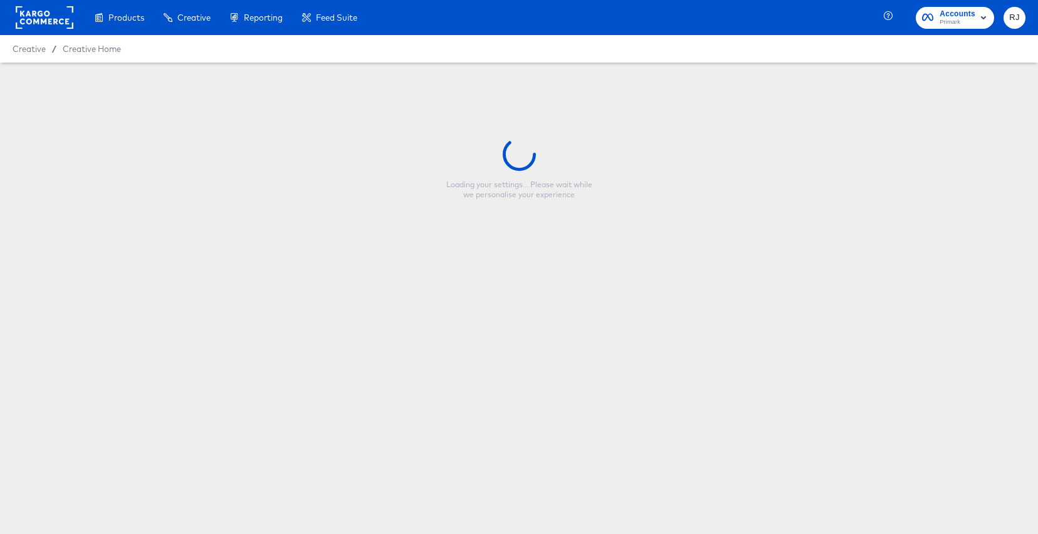
type input "nfl_singleproduct_1x1_image_3"
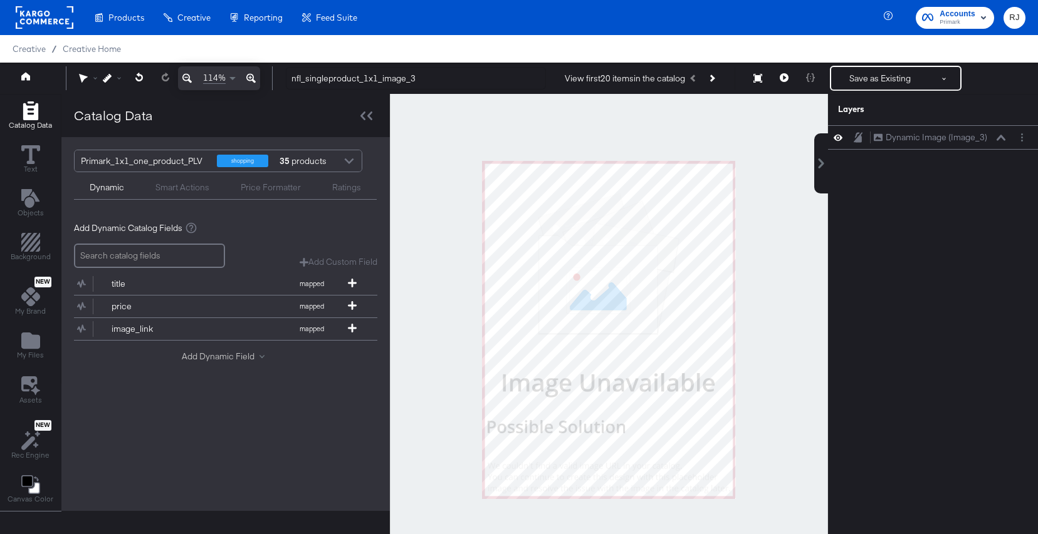
click at [221, 360] on button "Add Dynamic Field" at bounding box center [226, 357] width 88 height 12
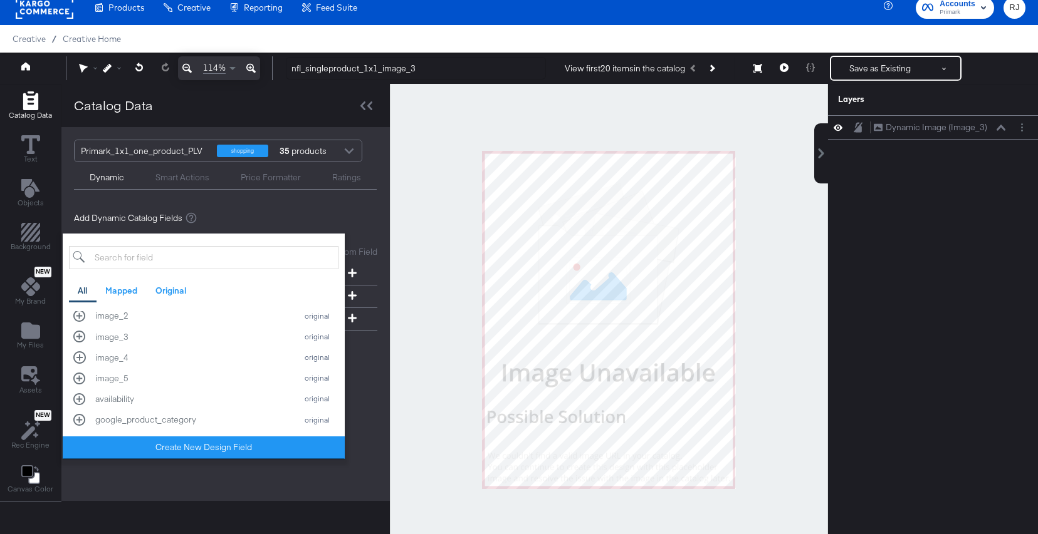
scroll to position [13, 0]
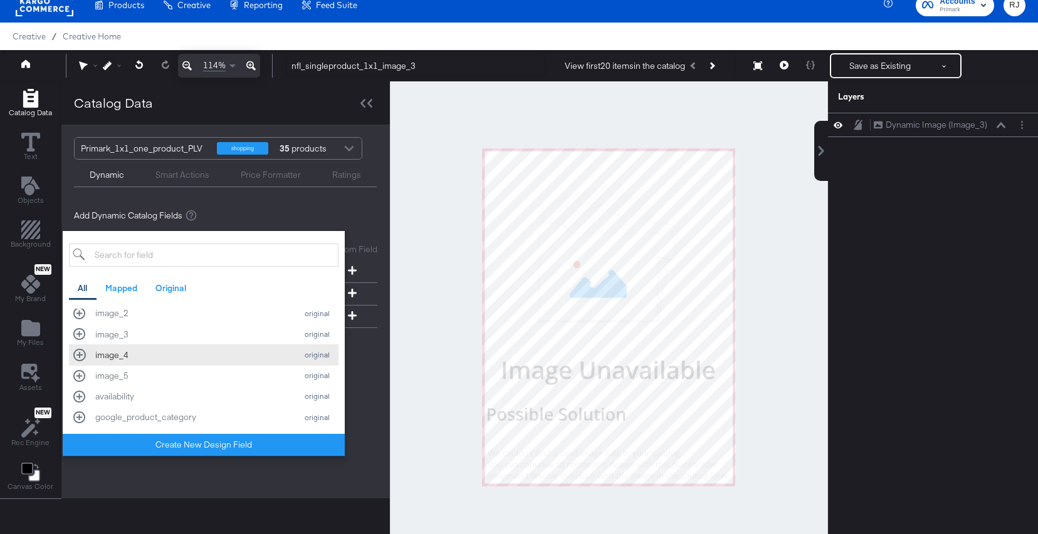
click at [81, 357] on div "image_4 original" at bounding box center [203, 355] width 261 height 12
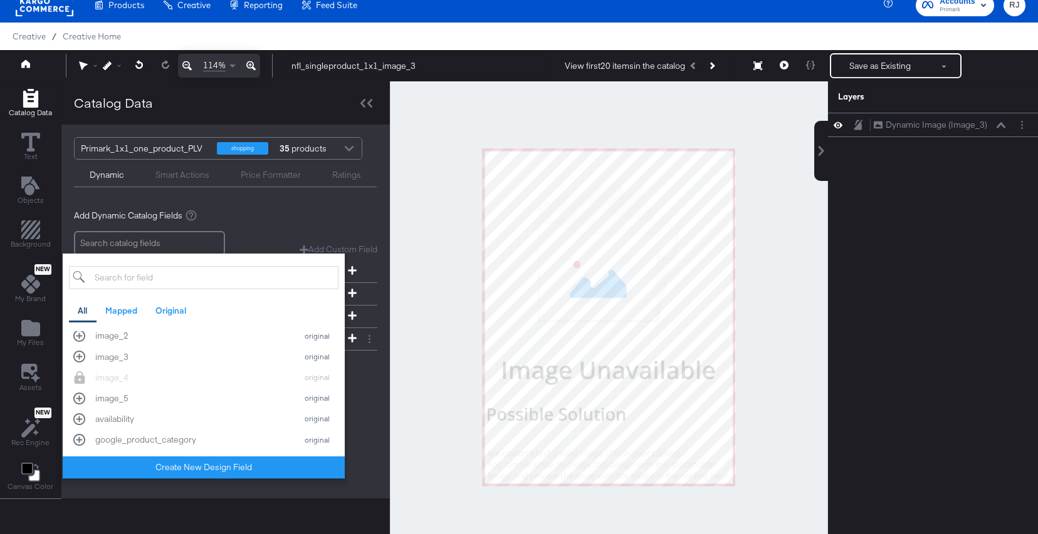
click at [371, 374] on div "Add Dynamic Field All Mapped Original id mapped title mapped description mapped…" at bounding box center [225, 369] width 303 height 17
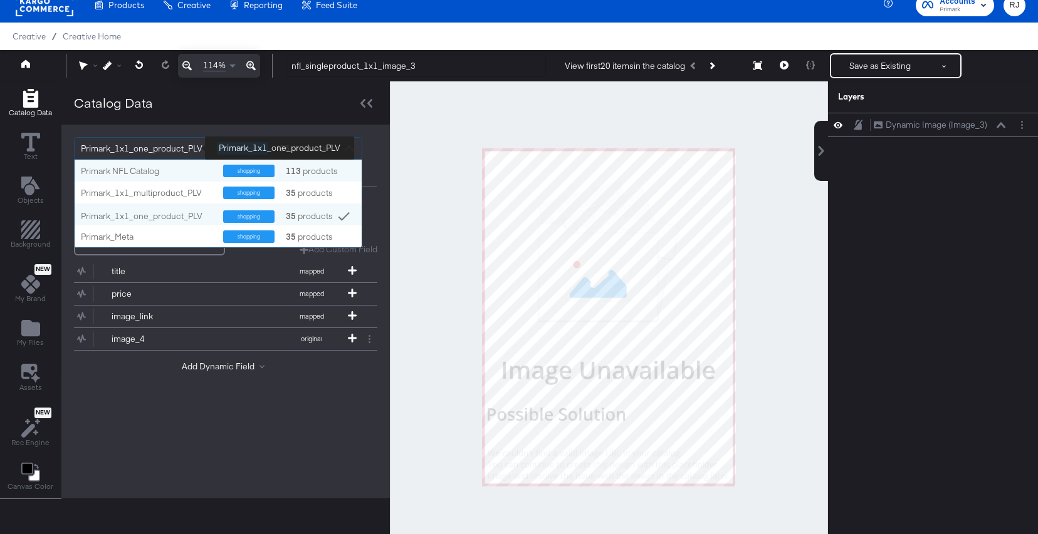
click at [172, 144] on div "Primark_1x1_one_product_PLV" at bounding box center [144, 148] width 127 height 21
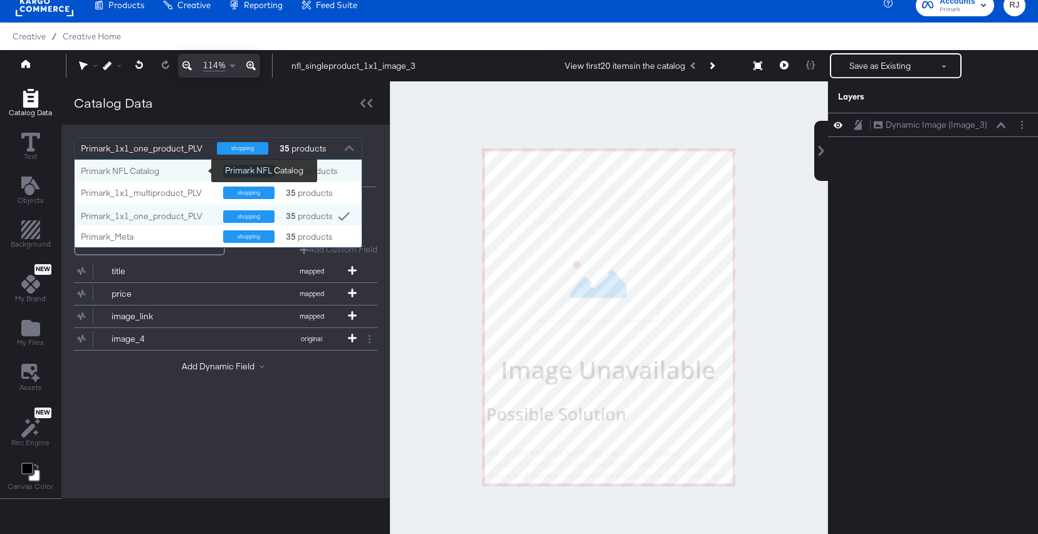
click at [150, 169] on div "Primark NFL Catalog" at bounding box center [147, 171] width 133 height 12
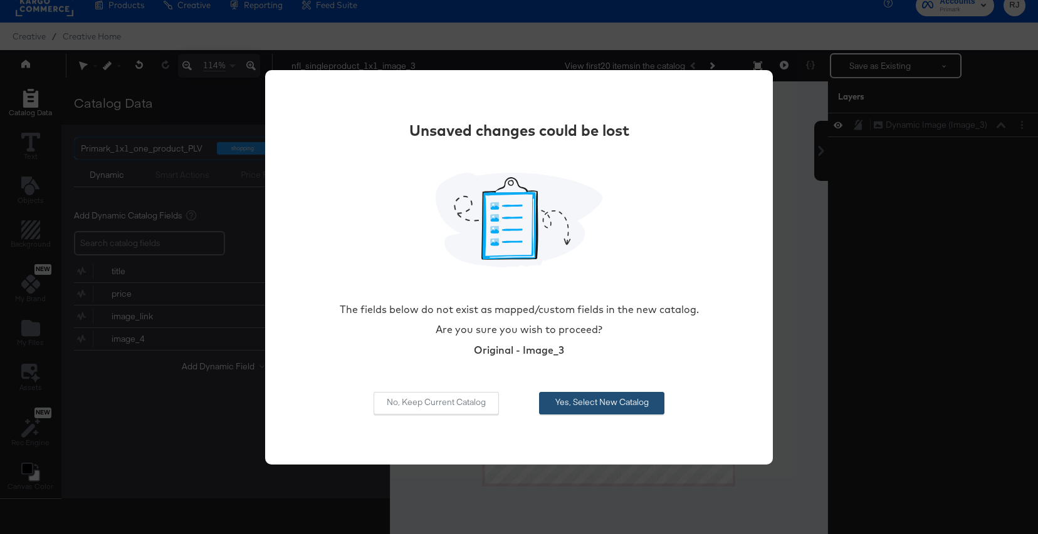
click at [620, 398] on button "Yes, Select New Catalog" at bounding box center [601, 403] width 125 height 23
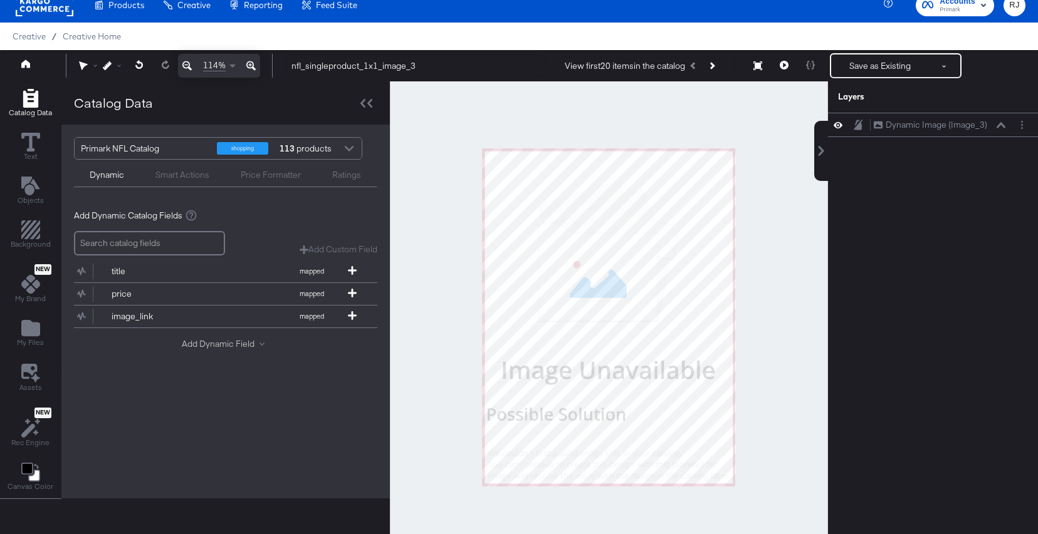
click at [237, 341] on button "Add Dynamic Field" at bounding box center [226, 344] width 88 height 12
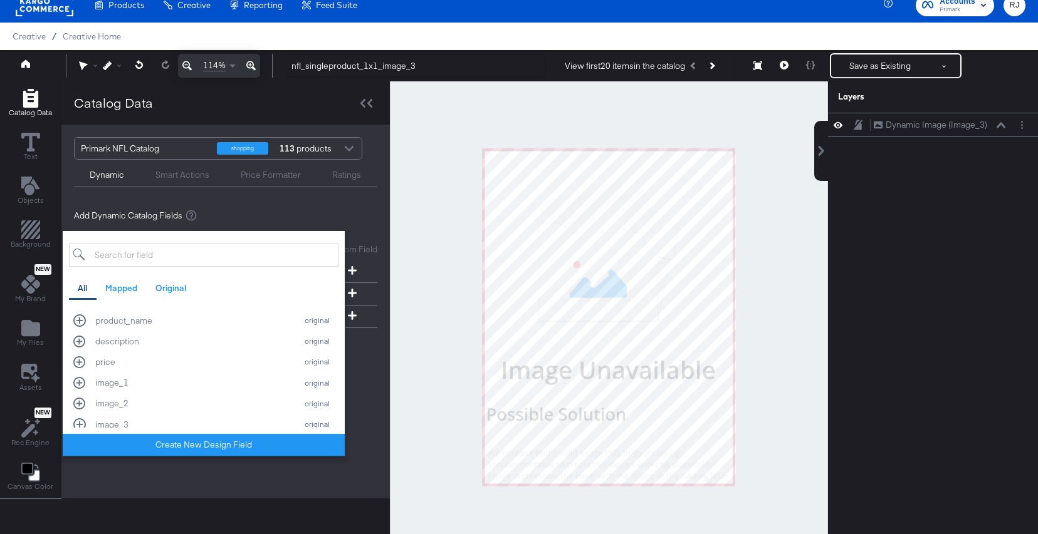
scroll to position [324, 0]
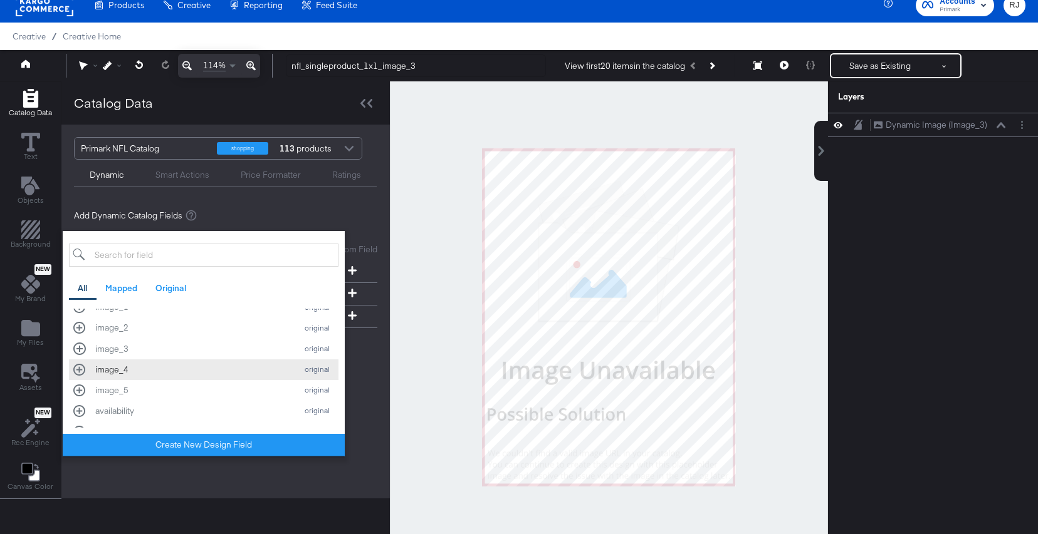
click at [78, 370] on div "image_4 original" at bounding box center [203, 370] width 261 height 12
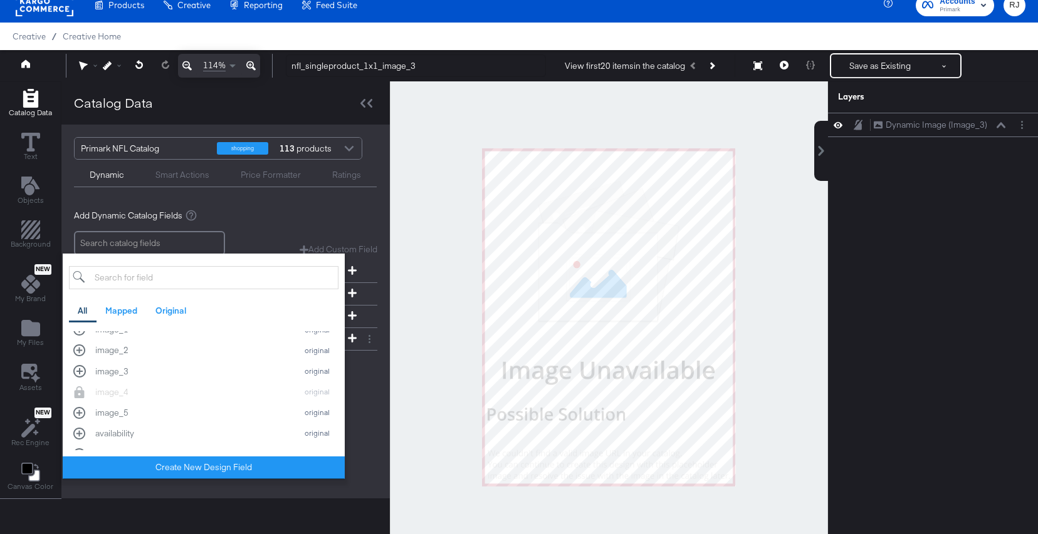
click at [360, 409] on div "Primark NFL Catalog shopping 113 products Dynamic Smart Actions Price Formatter…" at bounding box center [225, 312] width 328 height 374
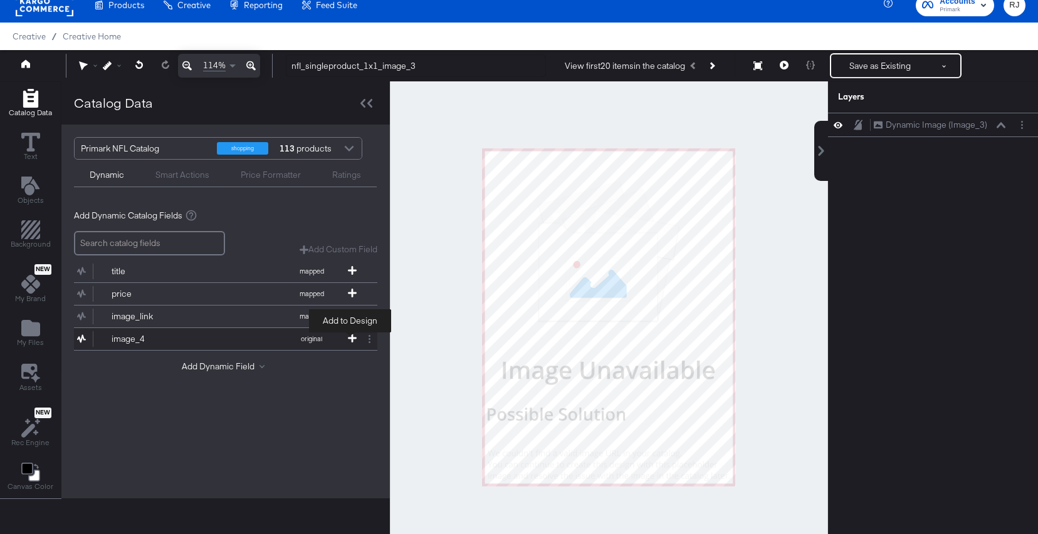
click at [351, 336] on icon at bounding box center [352, 338] width 9 height 9
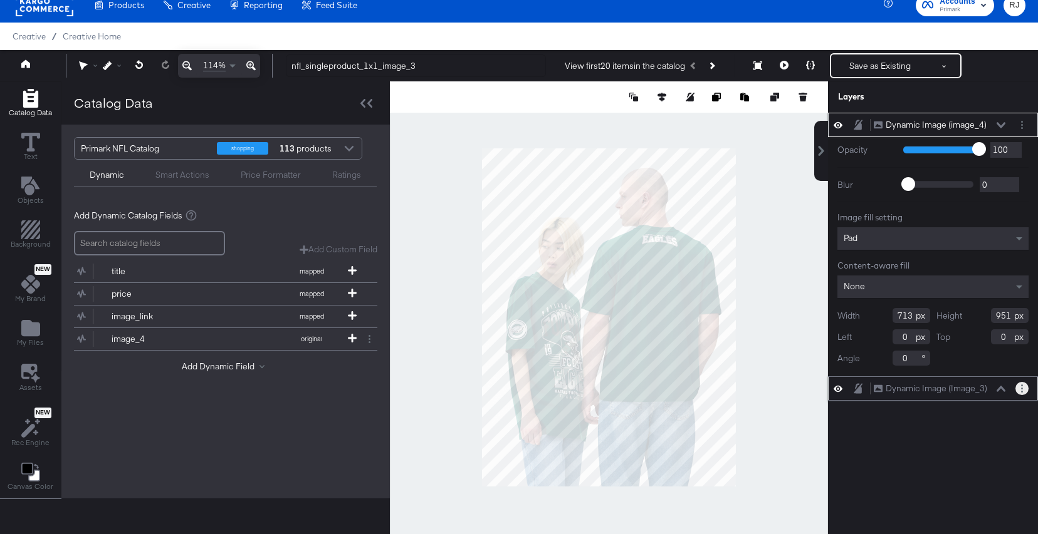
click at [1018, 390] on button "Layer Options" at bounding box center [1021, 388] width 13 height 13
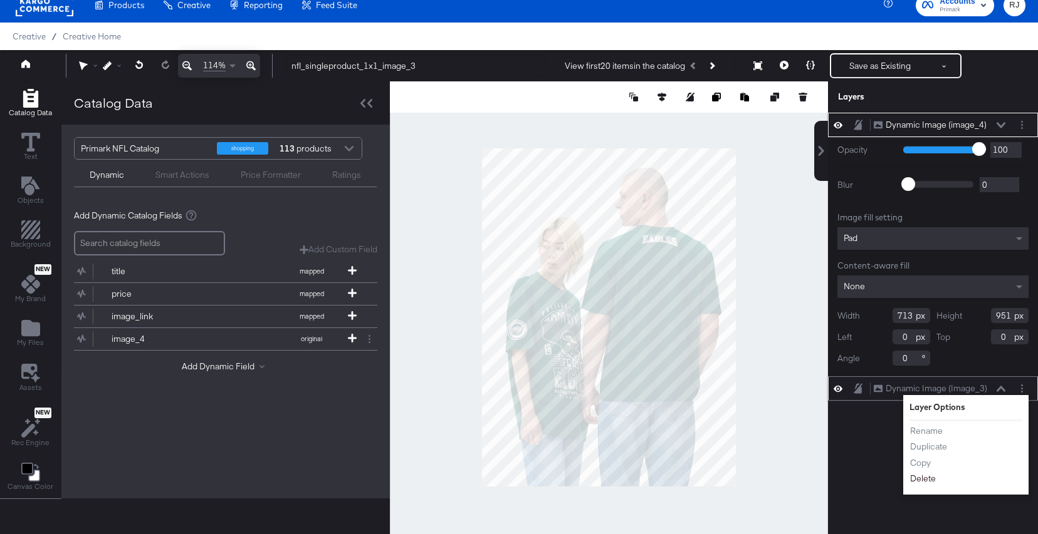
click at [925, 481] on button "Delete" at bounding box center [922, 479] width 27 height 13
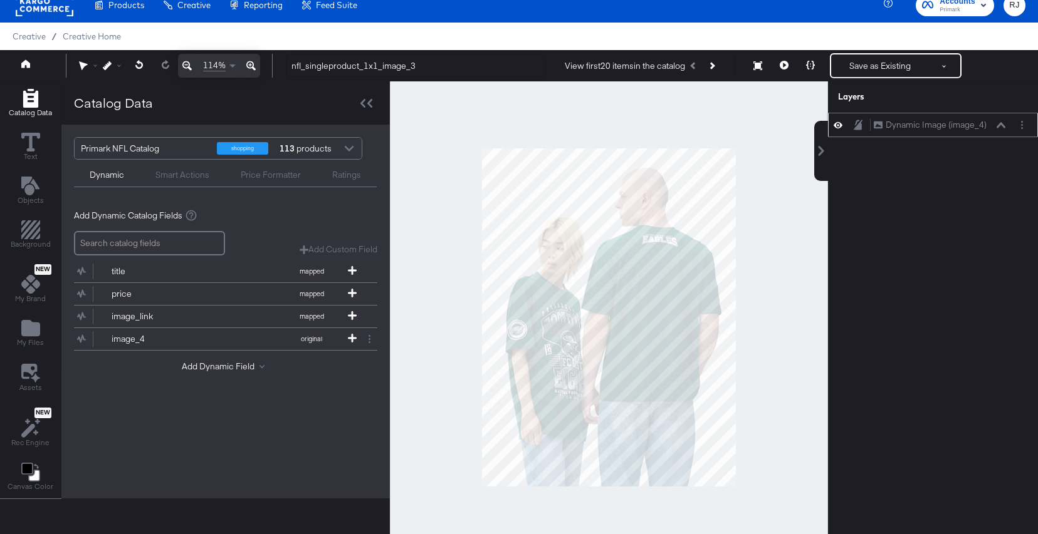
click at [999, 124] on icon at bounding box center [1000, 125] width 9 height 6
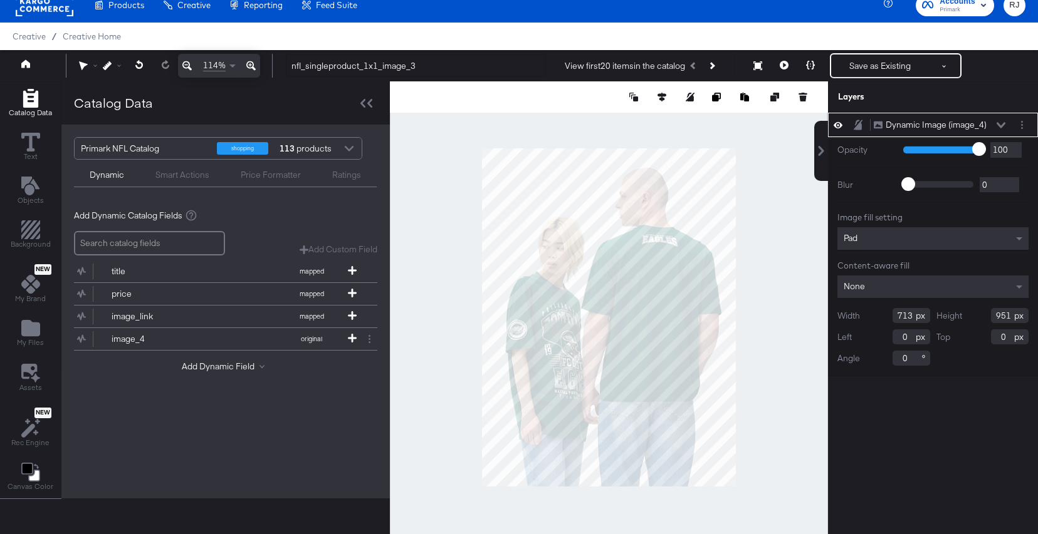
click at [878, 240] on div "Pad" at bounding box center [932, 238] width 191 height 23
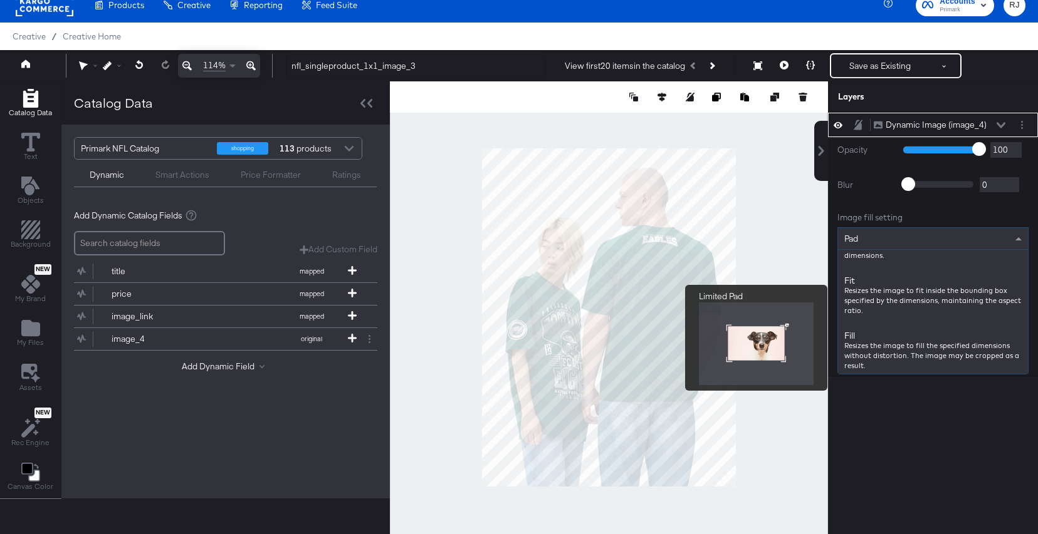
scroll to position [150, 0]
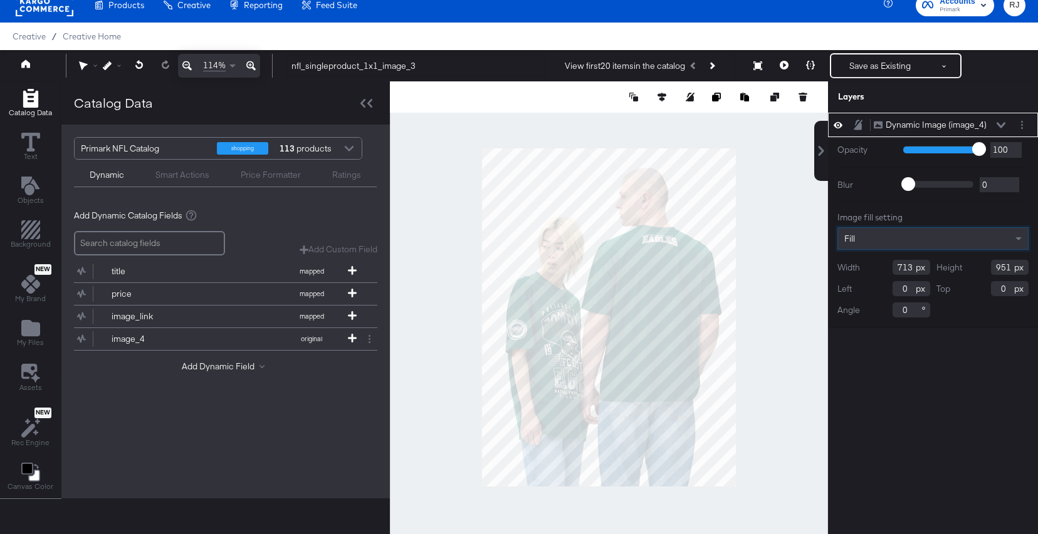
click at [818, 113] on div "Catalog Data Text Objects Background New My Brand My Files Assets New Rec Engin…" at bounding box center [519, 96] width 1038 height 31
click at [888, 62] on button "Save as Existing" at bounding box center [880, 66] width 98 height 23
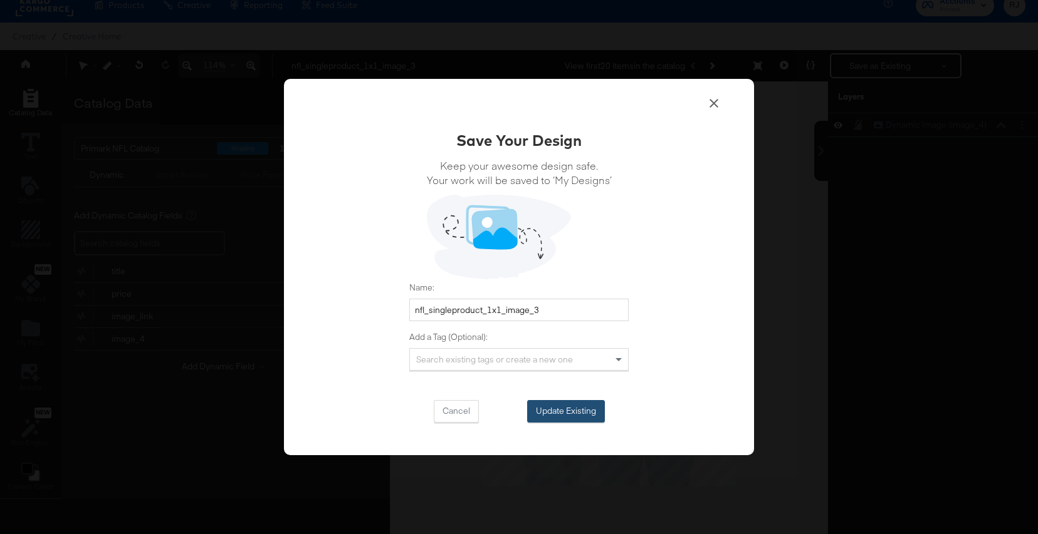
click at [576, 415] on button "Update Existing" at bounding box center [566, 411] width 78 height 23
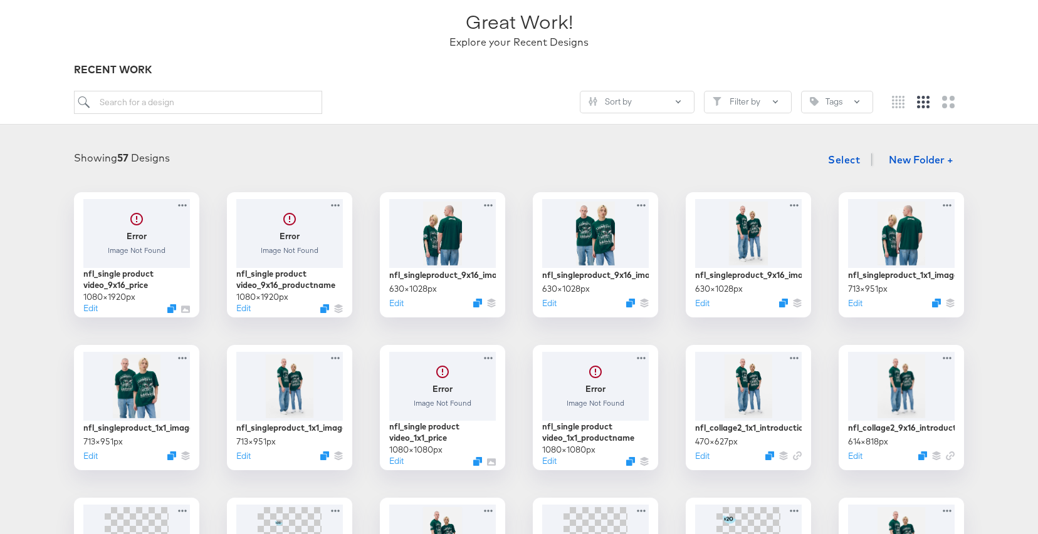
scroll to position [86, 0]
click at [432, 393] on div at bounding box center [443, 384] width 112 height 73
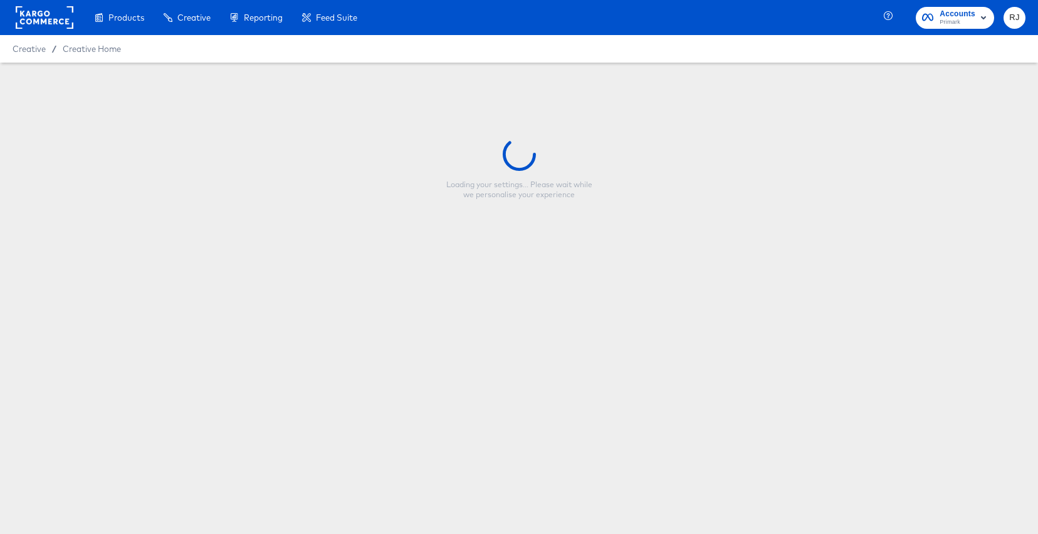
type input "nfl_single product video_1x1_price"
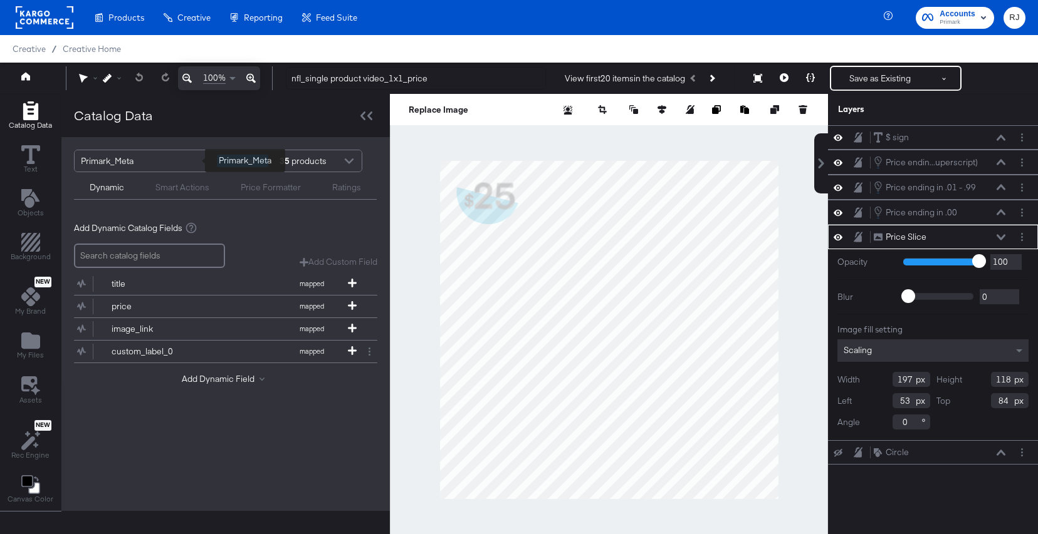
click at [157, 159] on div "Primark_Meta" at bounding box center [144, 160] width 127 height 21
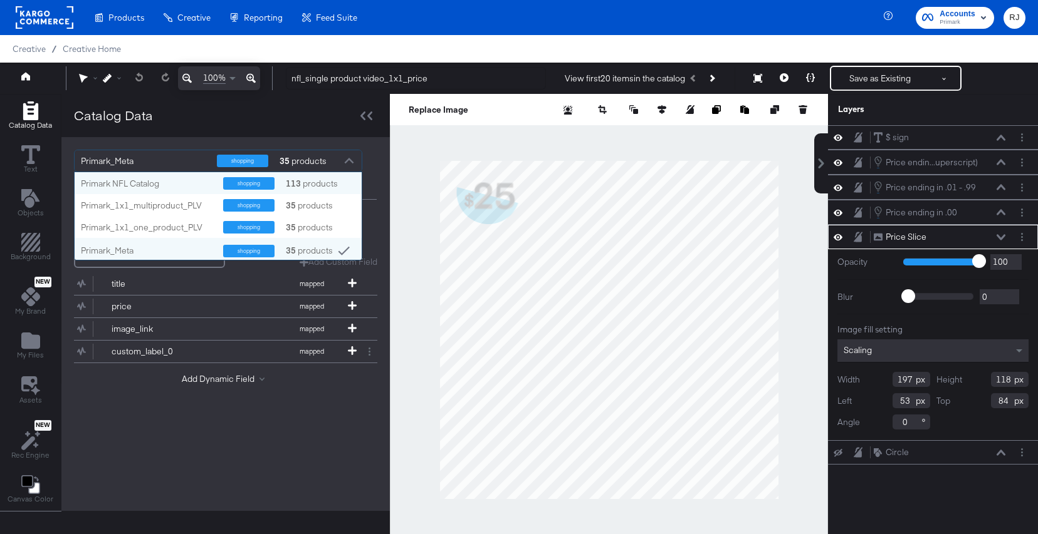
scroll to position [88, 287]
click at [143, 187] on div "Primark NFL Catalog" at bounding box center [147, 184] width 133 height 12
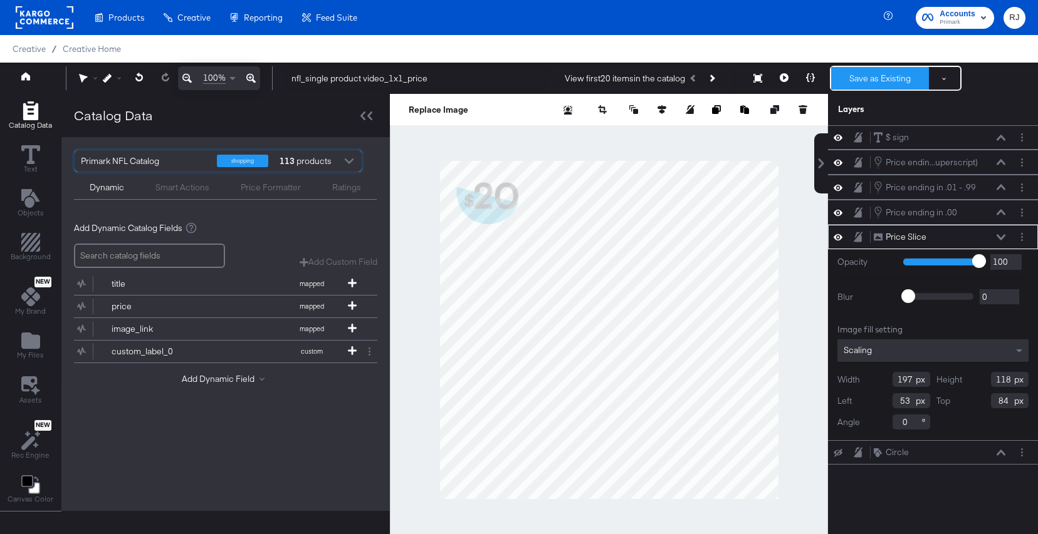
click at [883, 80] on button "Save as Existing" at bounding box center [880, 78] width 98 height 23
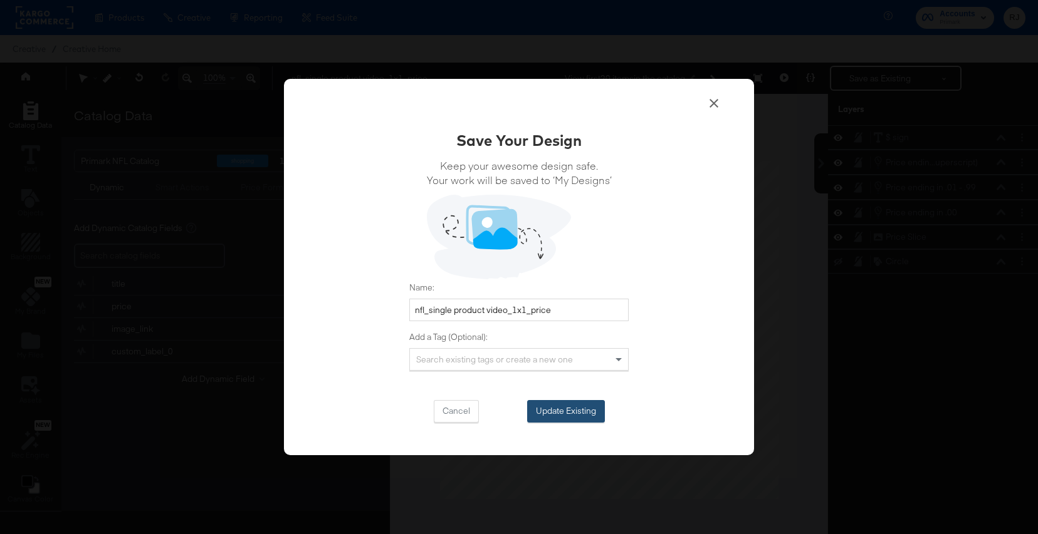
click at [585, 404] on button "Update Existing" at bounding box center [566, 411] width 78 height 23
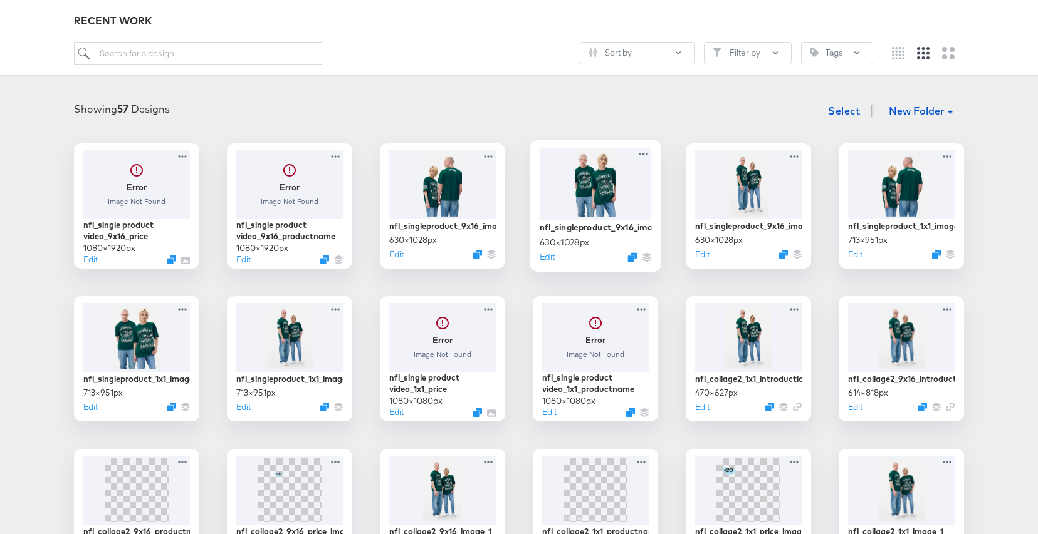
scroll to position [136, 0]
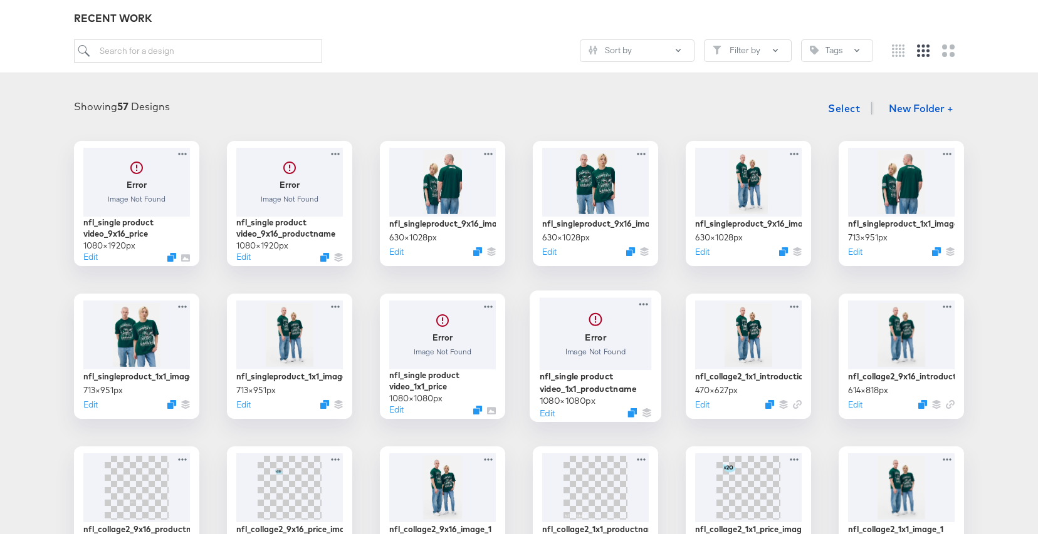
click at [600, 343] on div at bounding box center [595, 334] width 112 height 72
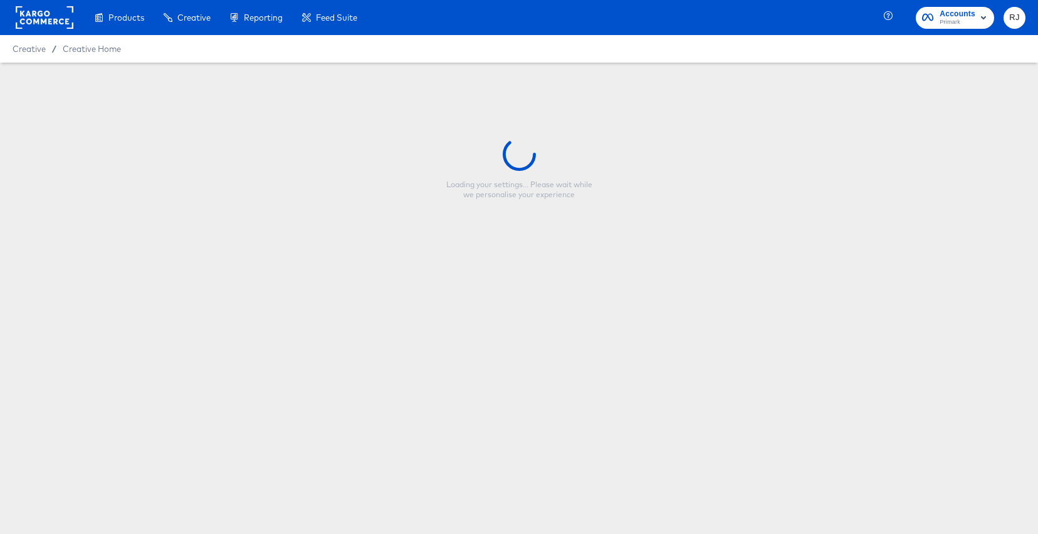
type input "nfl_single product video_1x1_productname"
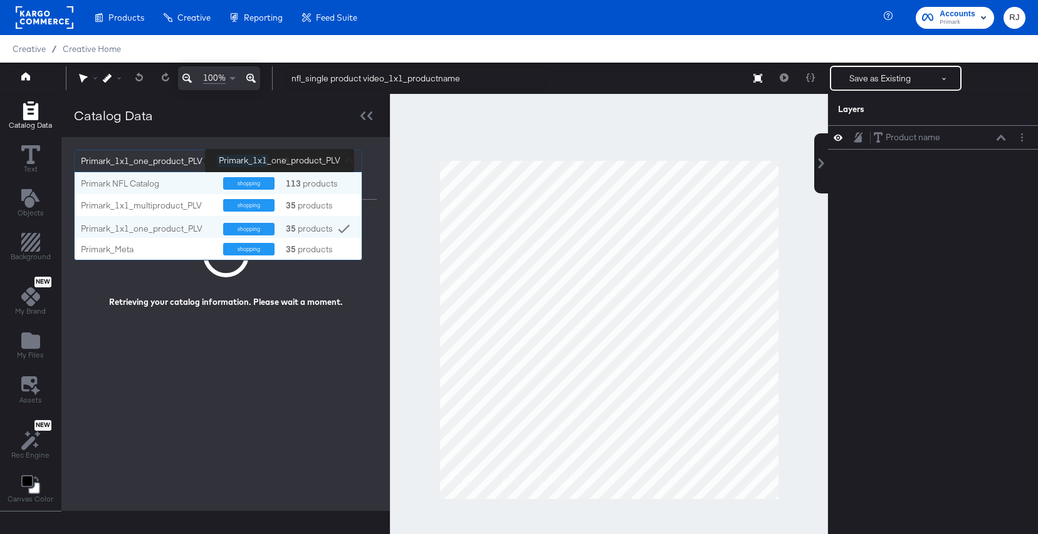
click at [187, 168] on div "Primark_1x1_one_product_PLV" at bounding box center [144, 160] width 127 height 21
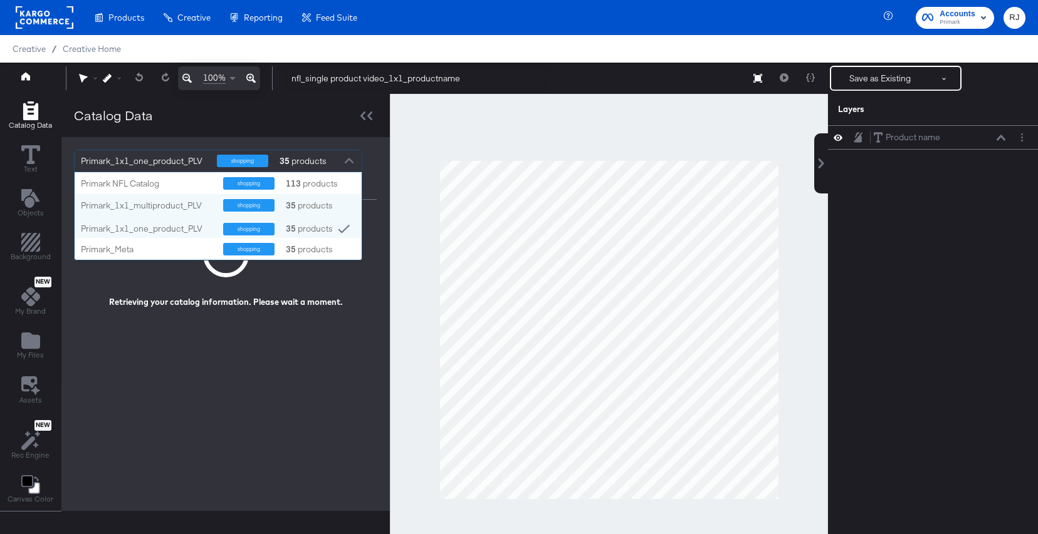
click at [163, 188] on div "Primark NFL Catalog" at bounding box center [147, 184] width 133 height 12
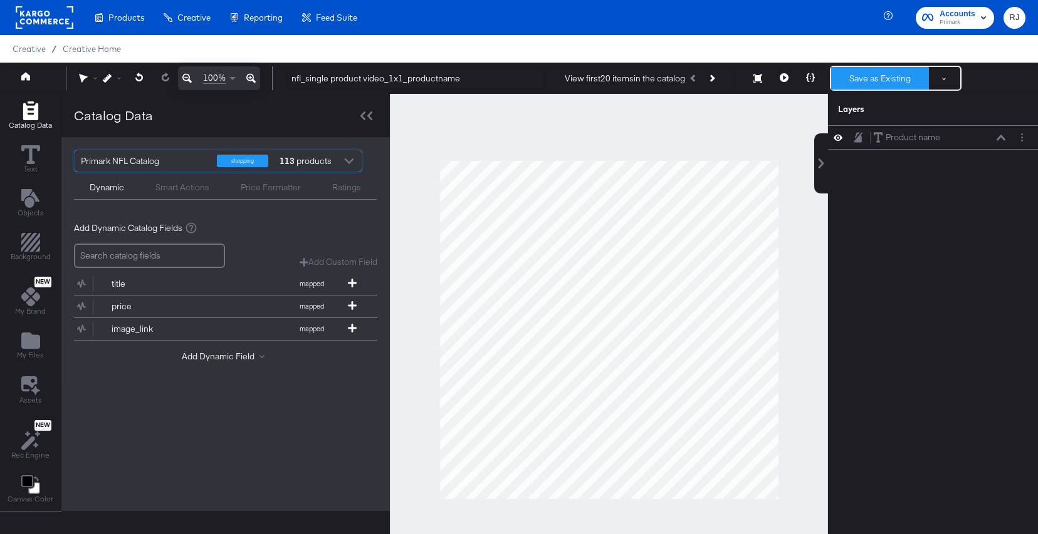
click at [873, 77] on button "Save as Existing" at bounding box center [880, 78] width 98 height 23
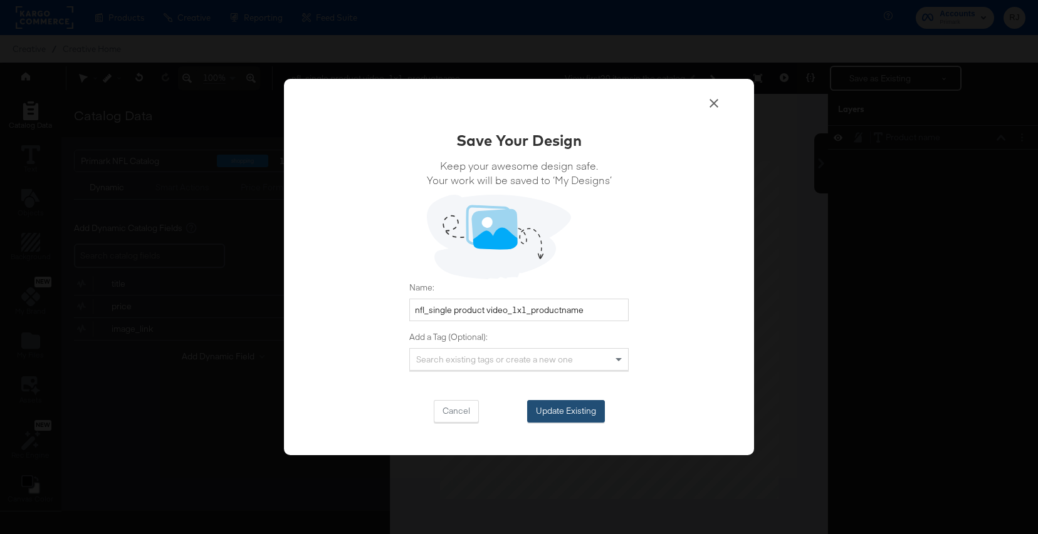
click at [582, 407] on button "Update Existing" at bounding box center [566, 411] width 78 height 23
